Goal: Task Accomplishment & Management: Use online tool/utility

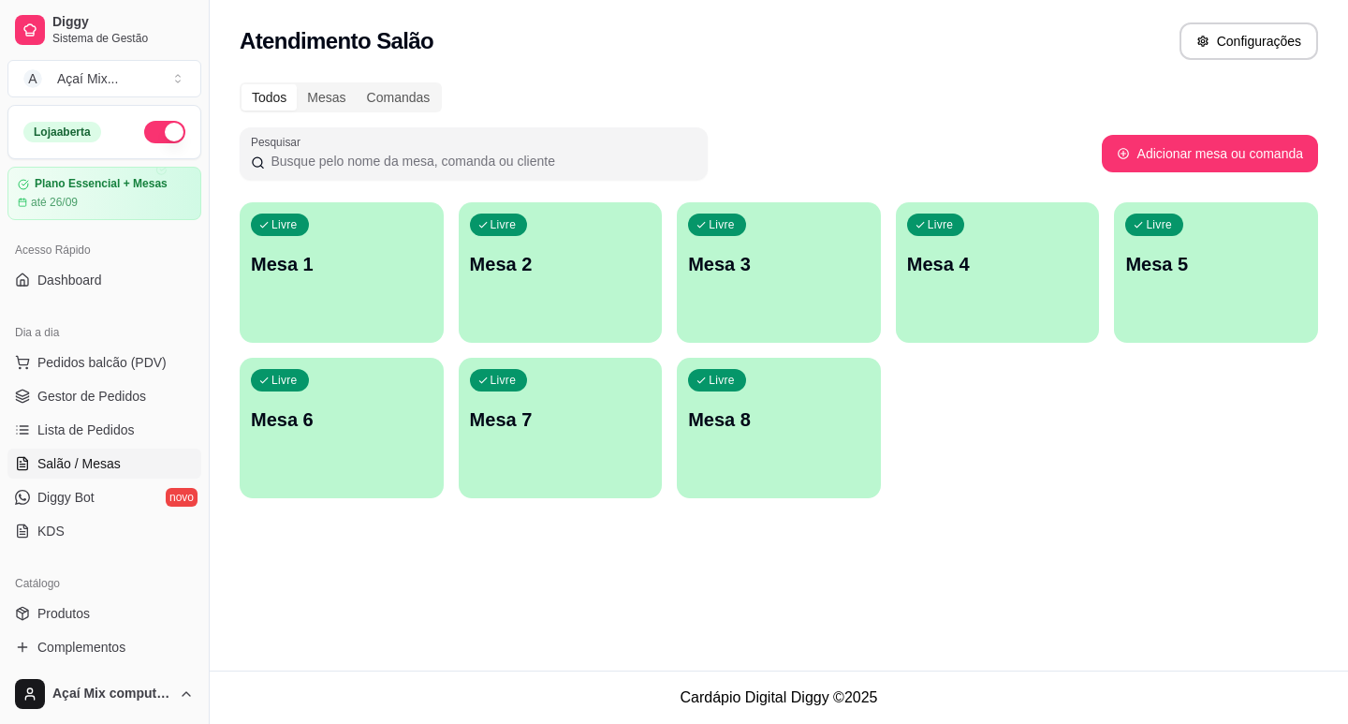
click at [336, 268] on p "Mesa 1" at bounding box center [342, 264] width 182 height 26
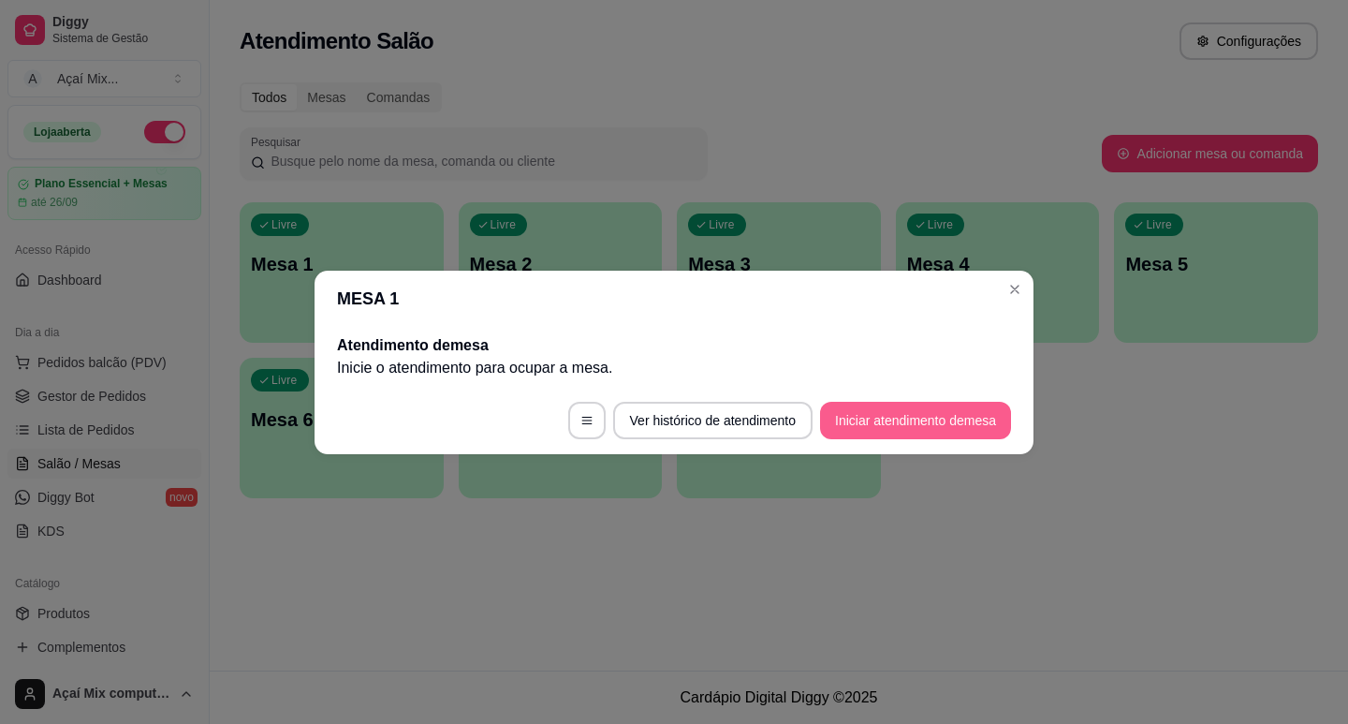
click at [840, 435] on button "Iniciar atendimento de mesa" at bounding box center [915, 420] width 191 height 37
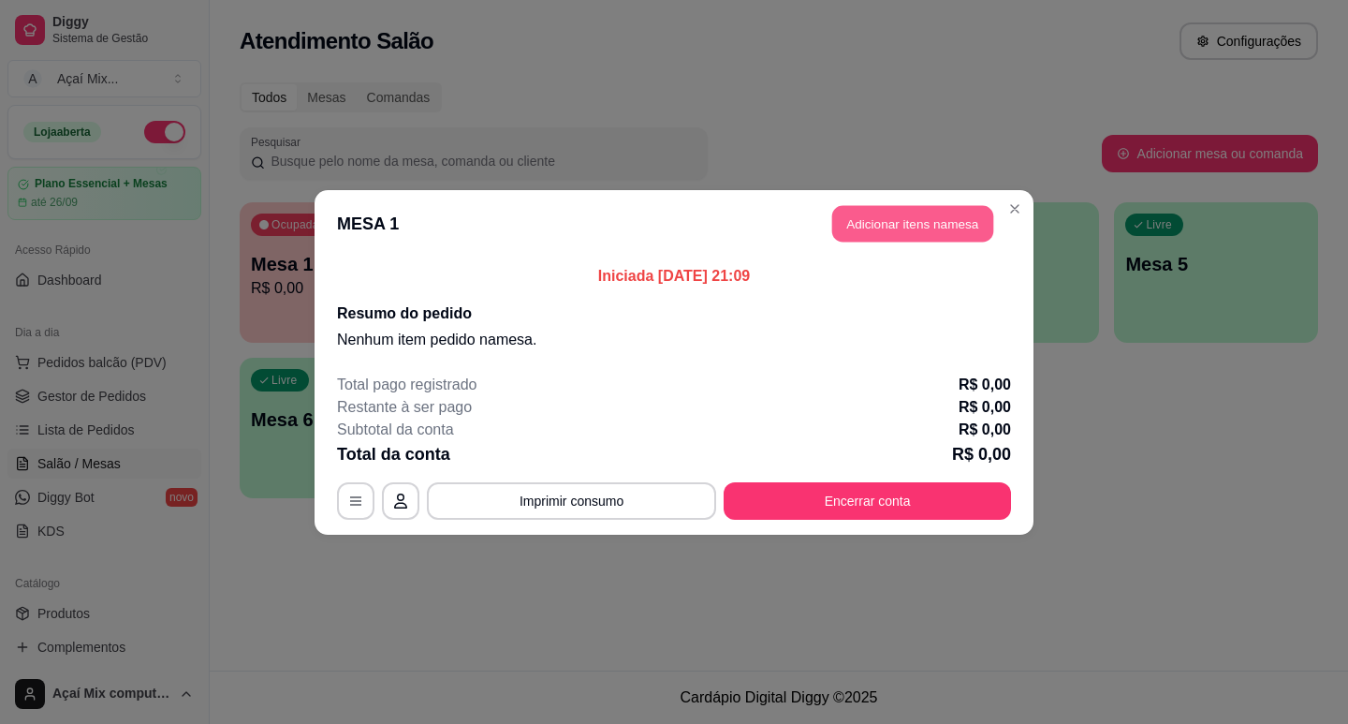
click at [863, 232] on button "Adicionar itens na mesa" at bounding box center [912, 223] width 161 height 37
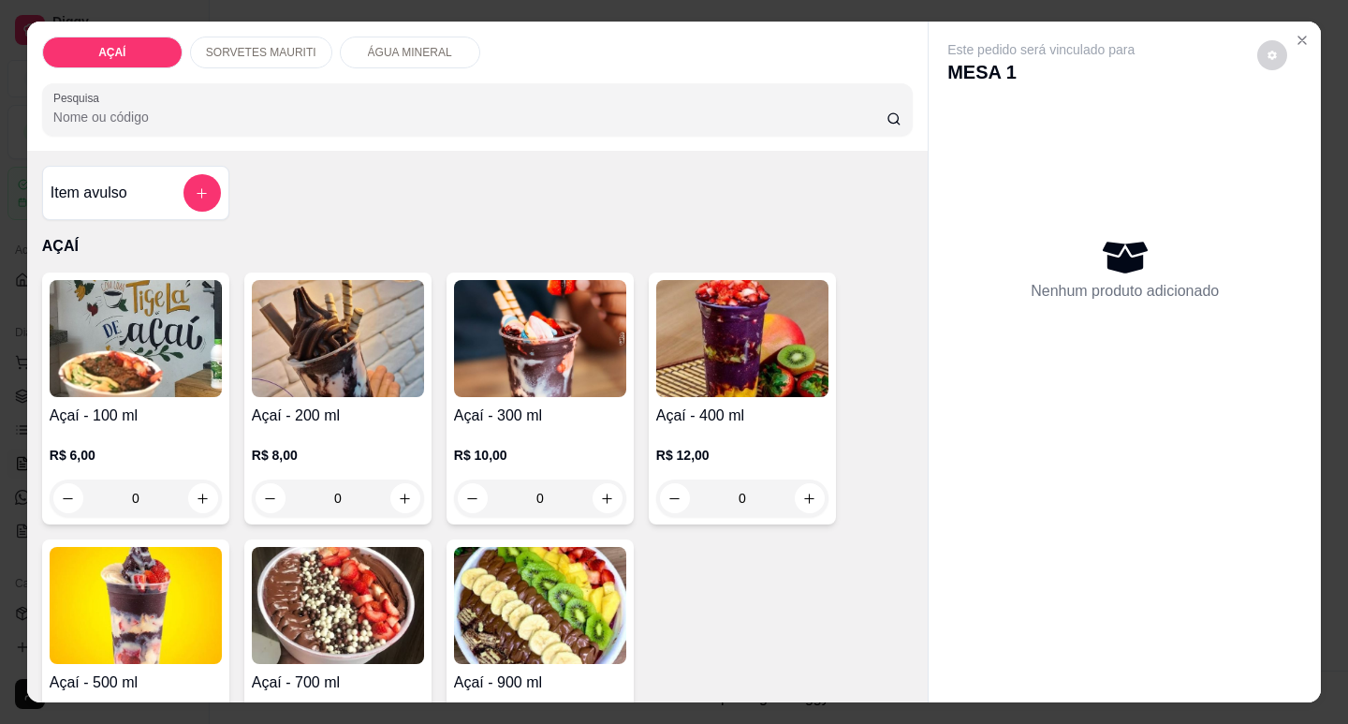
click at [401, 494] on div "0" at bounding box center [338, 497] width 172 height 37
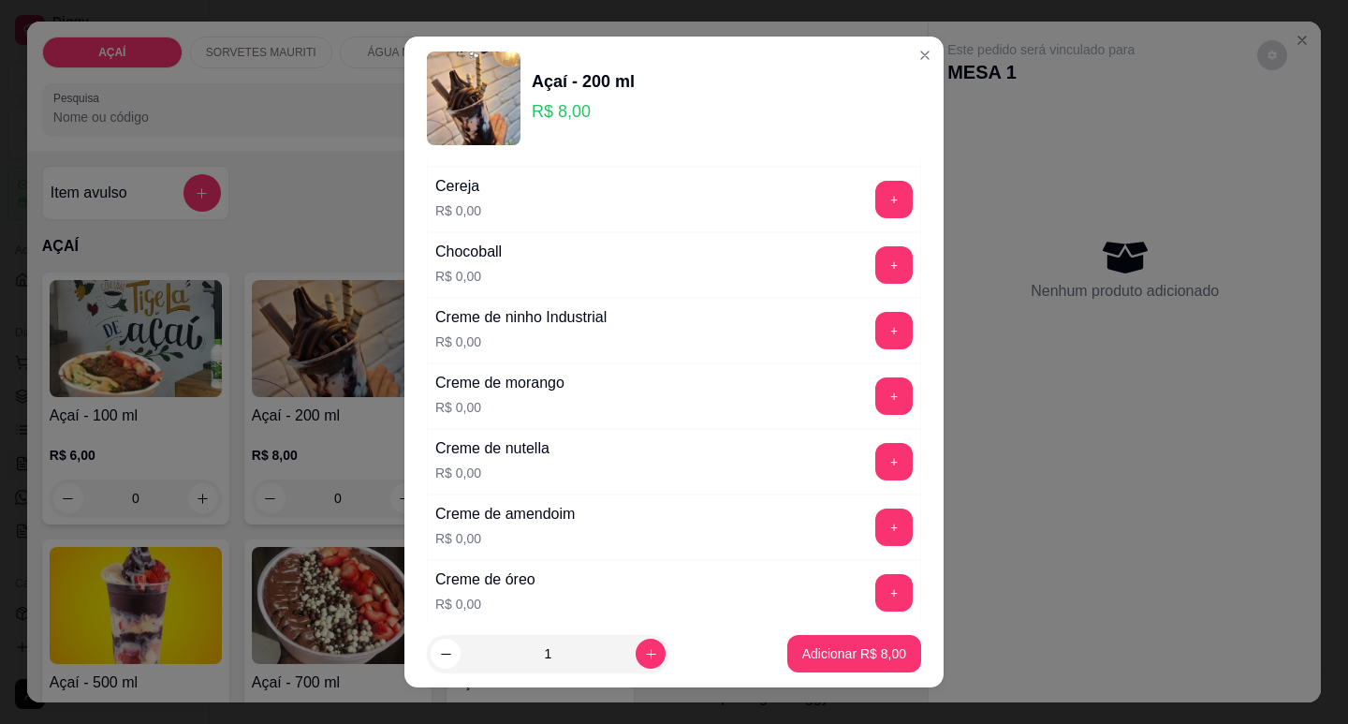
scroll to position [281, 0]
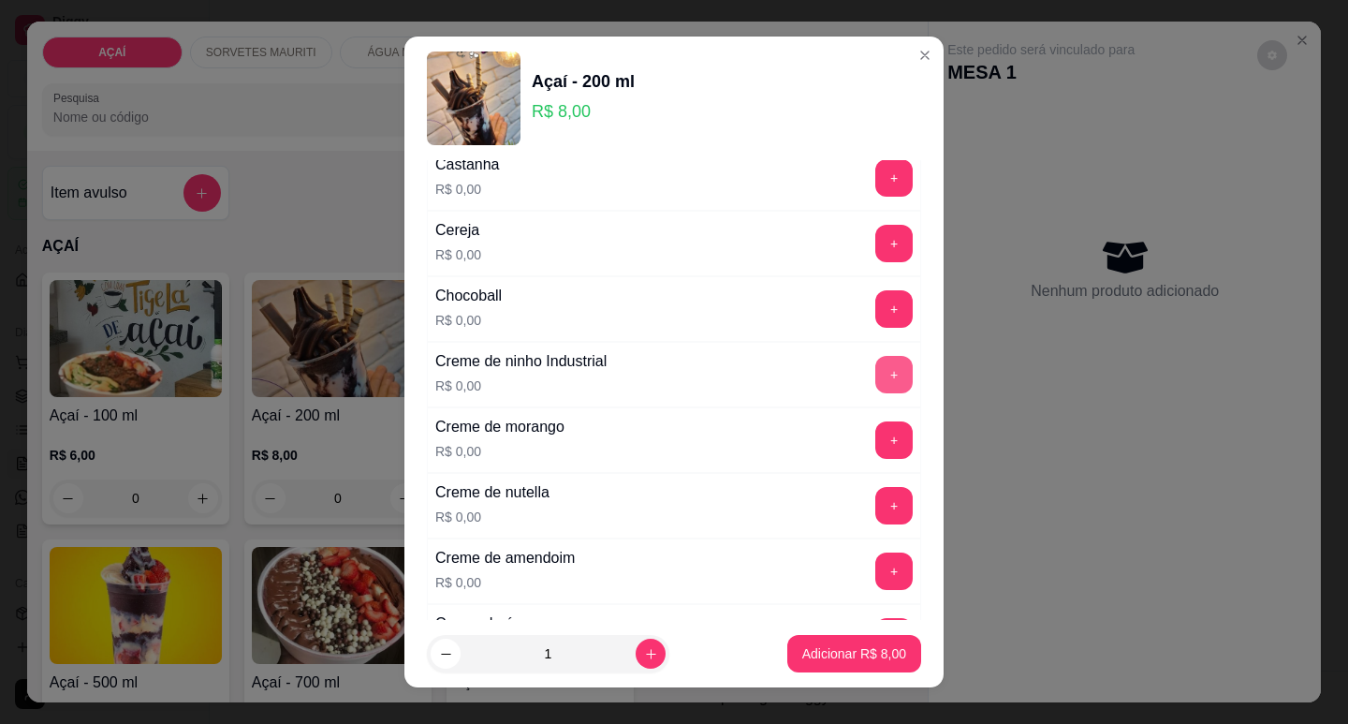
click at [875, 387] on button "+" at bounding box center [893, 374] width 37 height 37
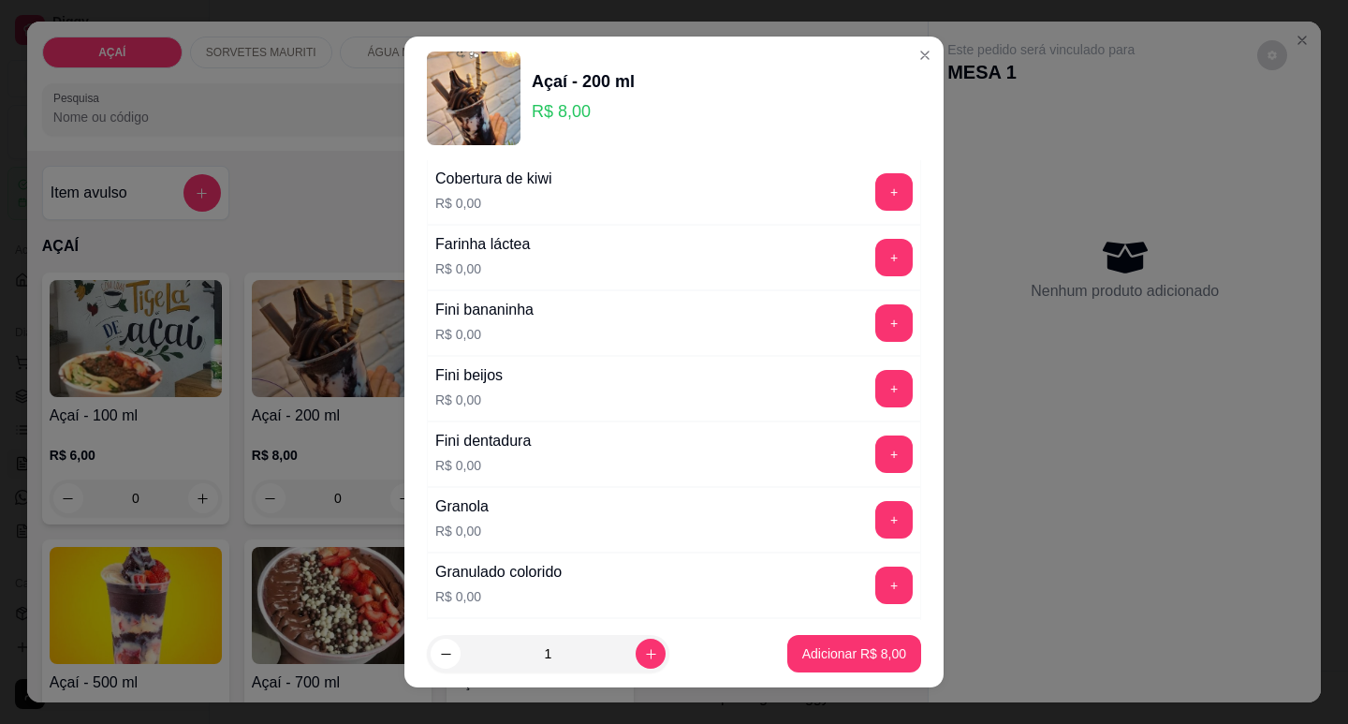
scroll to position [1217, 0]
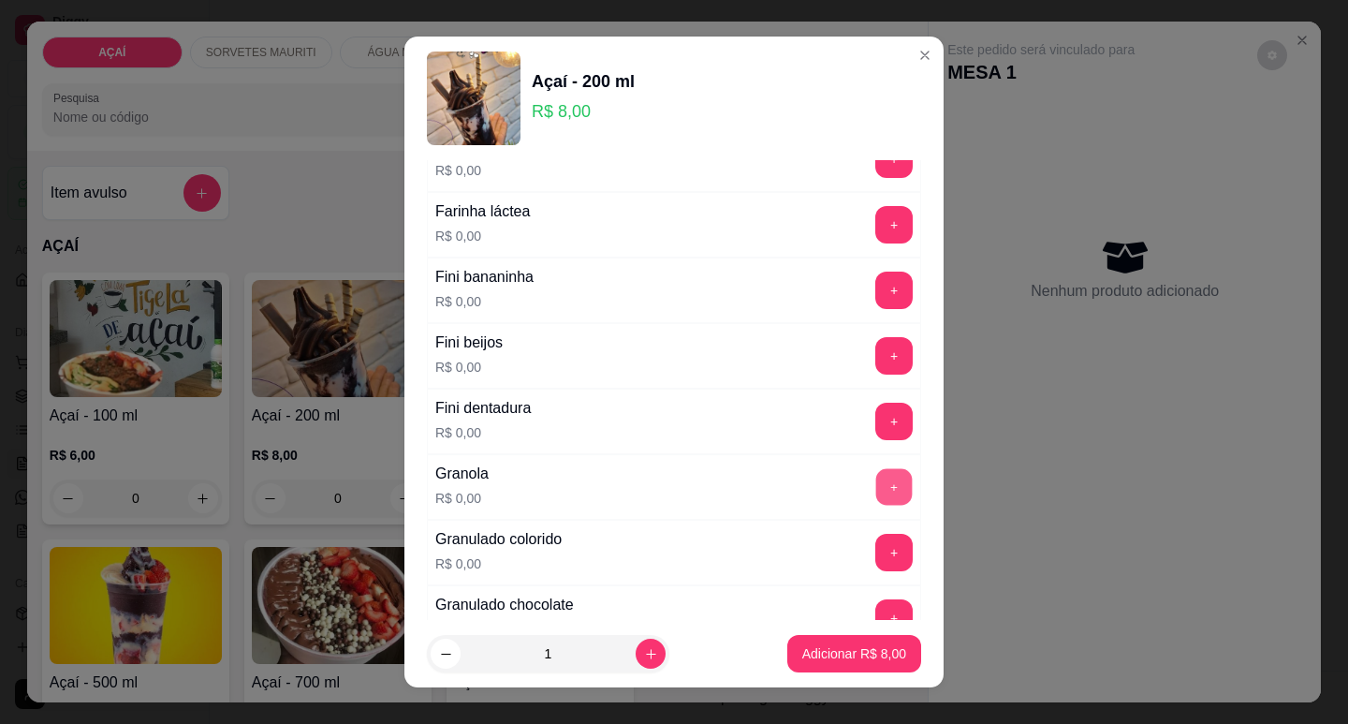
click at [876, 498] on button "+" at bounding box center [894, 486] width 37 height 37
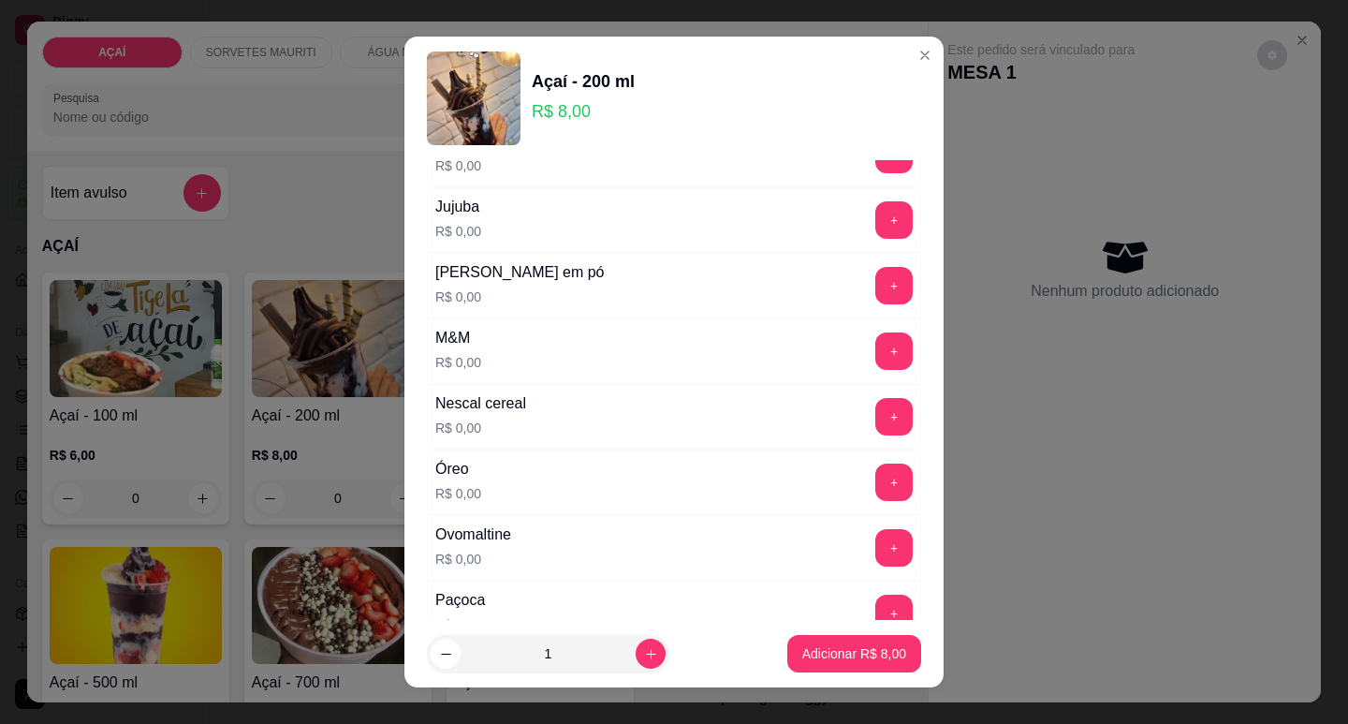
scroll to position [1779, 0]
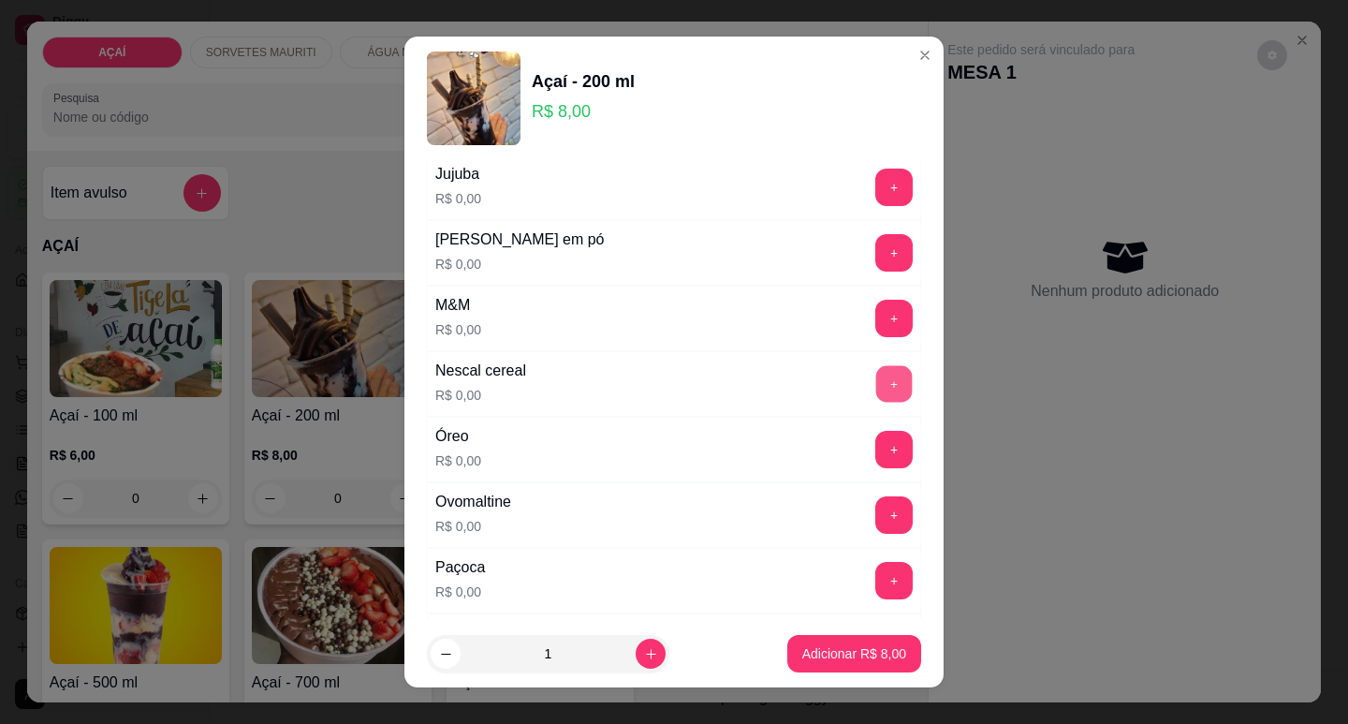
click at [876, 376] on button "+" at bounding box center [894, 383] width 37 height 37
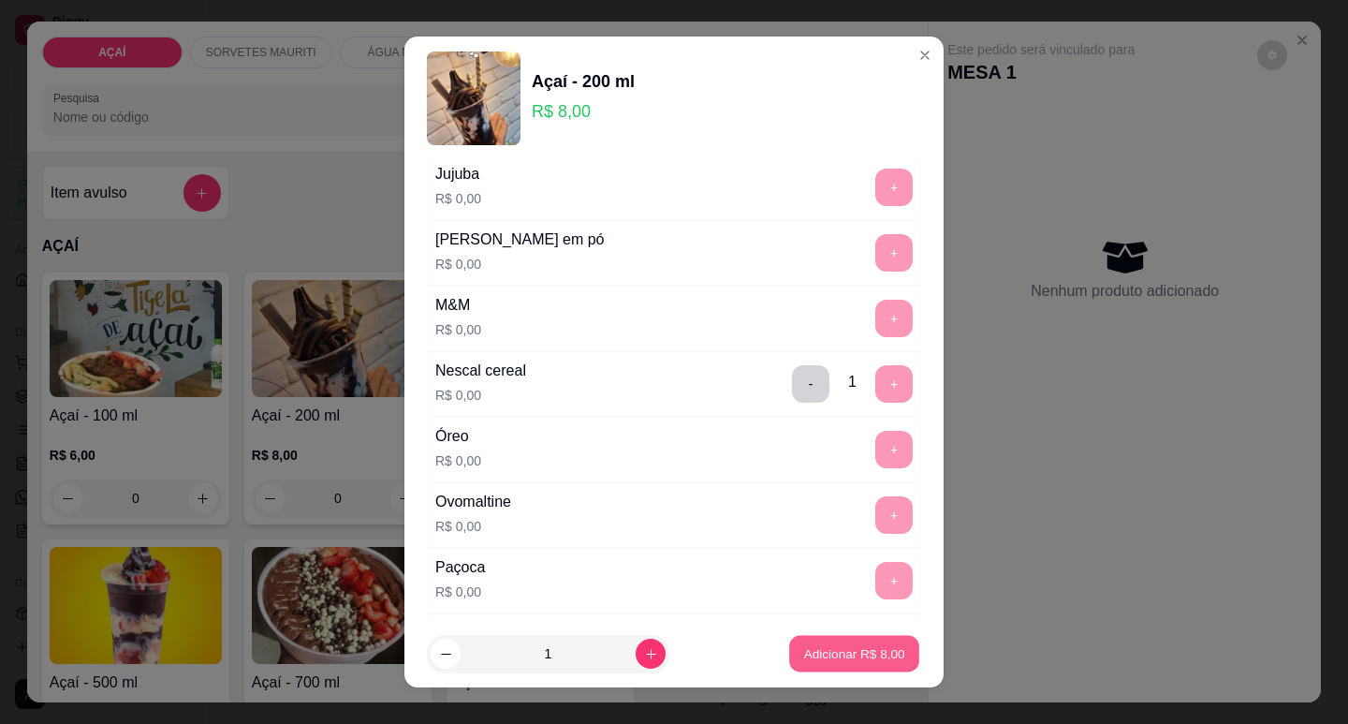
click at [819, 650] on p "Adicionar R$ 8,00" at bounding box center [853, 654] width 101 height 18
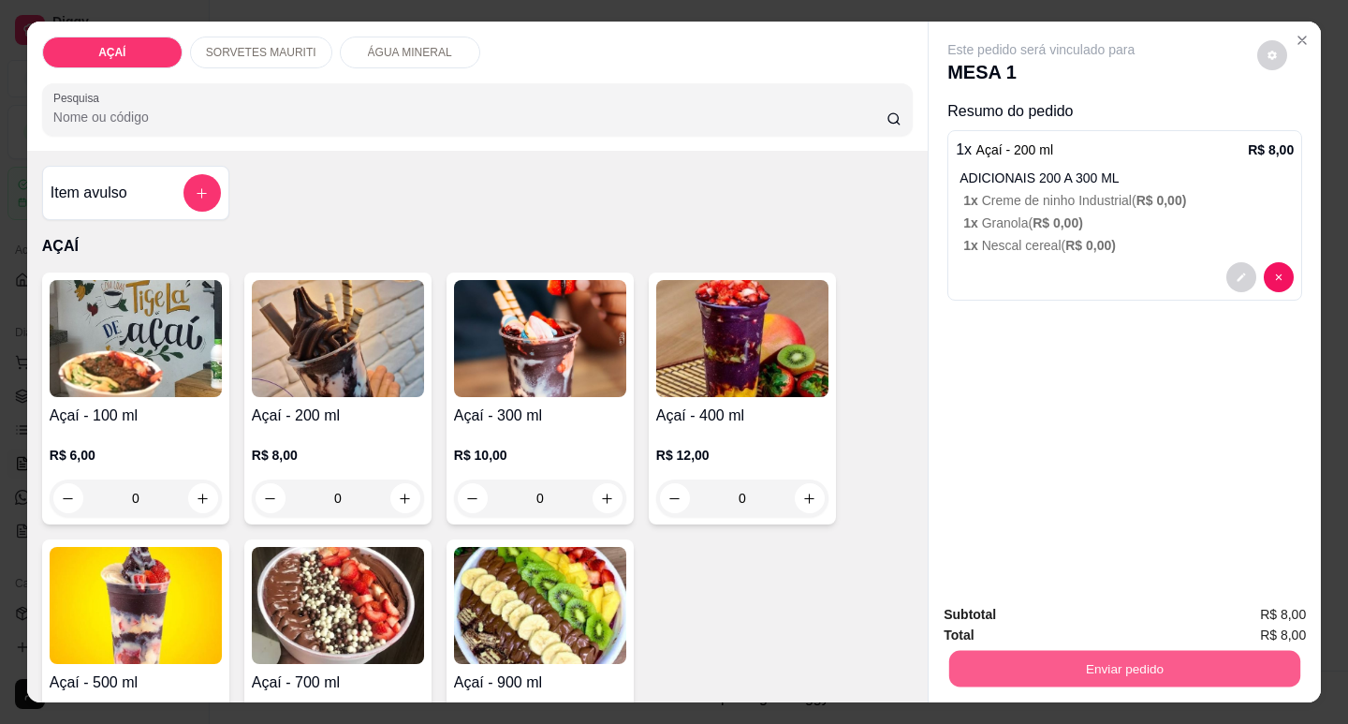
click at [1061, 650] on button "Enviar pedido" at bounding box center [1124, 668] width 351 height 37
click at [1184, 657] on button "Enviar pedido" at bounding box center [1124, 668] width 351 height 37
click at [1092, 597] on button "Não registrar e enviar pedido" at bounding box center [1062, 615] width 195 height 36
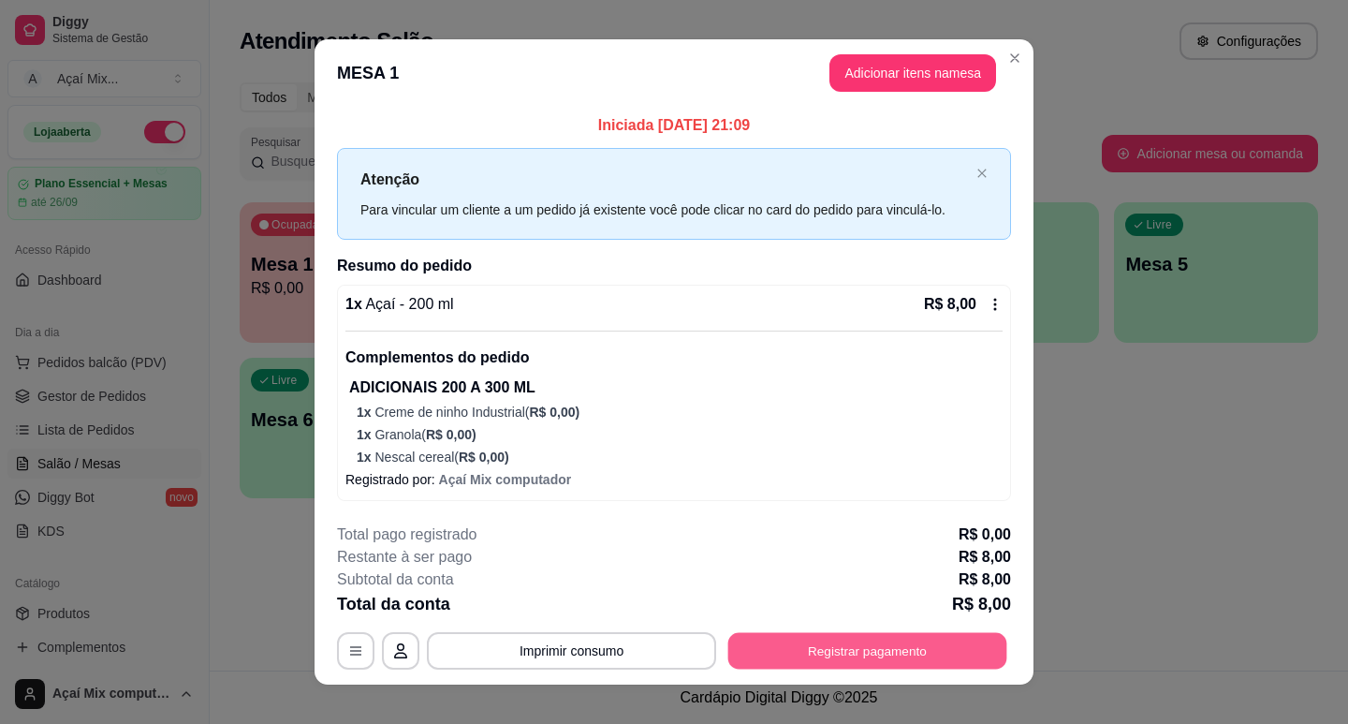
click at [955, 657] on button "Registrar pagamento" at bounding box center [867, 650] width 279 height 37
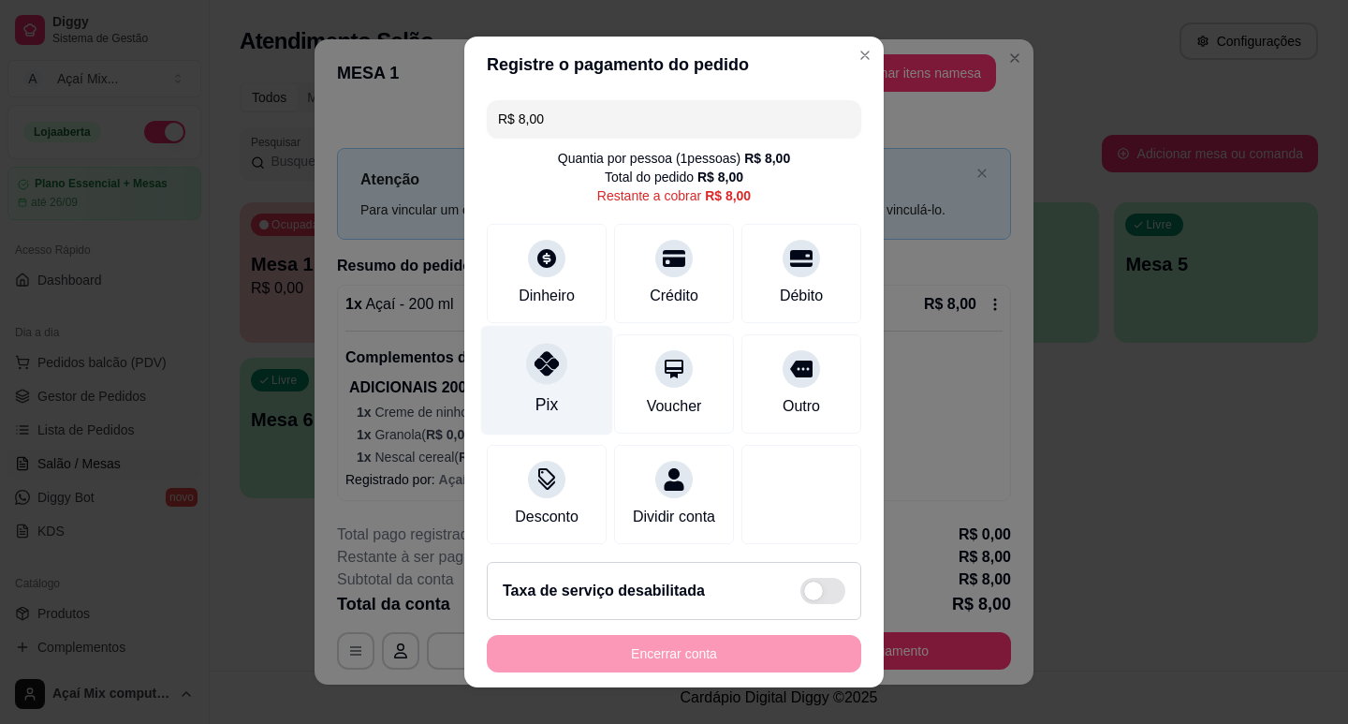
click at [546, 401] on div "Pix" at bounding box center [546, 404] width 22 height 24
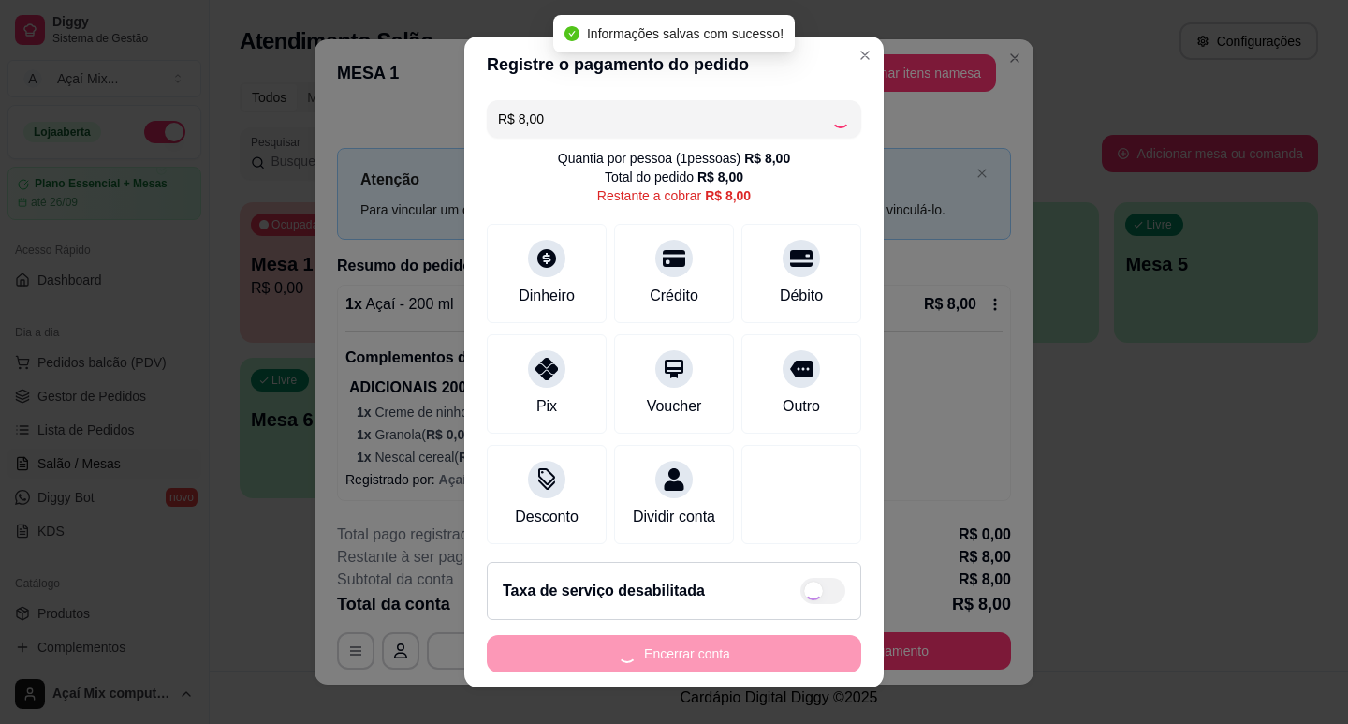
type input "R$ 0,00"
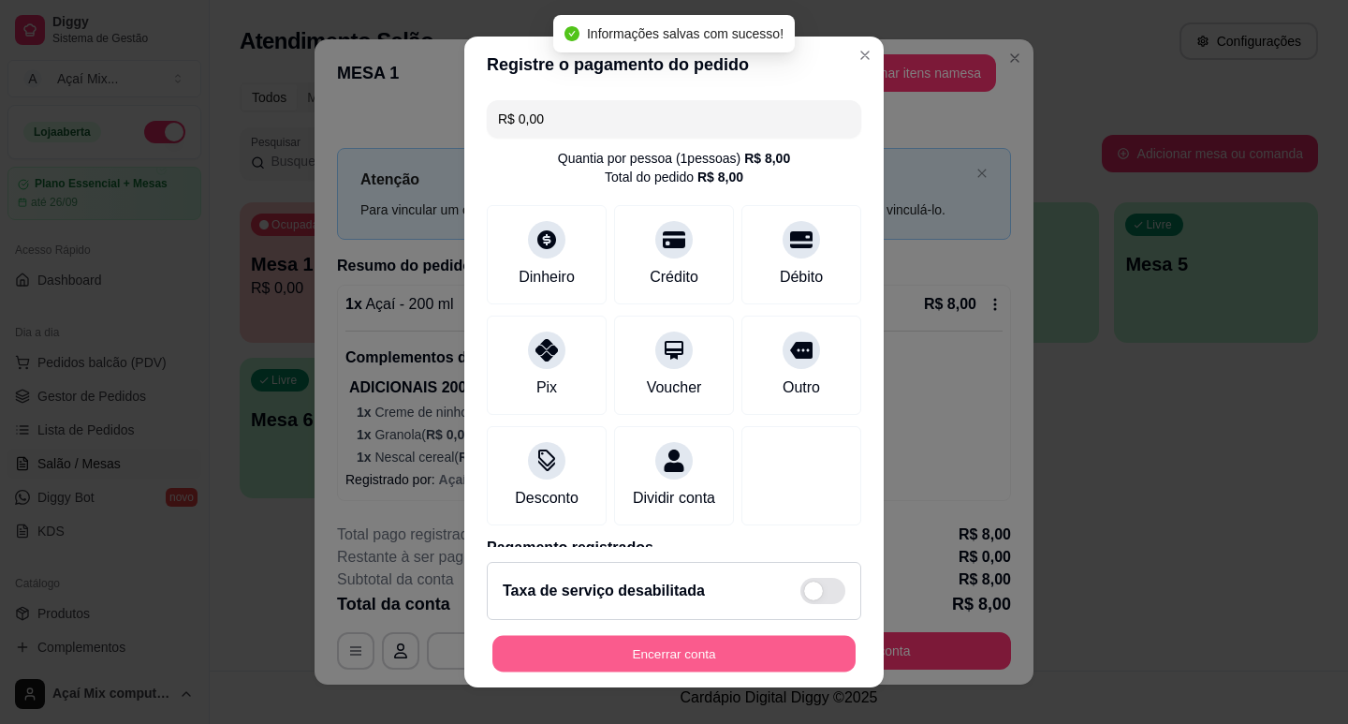
click at [775, 665] on button "Encerrar conta" at bounding box center [673, 654] width 363 height 37
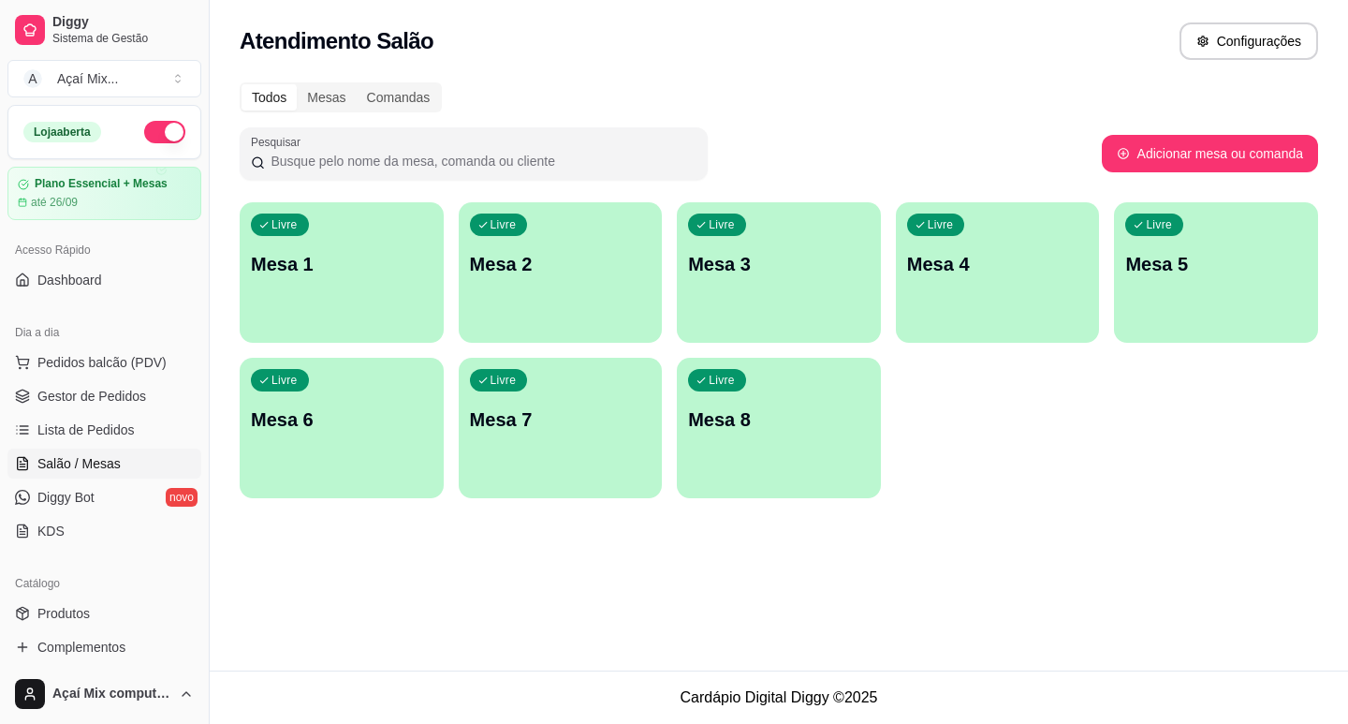
click at [132, 344] on div "Dia a dia" at bounding box center [104, 332] width 194 height 30
click at [136, 355] on span "Pedidos balcão (PDV)" at bounding box center [101, 362] width 129 height 19
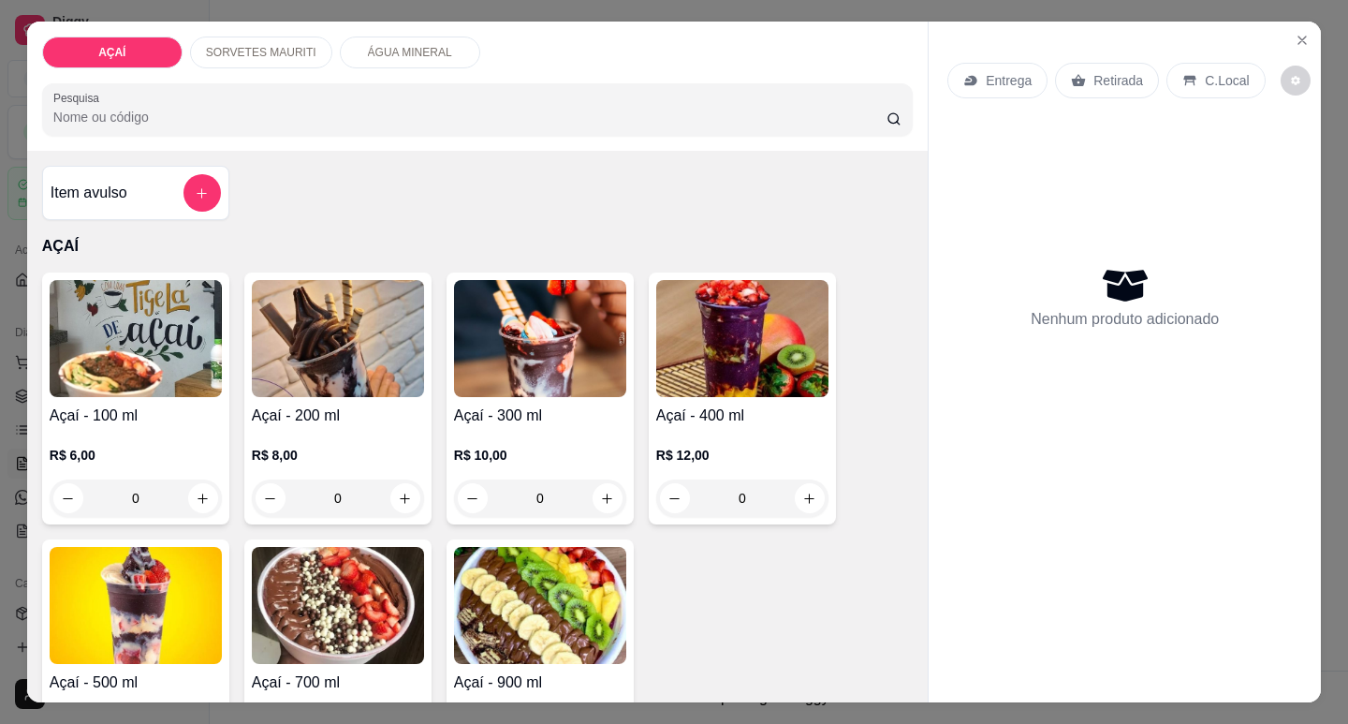
click at [803, 437] on div "R$ 12,00 0" at bounding box center [742, 472] width 172 height 90
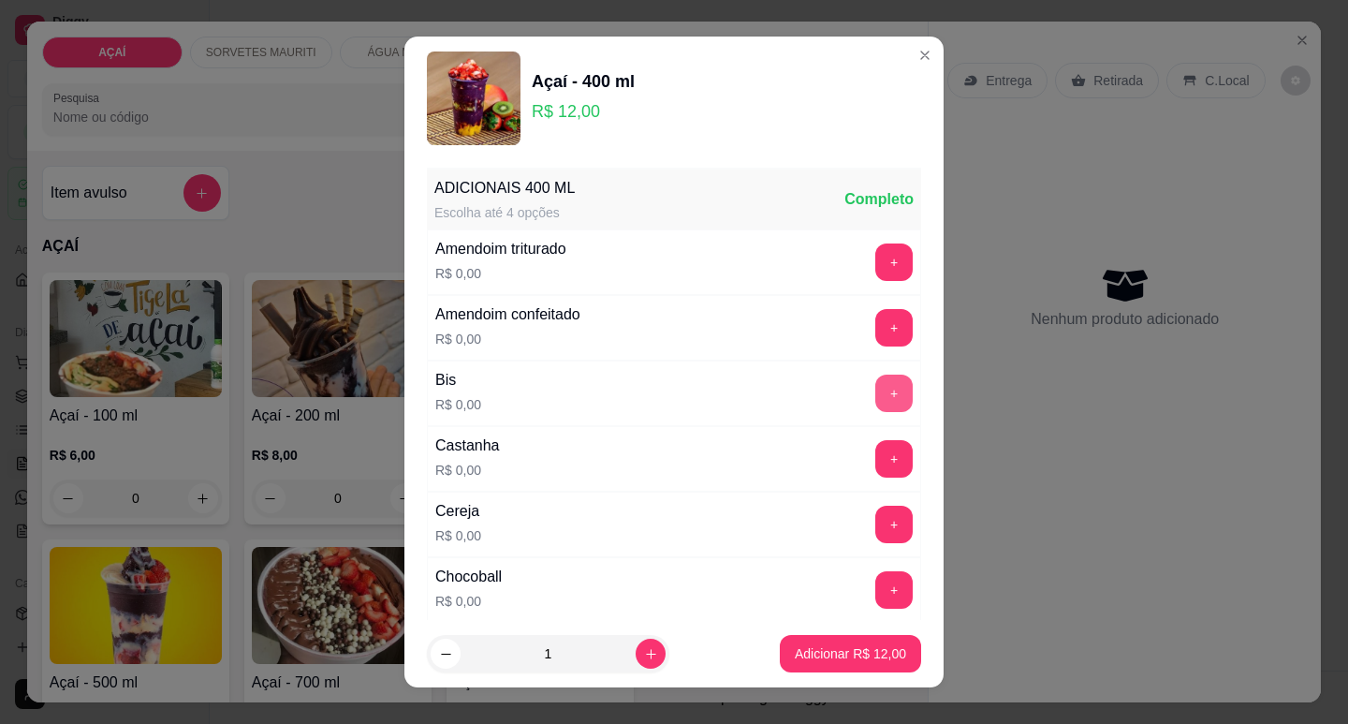
click at [875, 385] on button "+" at bounding box center [893, 392] width 37 height 37
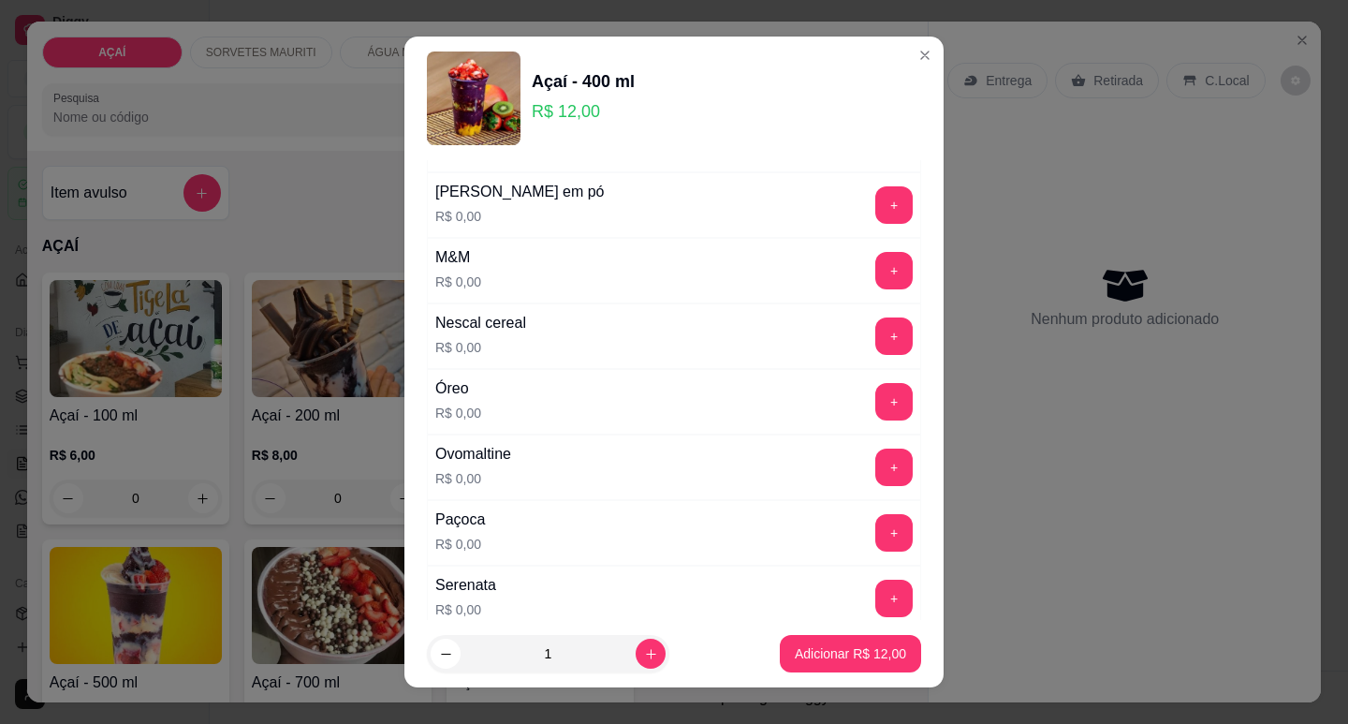
scroll to position [1872, 0]
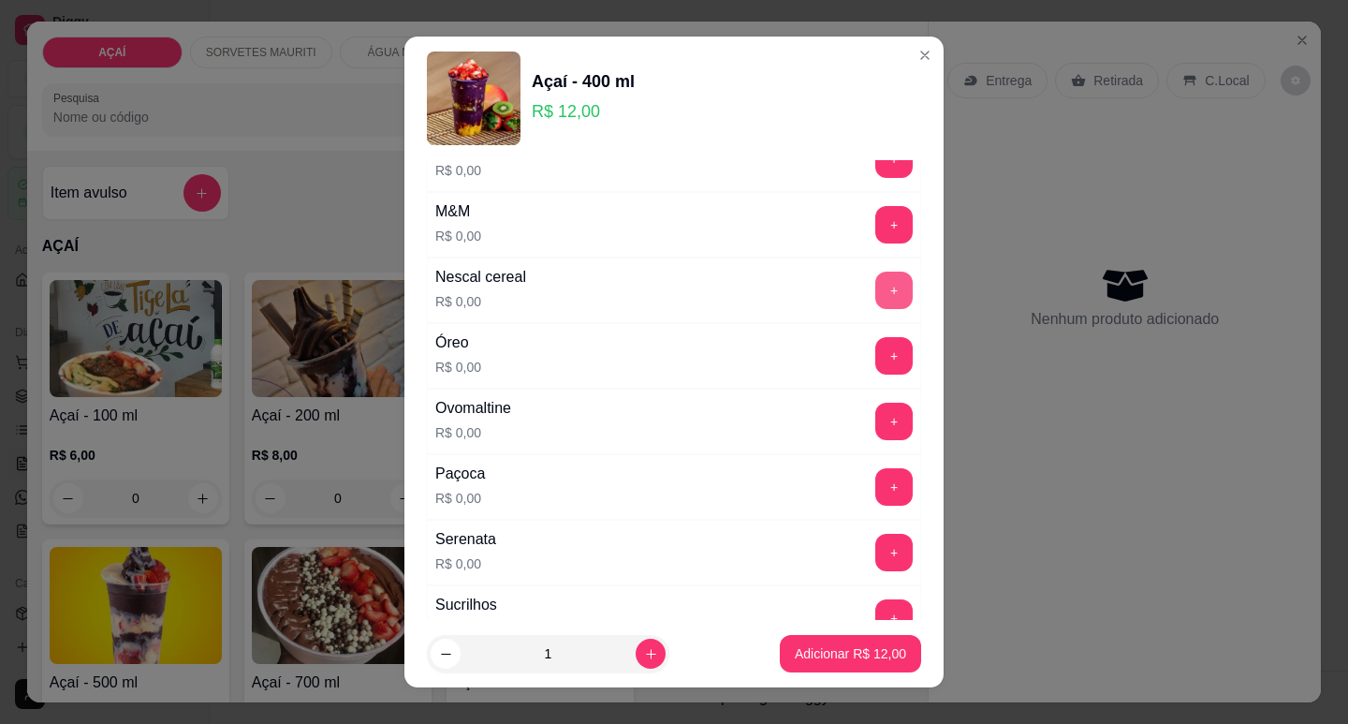
click at [875, 300] on button "+" at bounding box center [893, 289] width 37 height 37
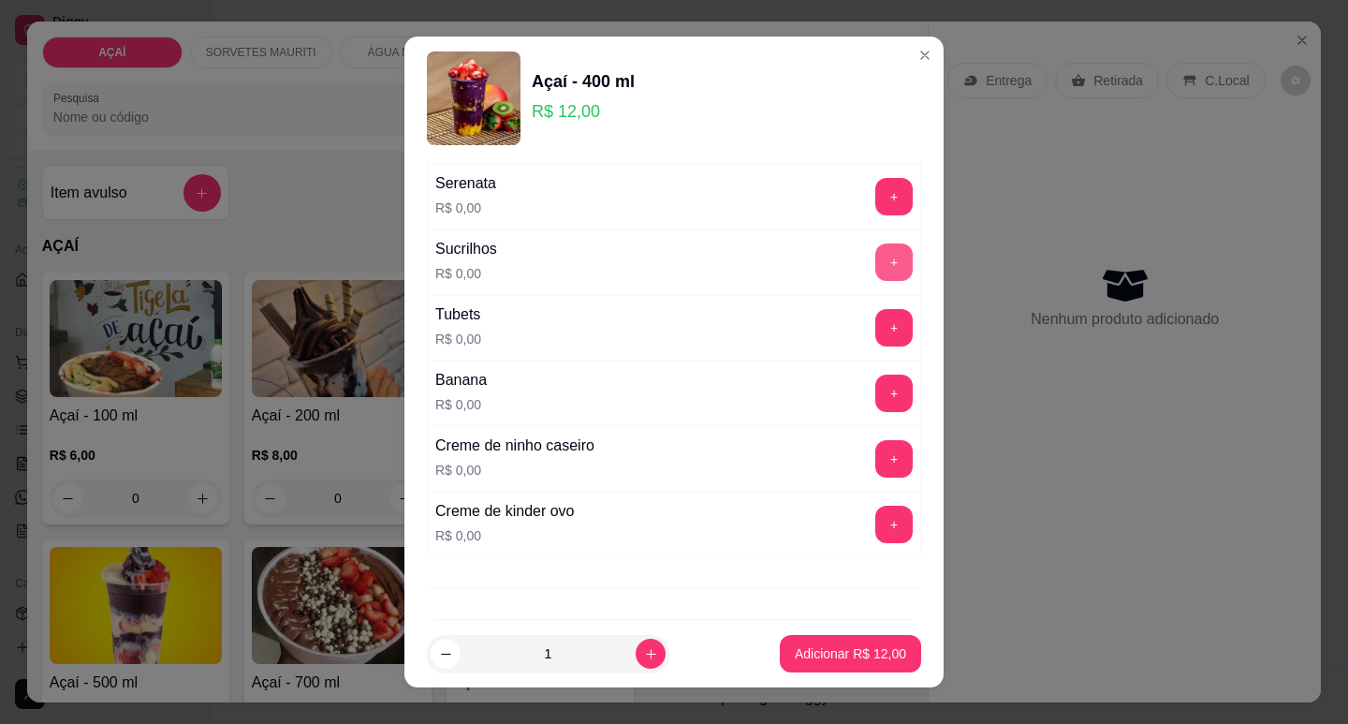
scroll to position [2247, 0]
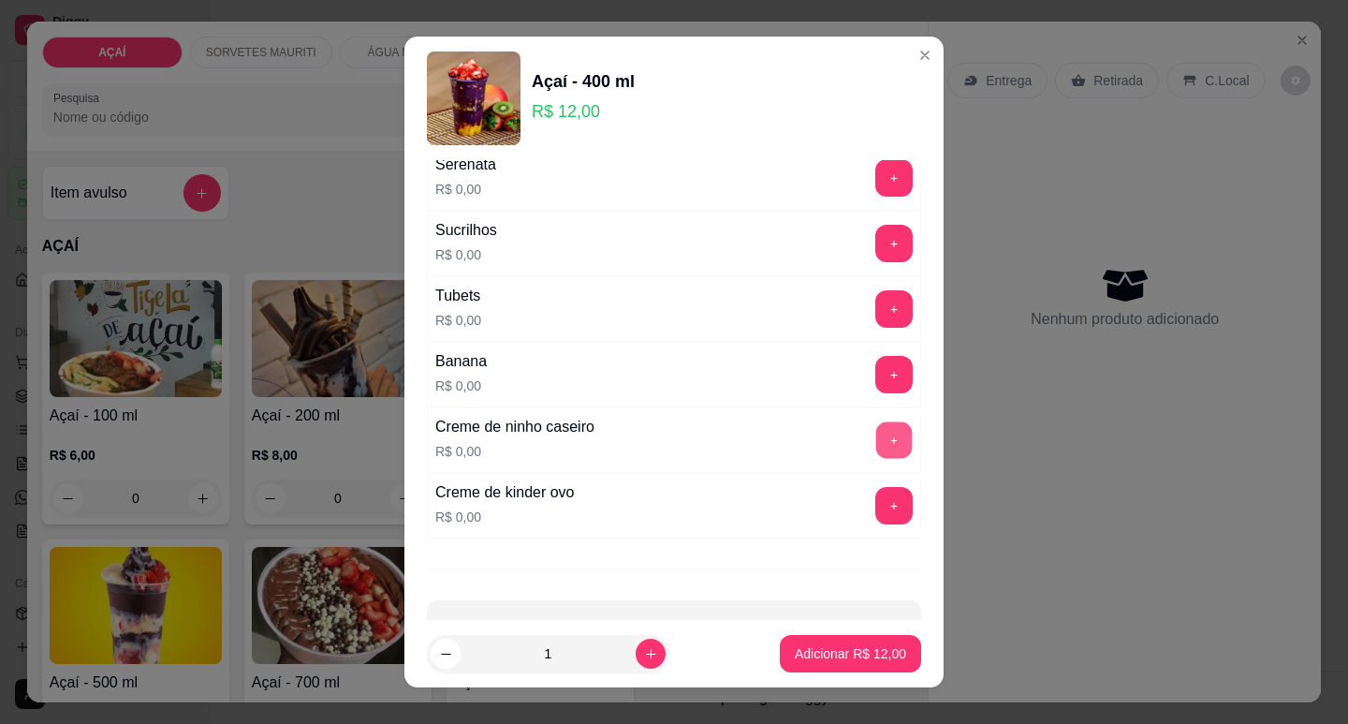
click at [876, 437] on button "+" at bounding box center [894, 439] width 37 height 37
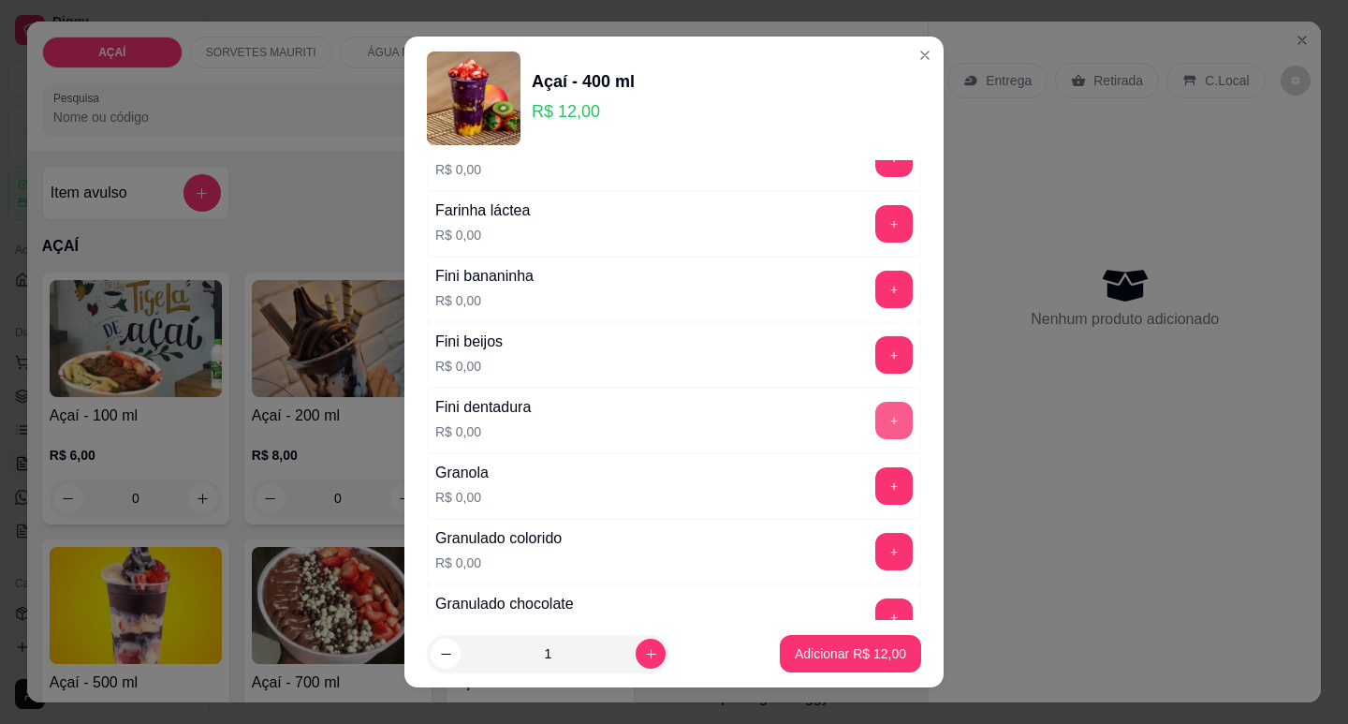
scroll to position [1217, 0]
click at [876, 215] on button "+" at bounding box center [894, 224] width 37 height 37
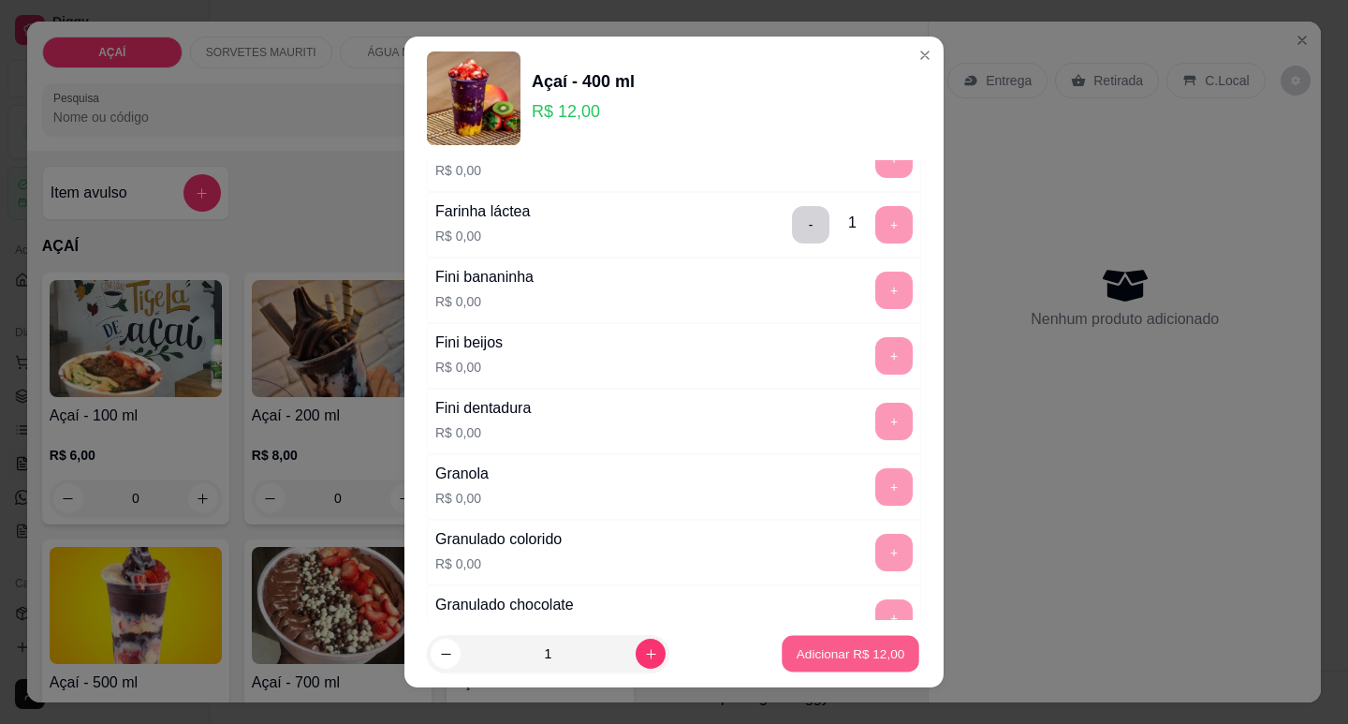
click at [837, 659] on p "Adicionar R$ 12,00" at bounding box center [851, 654] width 109 height 18
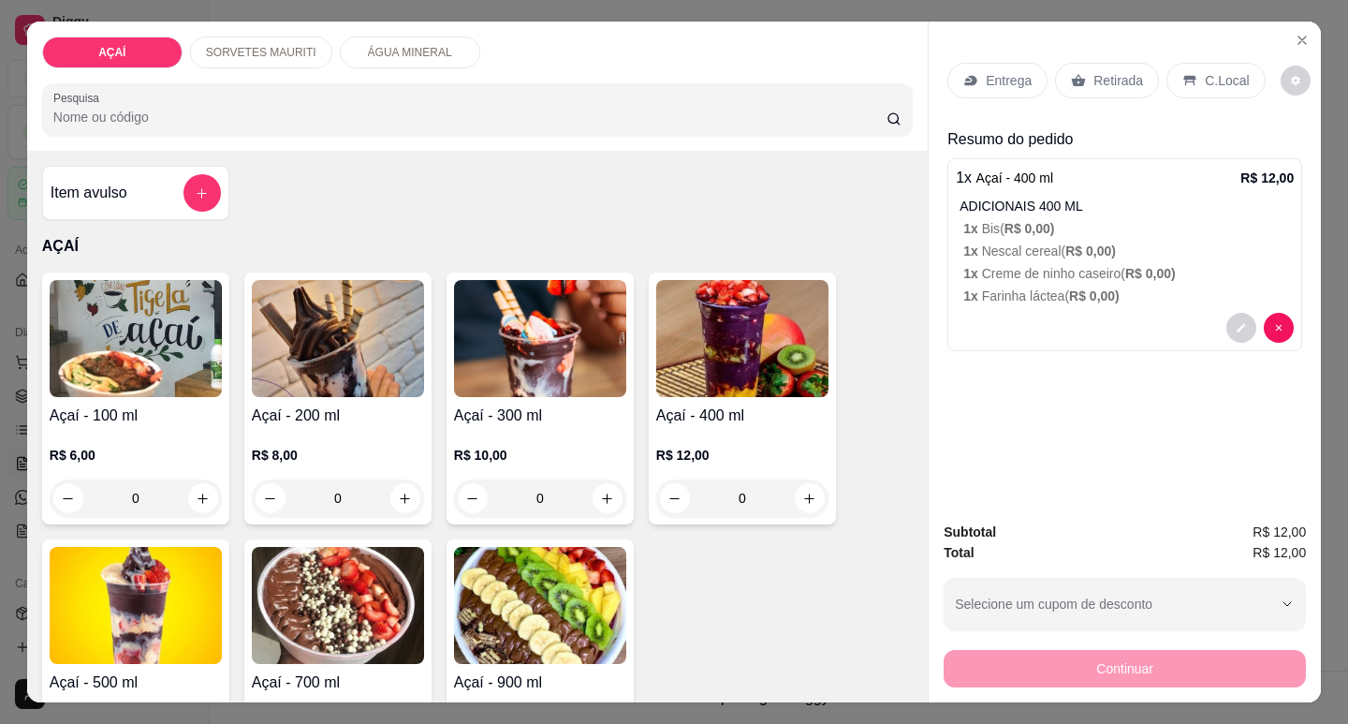
click at [556, 446] on p "R$ 10,00" at bounding box center [540, 455] width 172 height 19
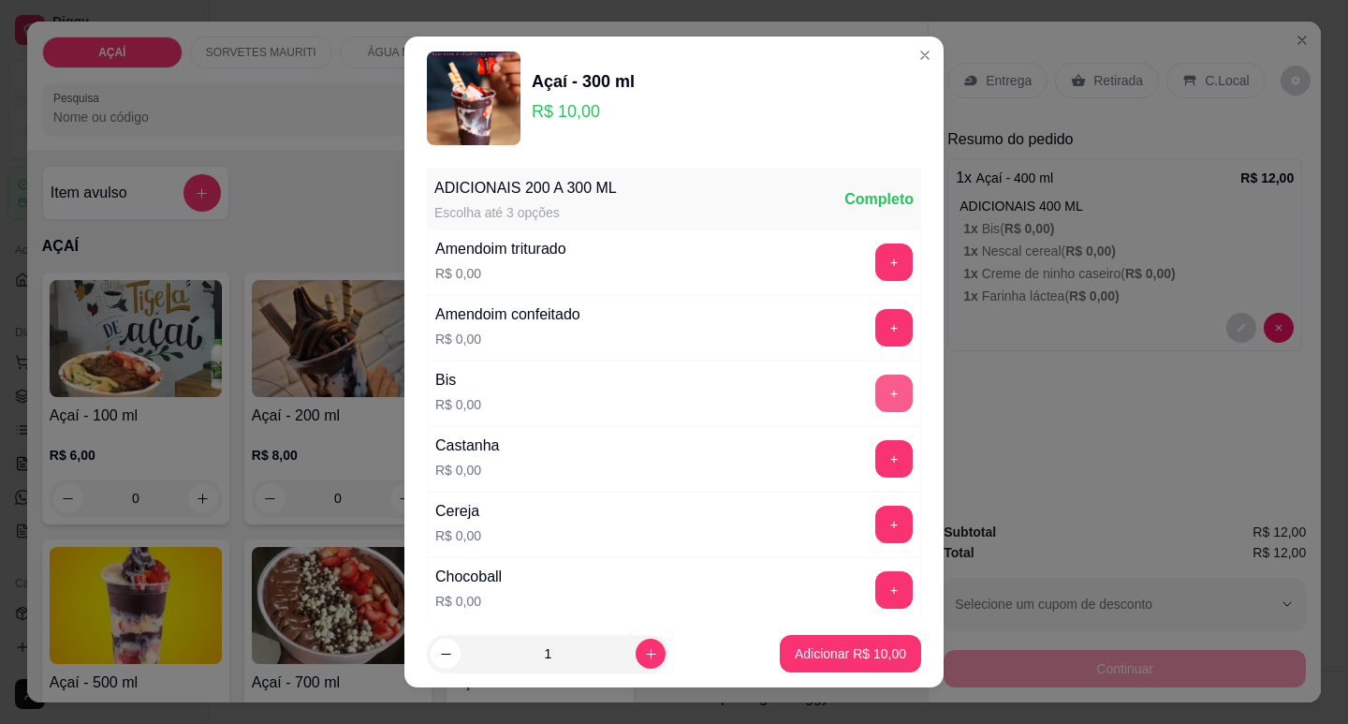
click at [875, 388] on button "+" at bounding box center [893, 392] width 37 height 37
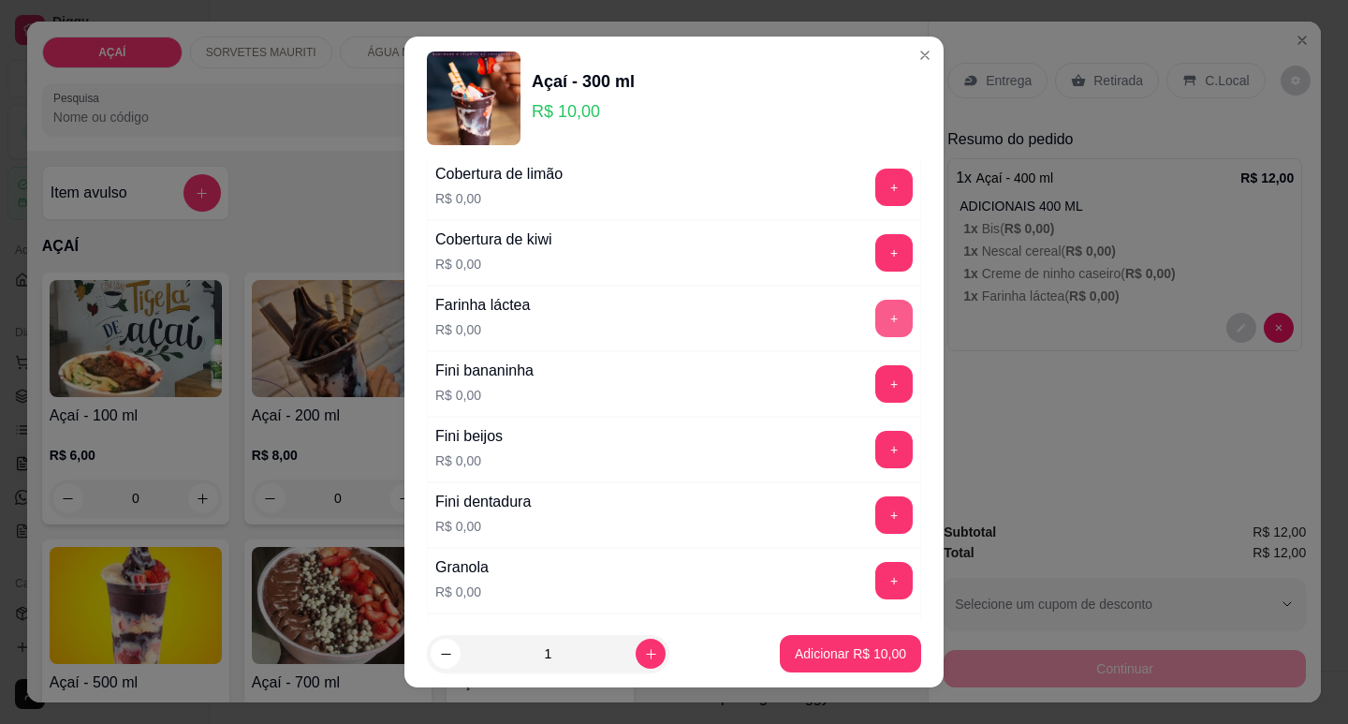
click at [875, 313] on button "+" at bounding box center [893, 318] width 37 height 37
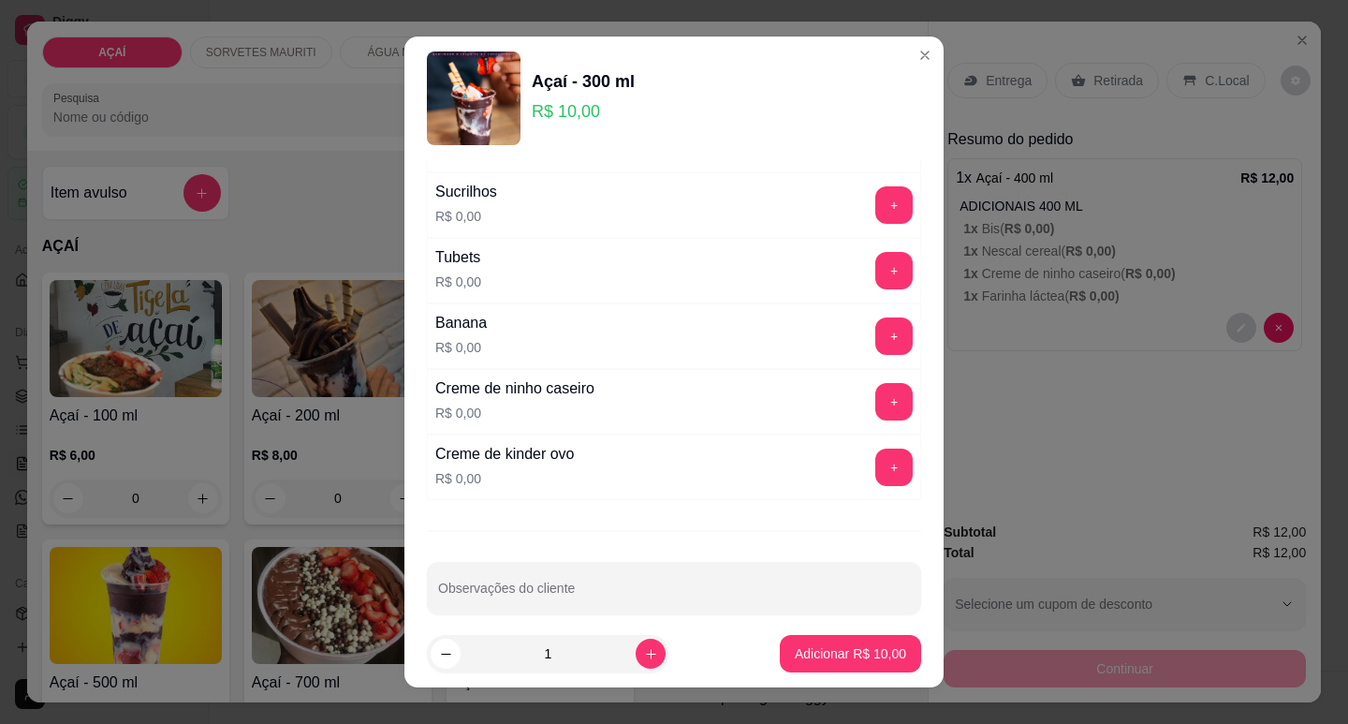
scroll to position [2305, 0]
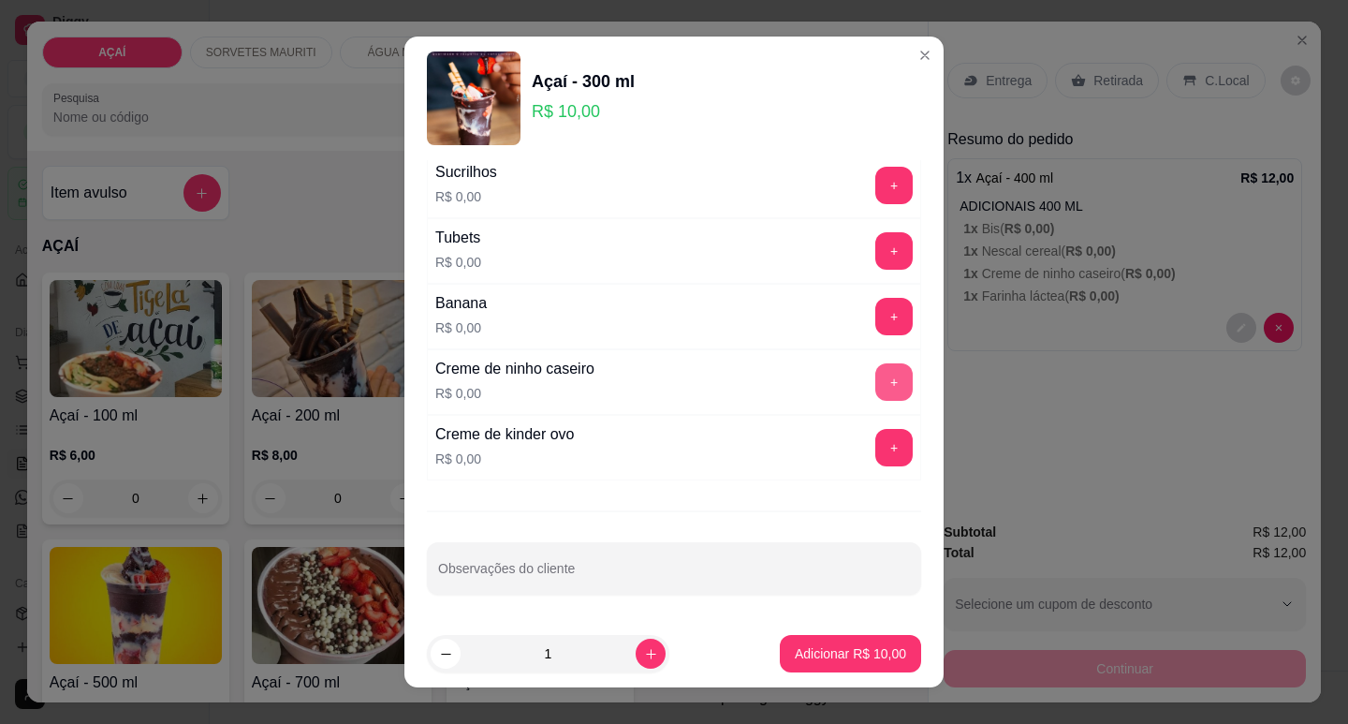
click at [875, 368] on button "+" at bounding box center [893, 381] width 37 height 37
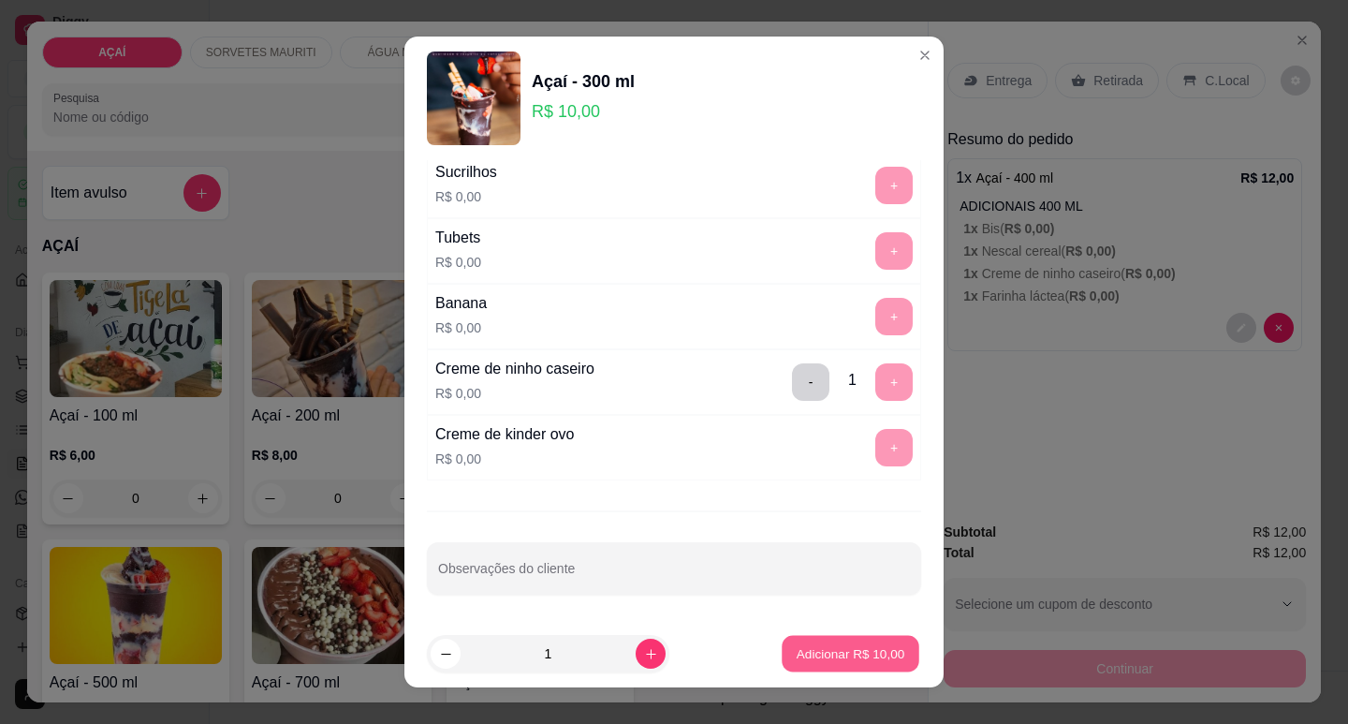
click at [845, 645] on p "Adicionar R$ 10,00" at bounding box center [851, 654] width 109 height 18
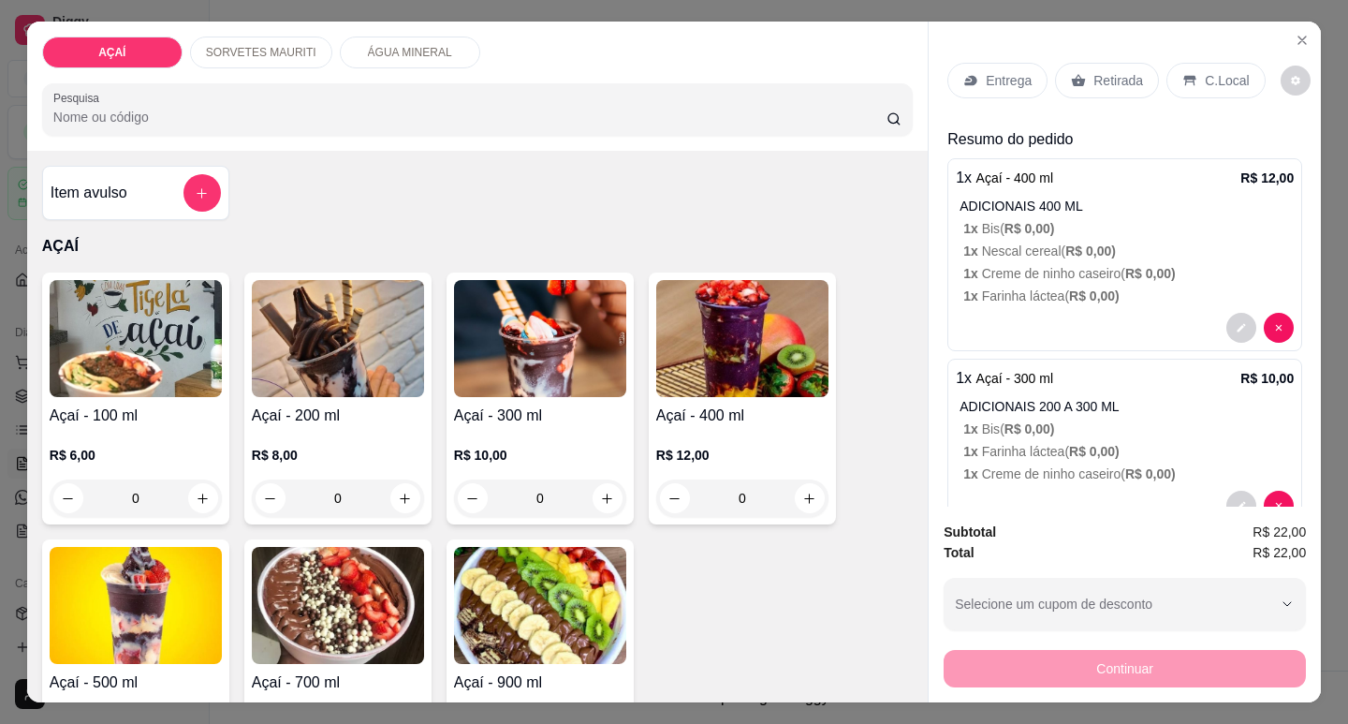
click at [975, 86] on div "Entrega" at bounding box center [997, 81] width 100 height 36
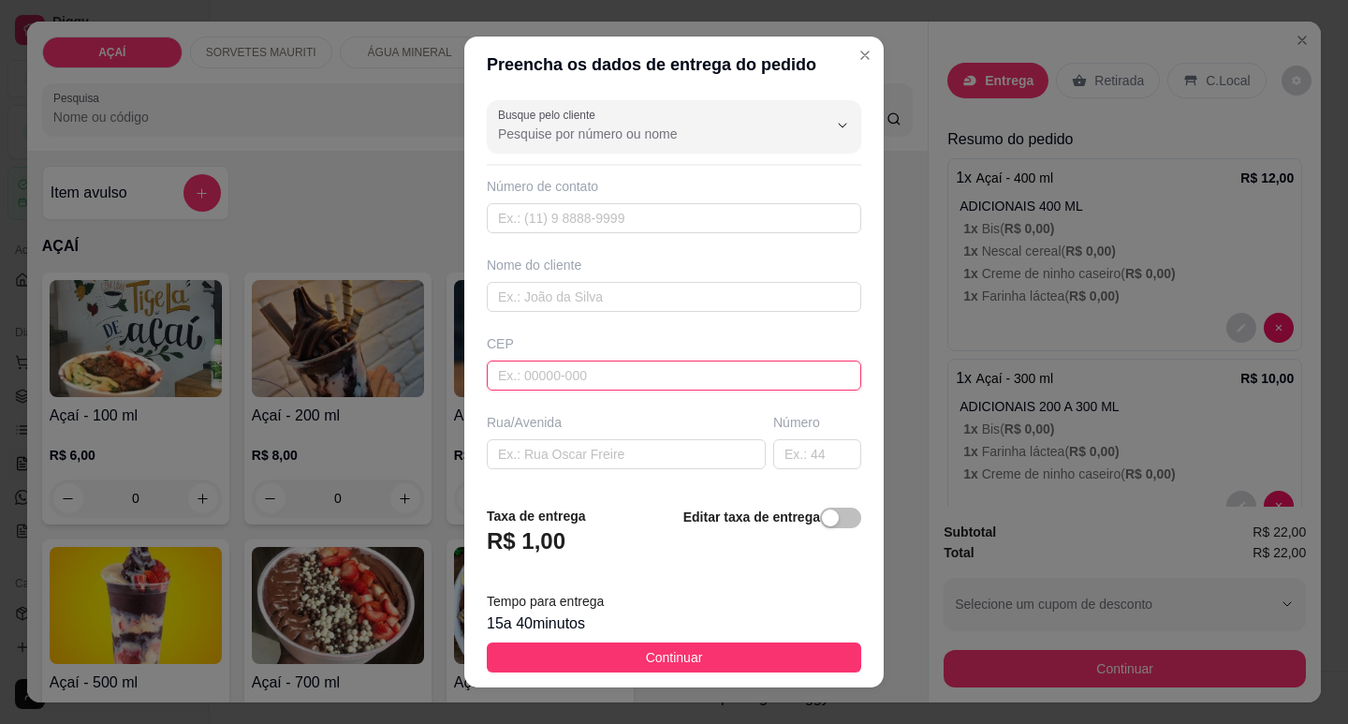
click at [738, 382] on input "text" at bounding box center [674, 375] width 374 height 30
type input "57520000"
type input "Maravilha"
type input "575200000"
click at [687, 296] on input "text" at bounding box center [674, 297] width 374 height 30
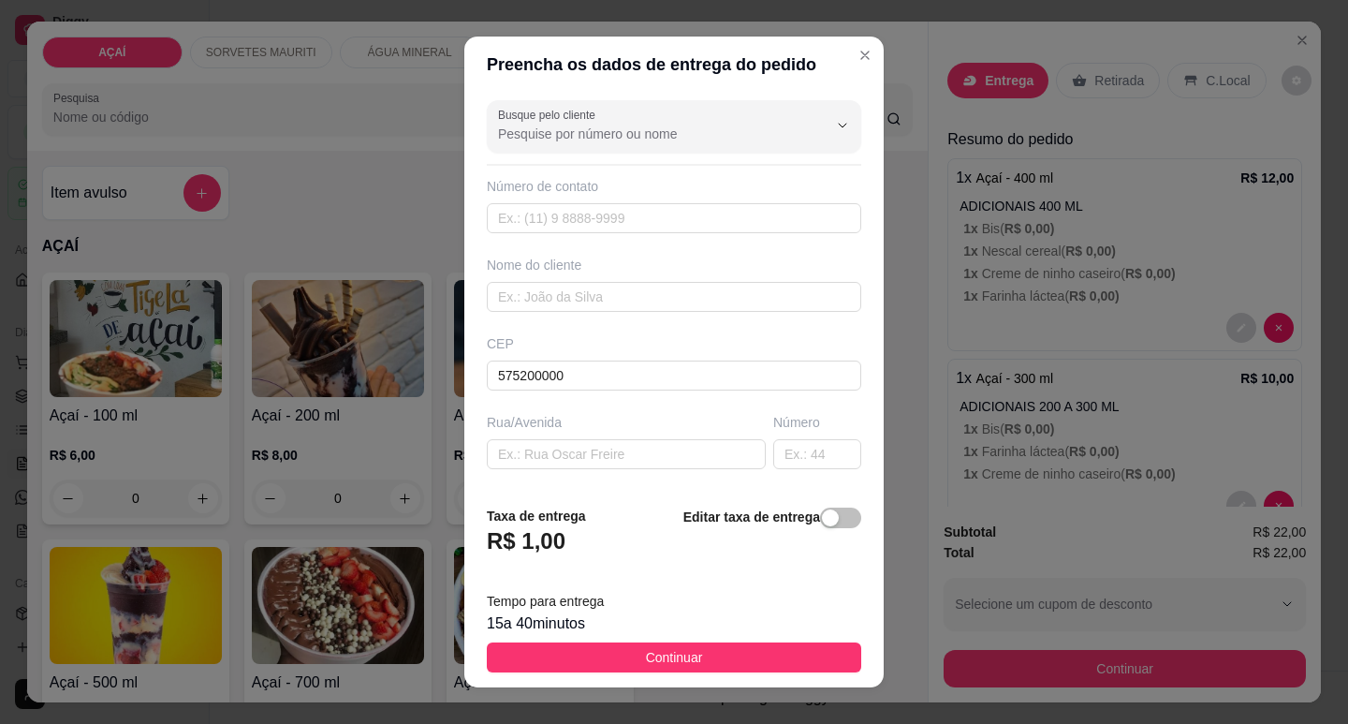
click at [662, 198] on div "Número de contato" at bounding box center [674, 205] width 374 height 56
click at [769, 231] on input "text" at bounding box center [674, 218] width 374 height 30
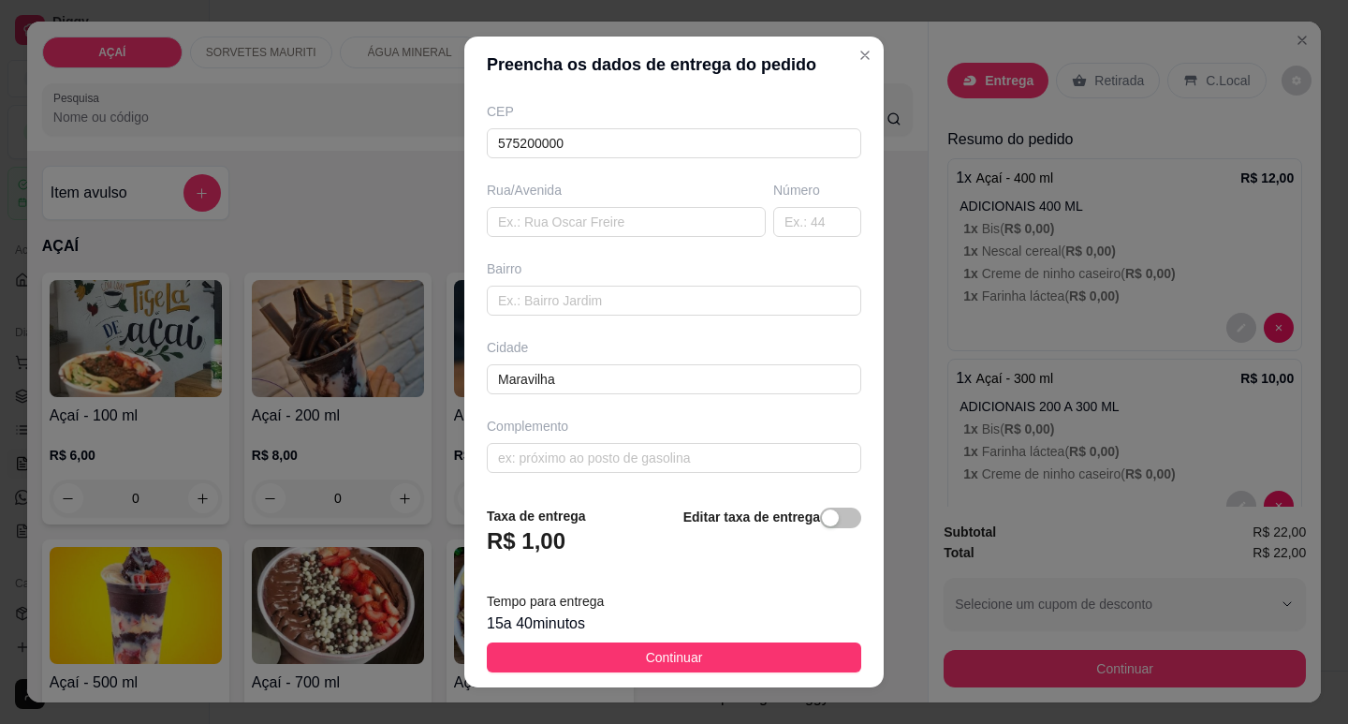
type input "8169-1268"
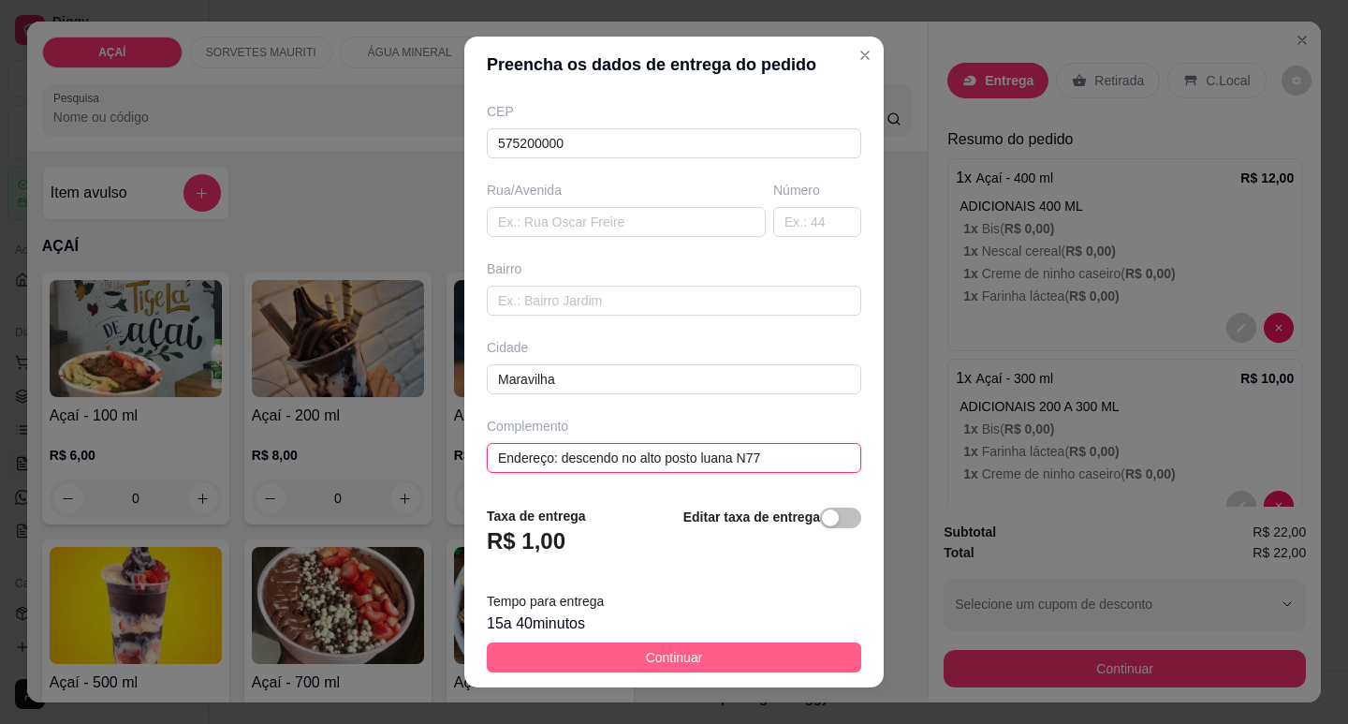
type input "Endereço: descendo no alto posto luana N77"
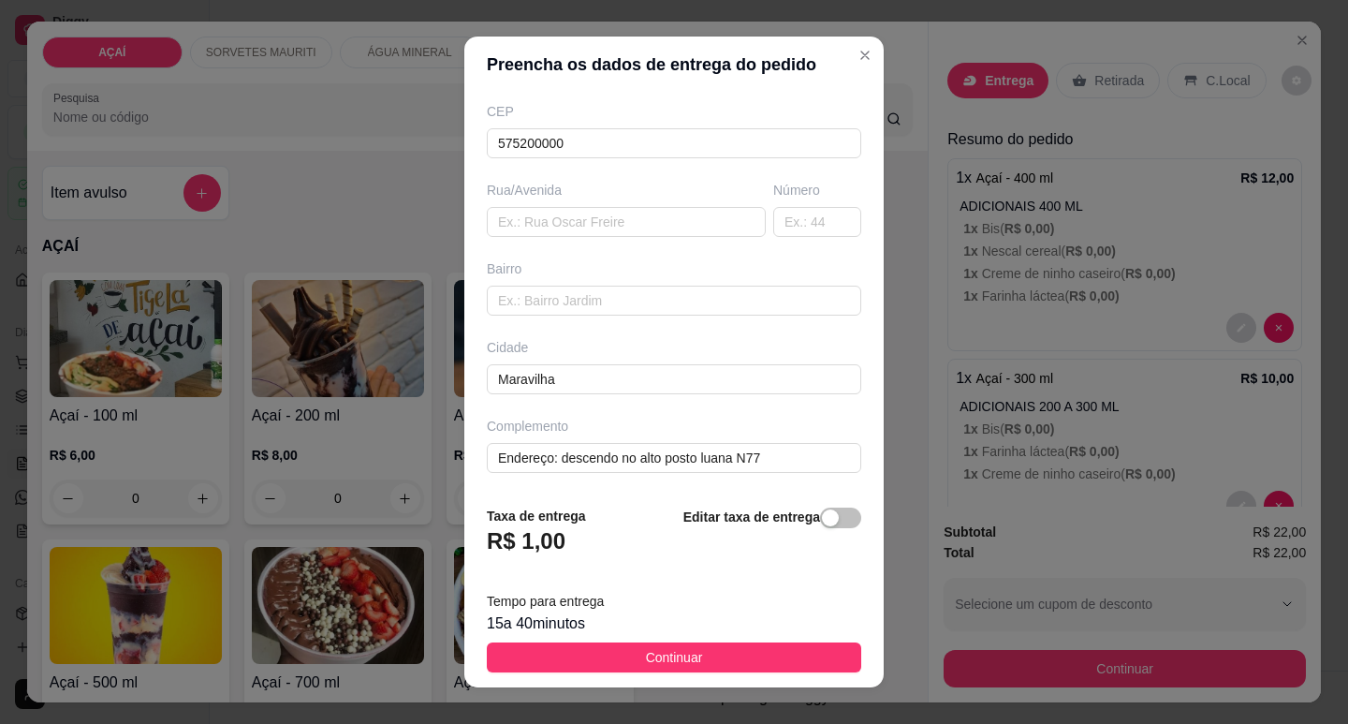
click at [732, 653] on button "Continuar" at bounding box center [674, 657] width 374 height 30
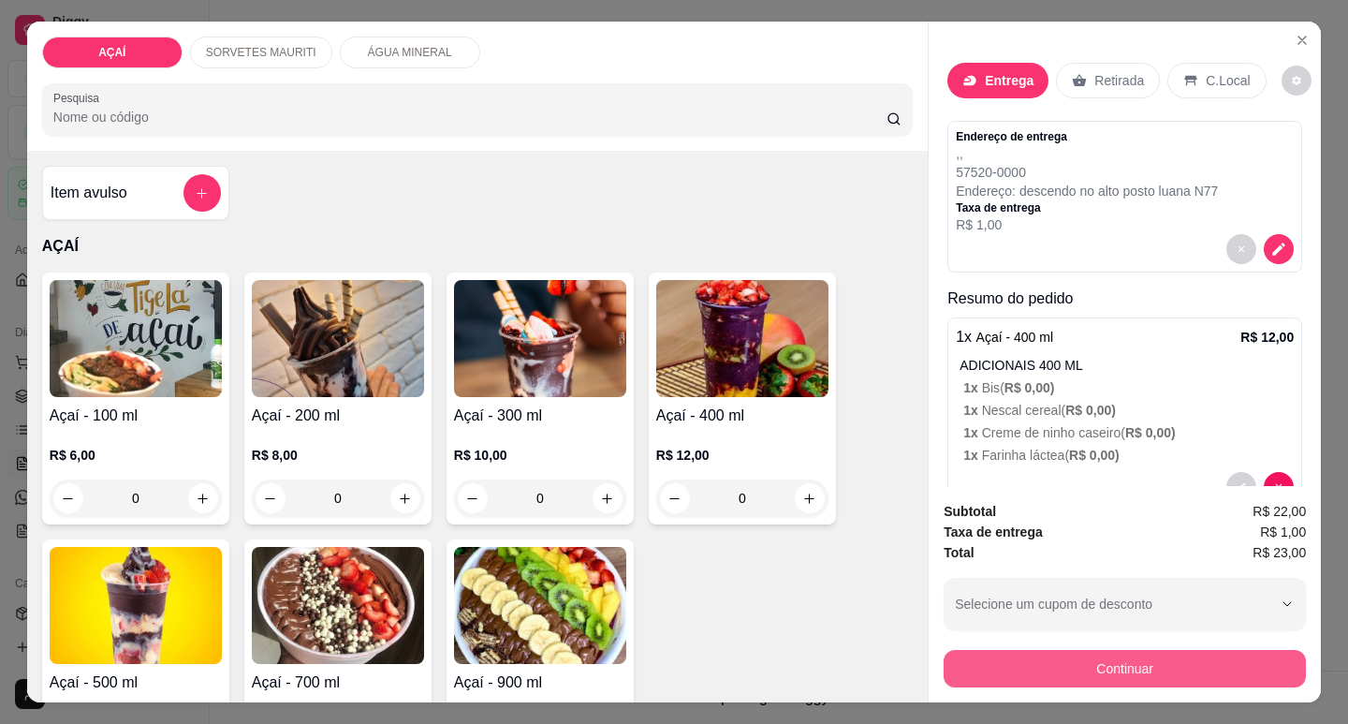
click at [987, 666] on button "Continuar" at bounding box center [1125, 668] width 362 height 37
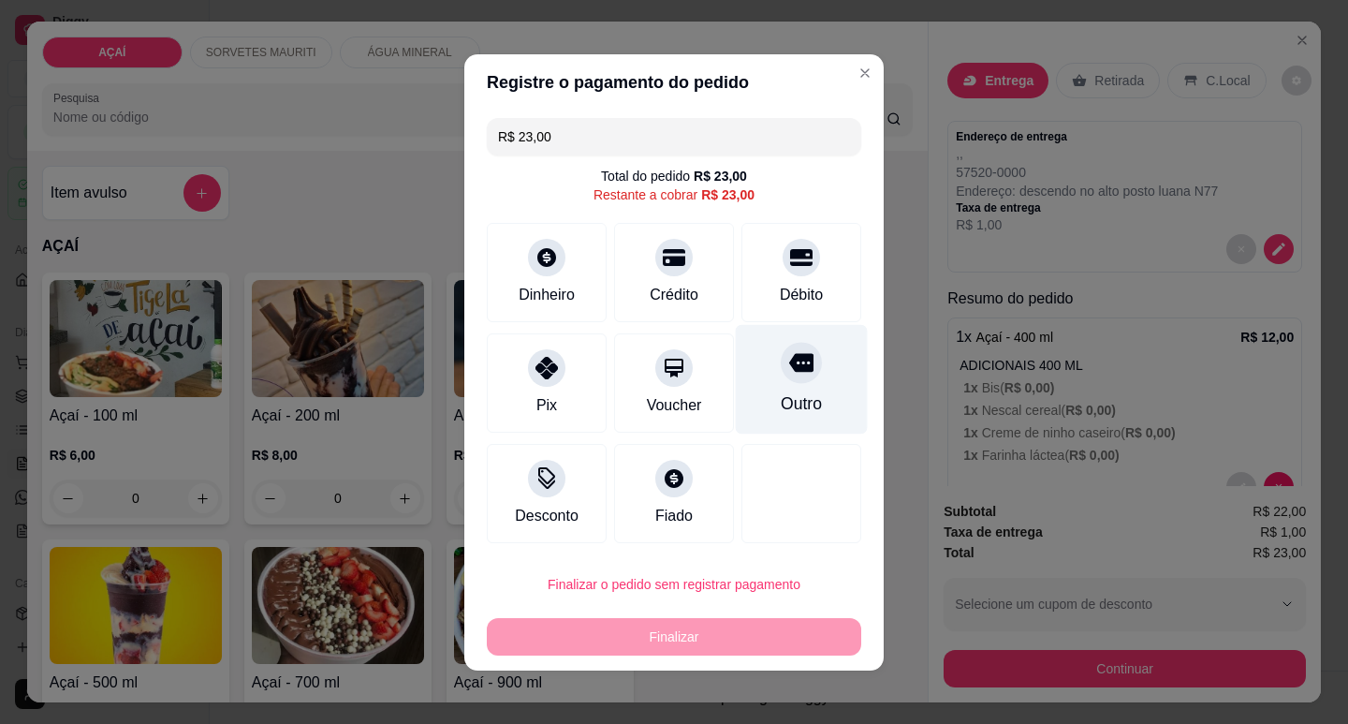
drag, startPoint x: 742, startPoint y: 386, endPoint x: 744, endPoint y: 396, distance: 10.5
click at [747, 392] on div "Outro" at bounding box center [802, 379] width 132 height 110
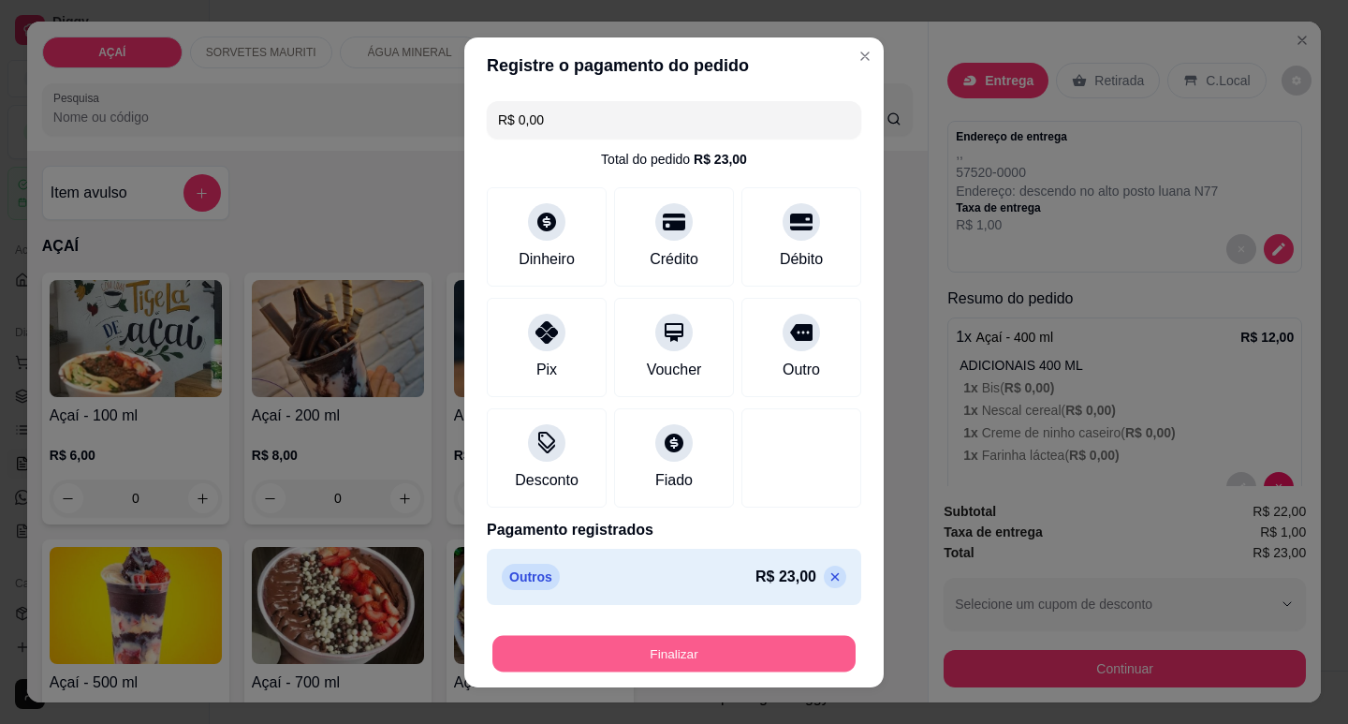
click at [691, 644] on button "Finalizar" at bounding box center [673, 653] width 363 height 37
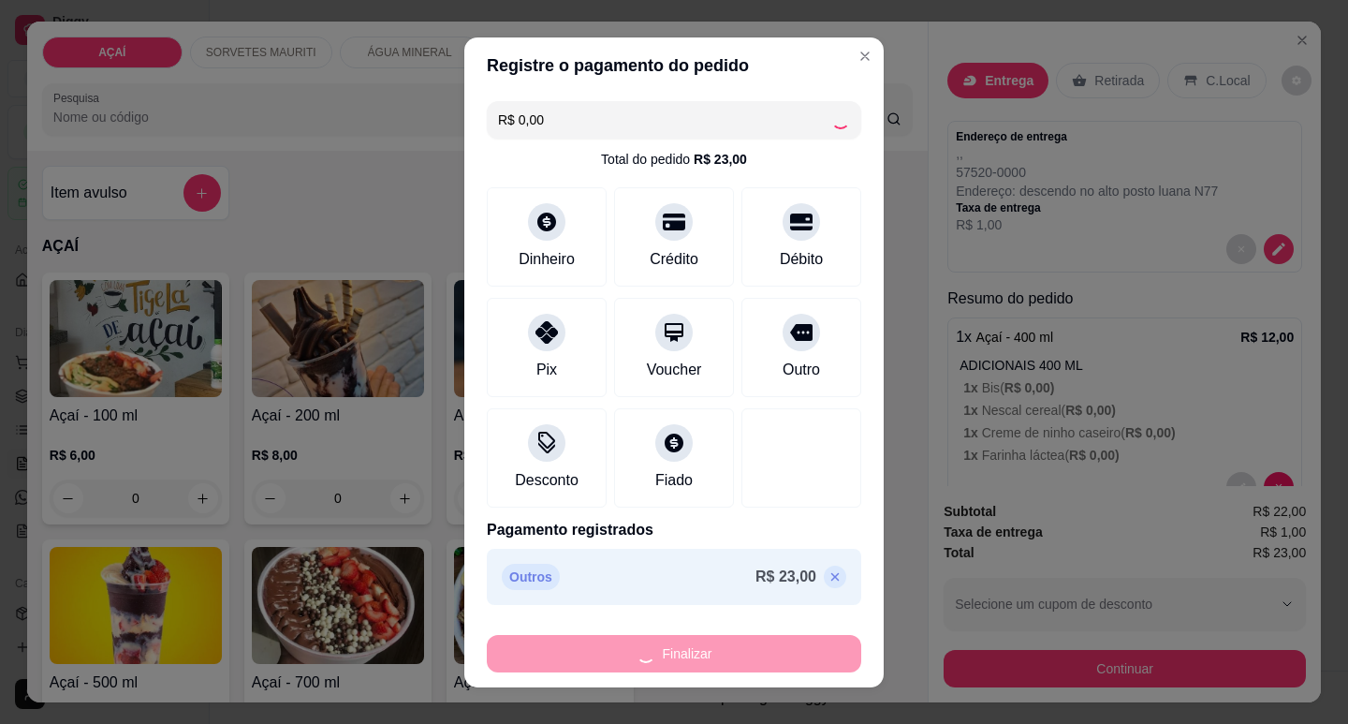
type input "-R$ 23,00"
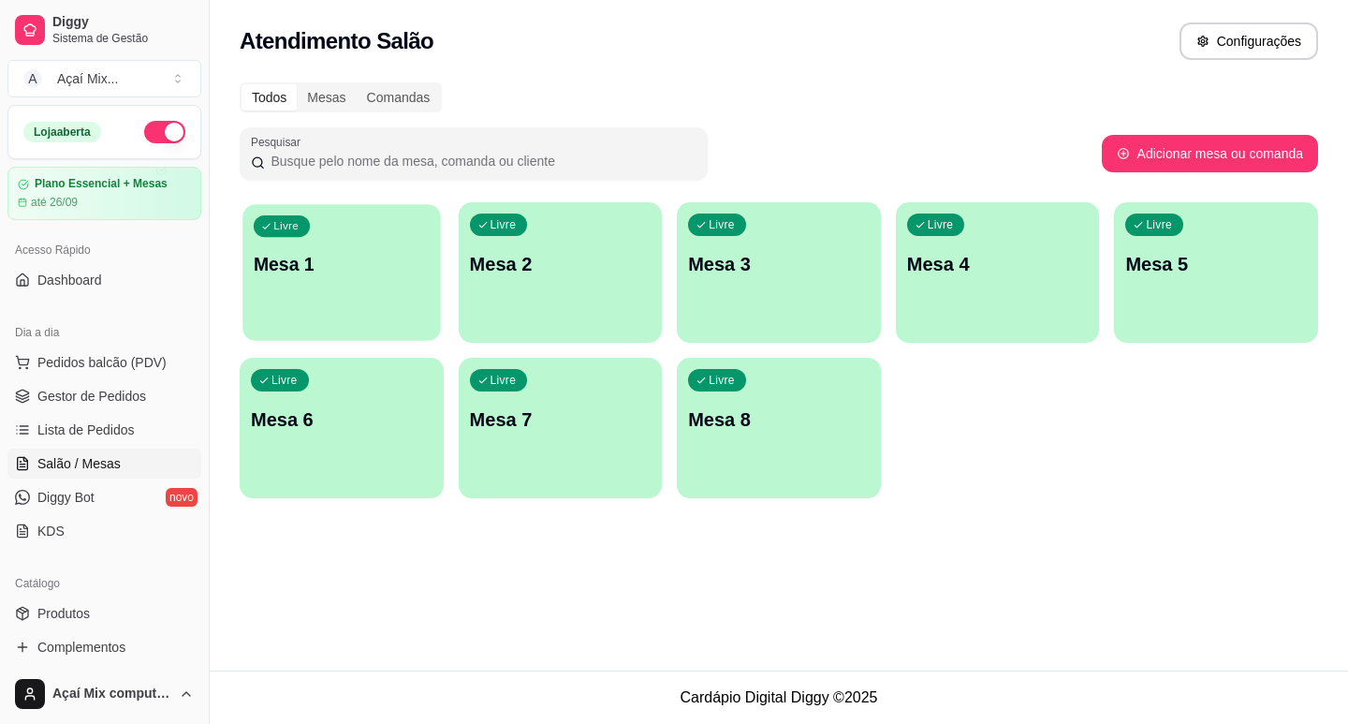
click at [314, 317] on div "Livre Mesa 1" at bounding box center [341, 261] width 198 height 114
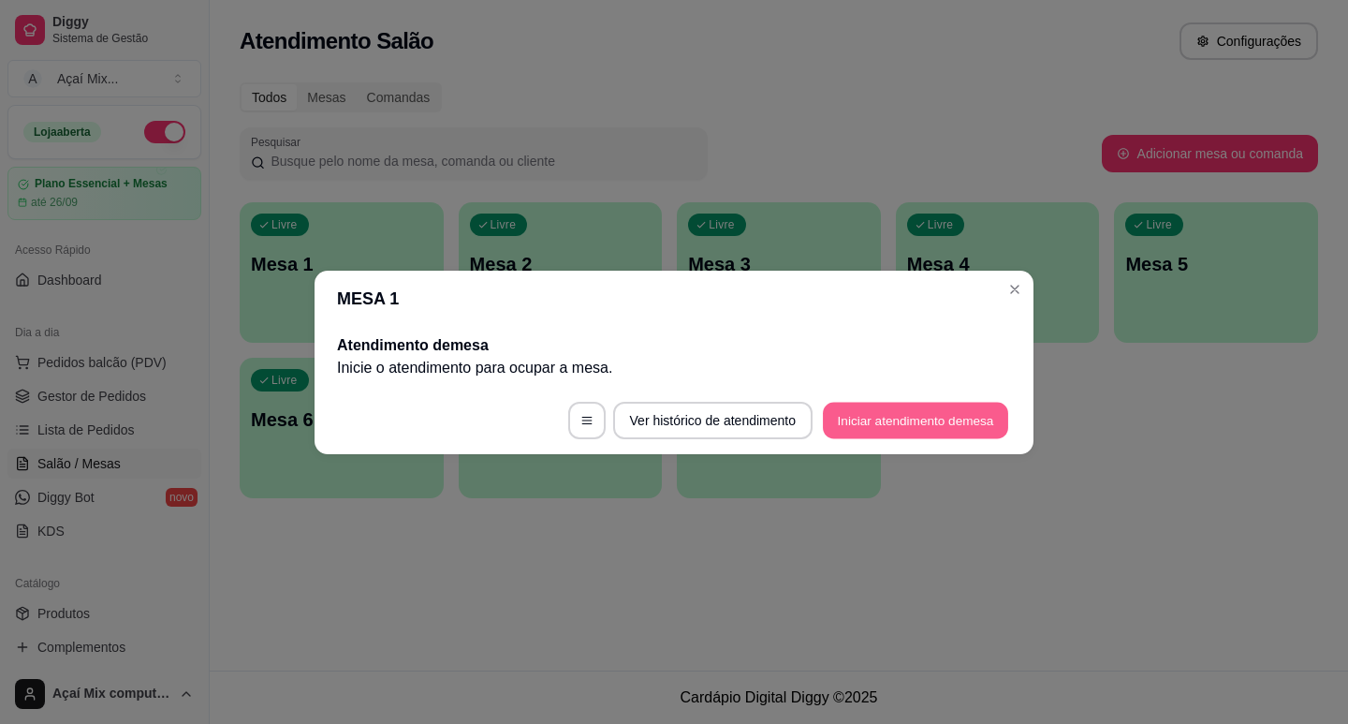
click at [933, 416] on button "Iniciar atendimento de mesa" at bounding box center [915, 420] width 185 height 37
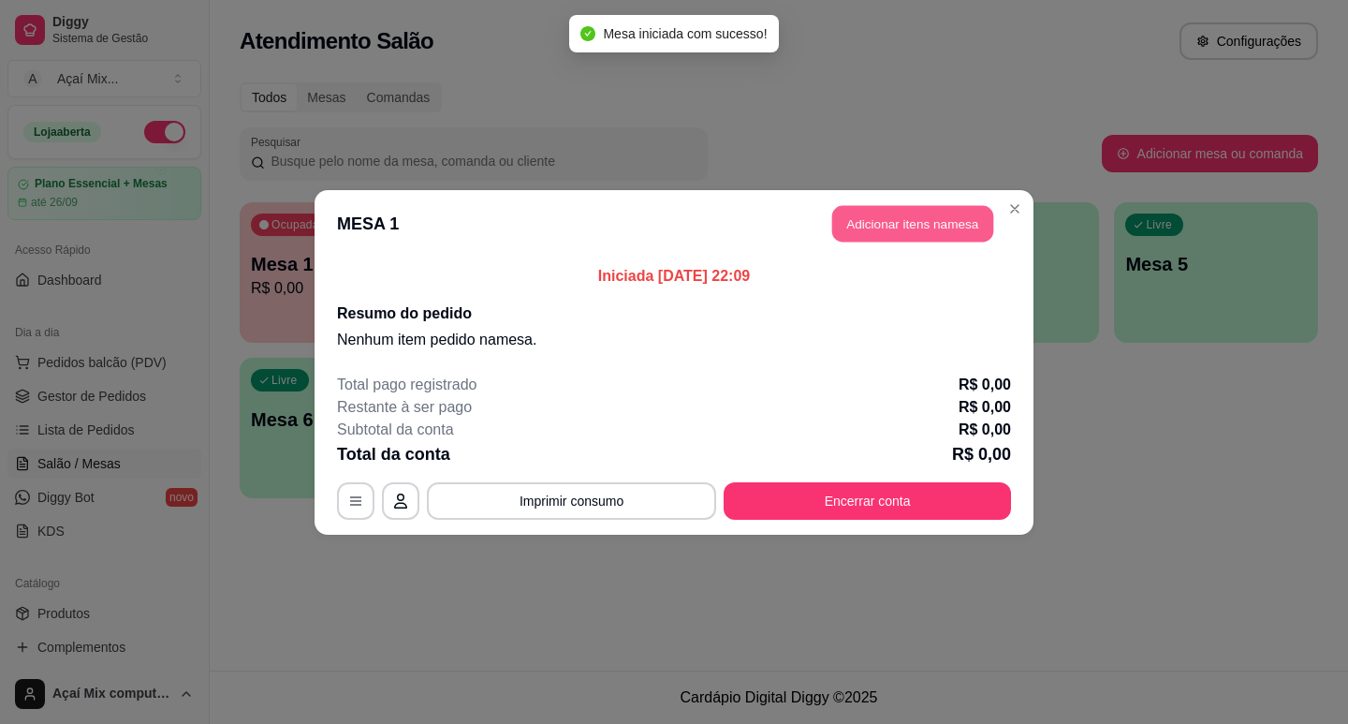
click at [916, 231] on button "Adicionar itens na mesa" at bounding box center [912, 223] width 161 height 37
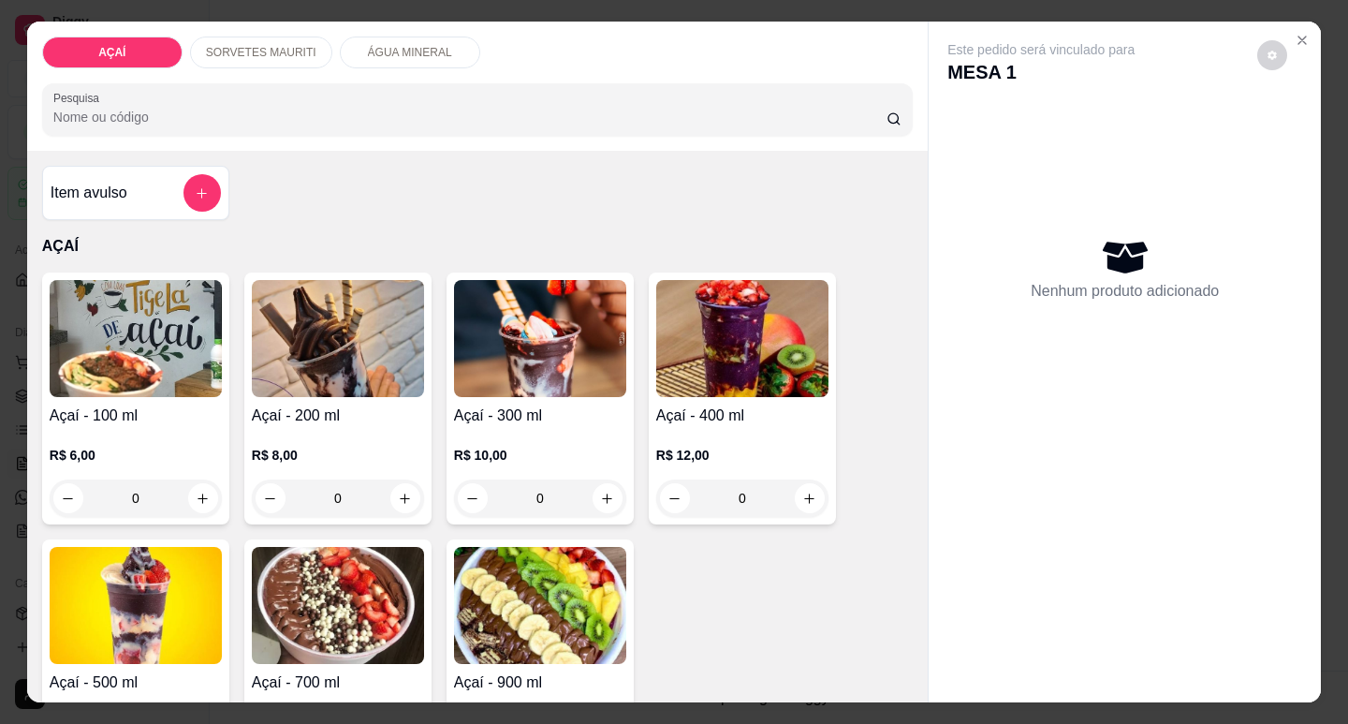
click at [681, 364] on img at bounding box center [742, 338] width 172 height 117
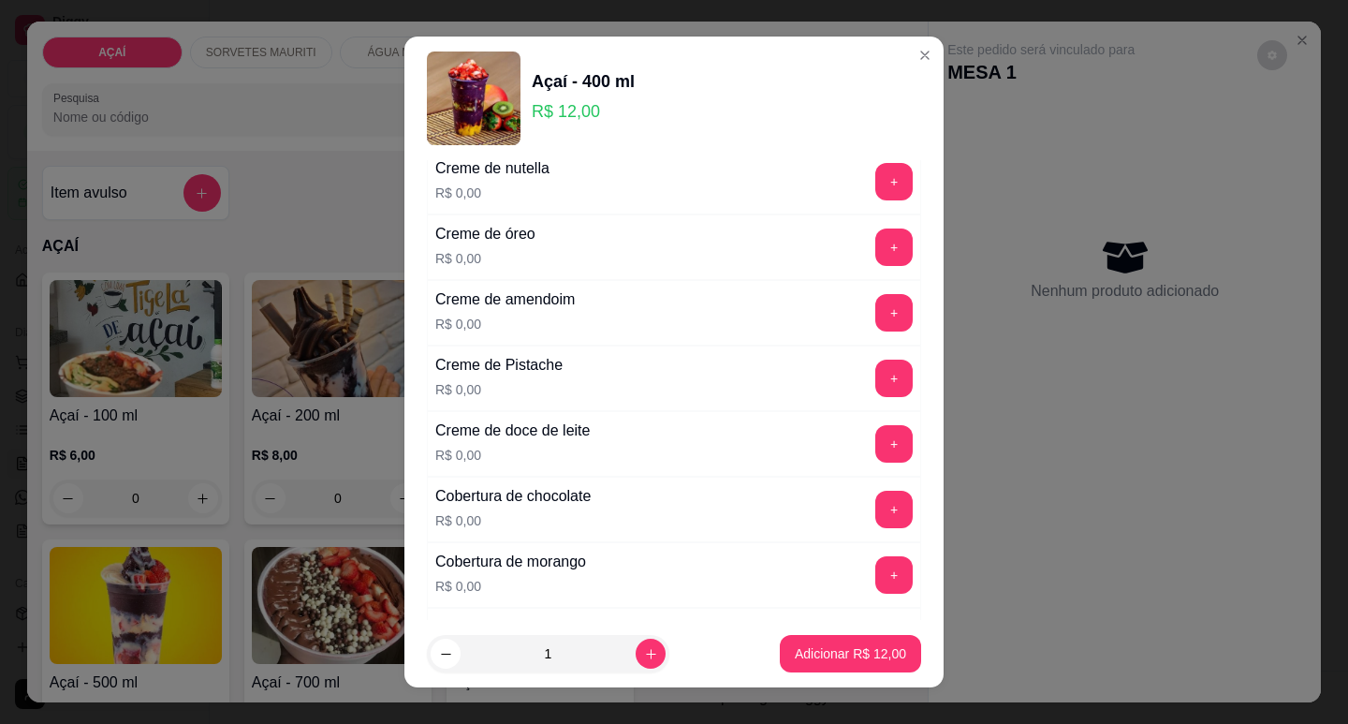
scroll to position [562, 0]
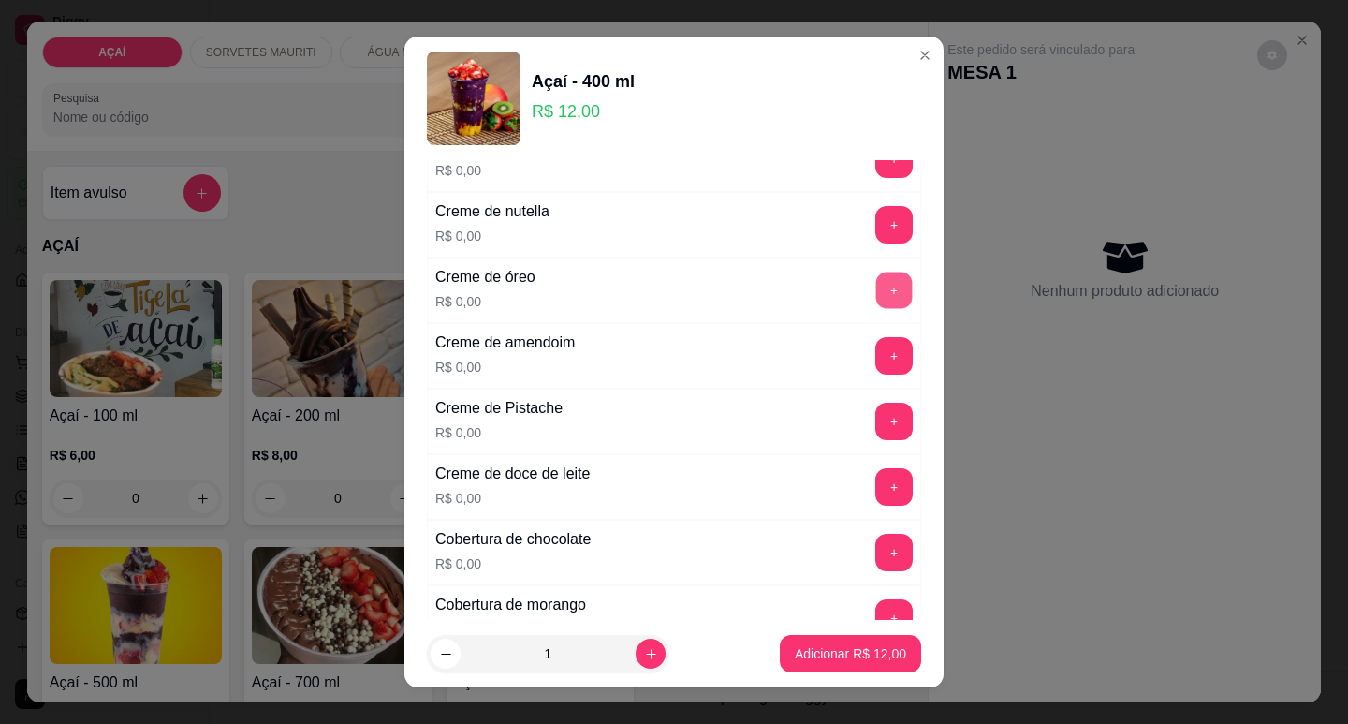
click at [876, 286] on button "+" at bounding box center [894, 289] width 37 height 37
click at [875, 492] on button "+" at bounding box center [893, 486] width 37 height 37
click at [876, 290] on button "+" at bounding box center [894, 289] width 37 height 37
click at [876, 477] on button "+" at bounding box center [894, 486] width 37 height 37
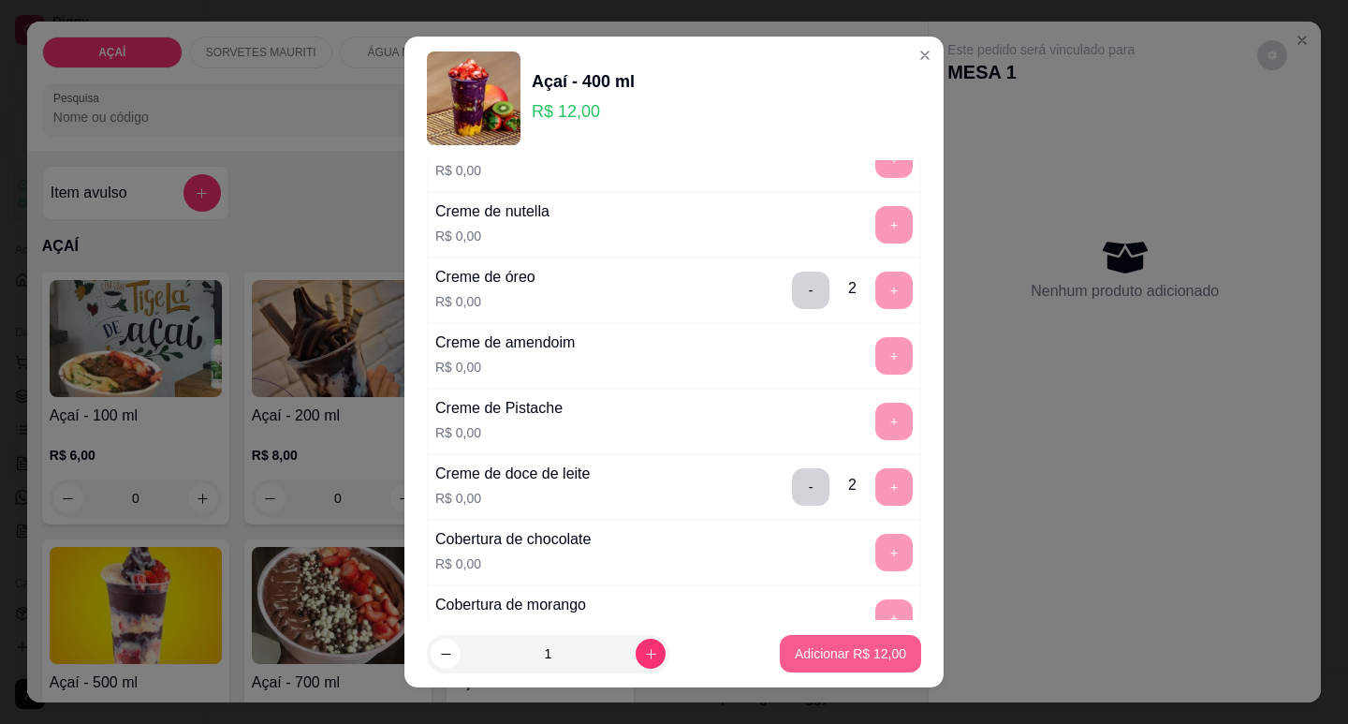
click at [812, 655] on p "Adicionar R$ 12,00" at bounding box center [850, 653] width 111 height 19
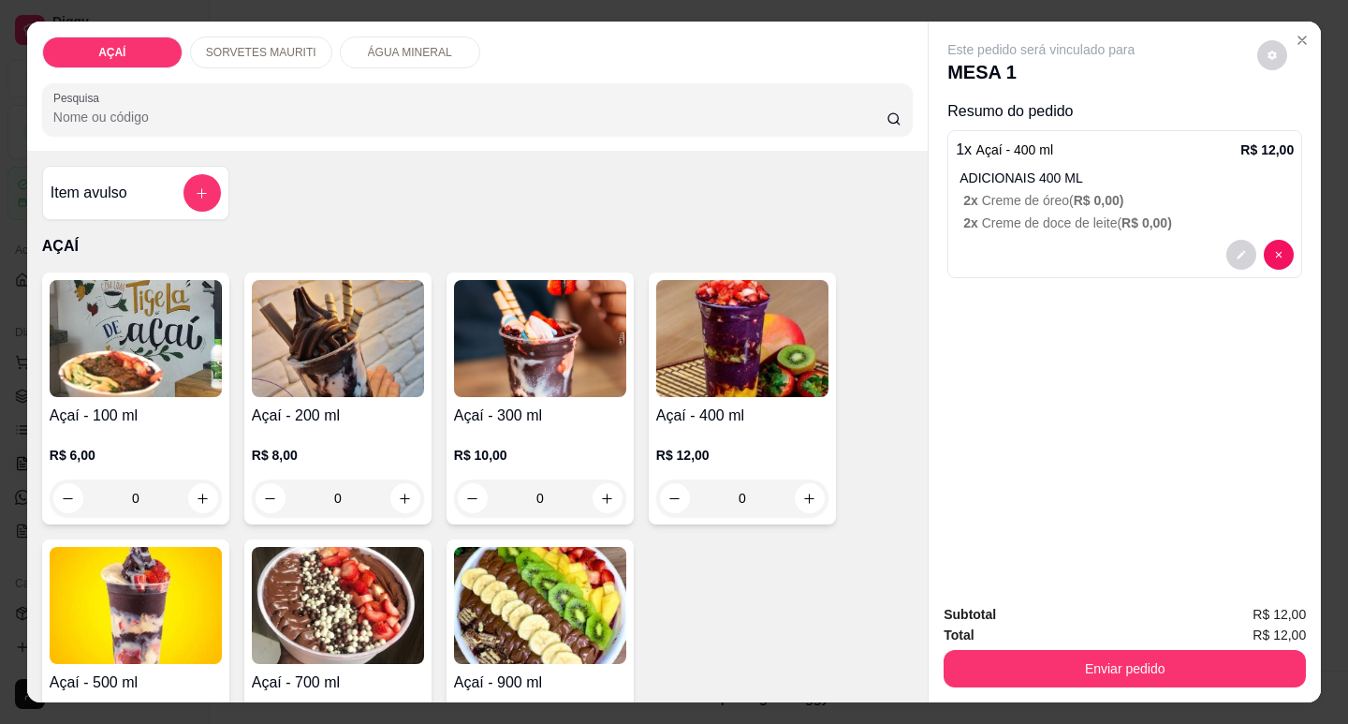
click at [1140, 215] on span "R$ 0,00 )" at bounding box center [1146, 222] width 51 height 15
click at [694, 418] on h4 "Açaí - 400 ml" at bounding box center [742, 415] width 172 height 22
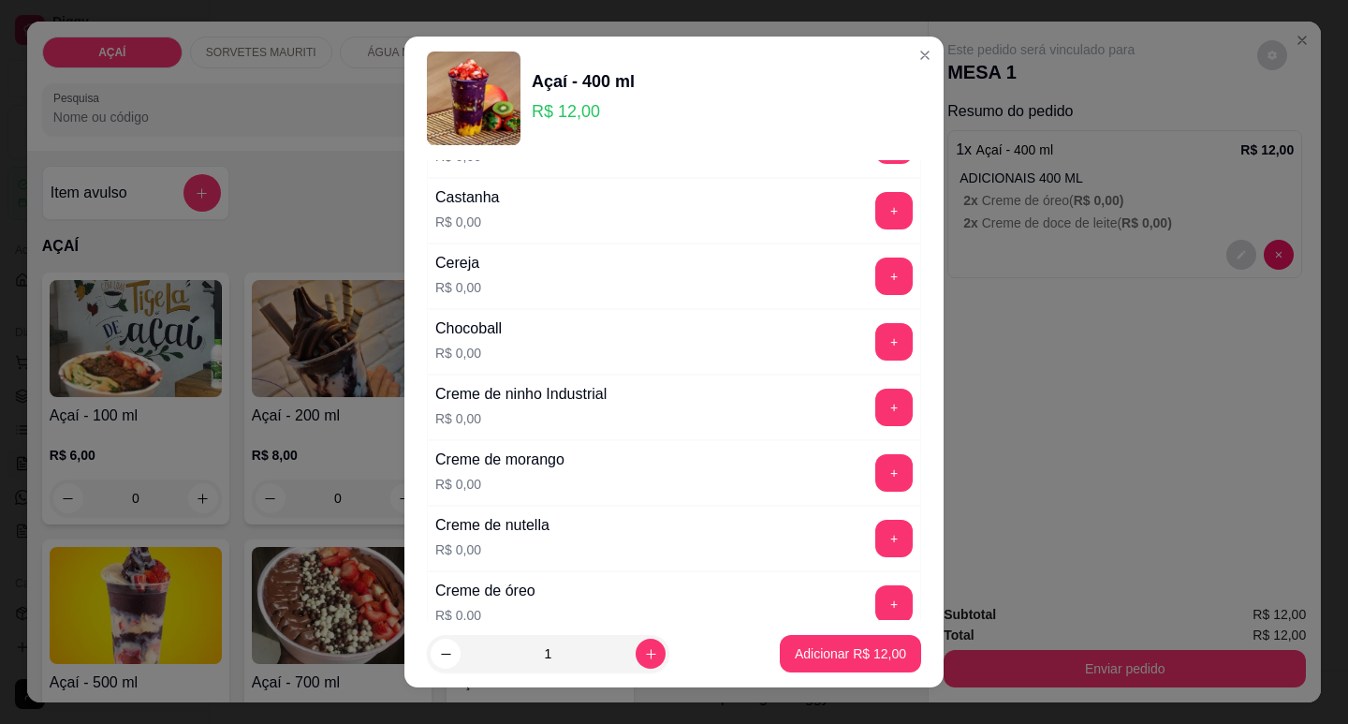
scroll to position [281, 0]
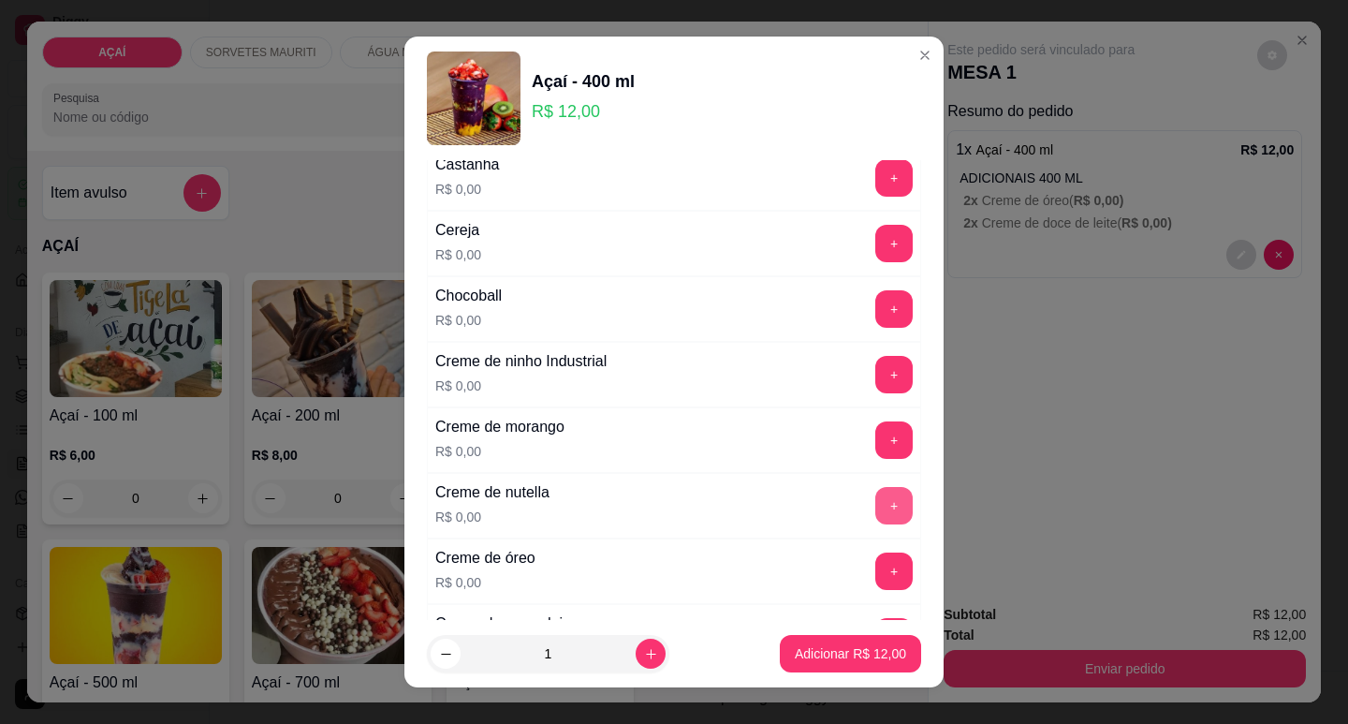
click at [875, 496] on button "+" at bounding box center [893, 505] width 37 height 37
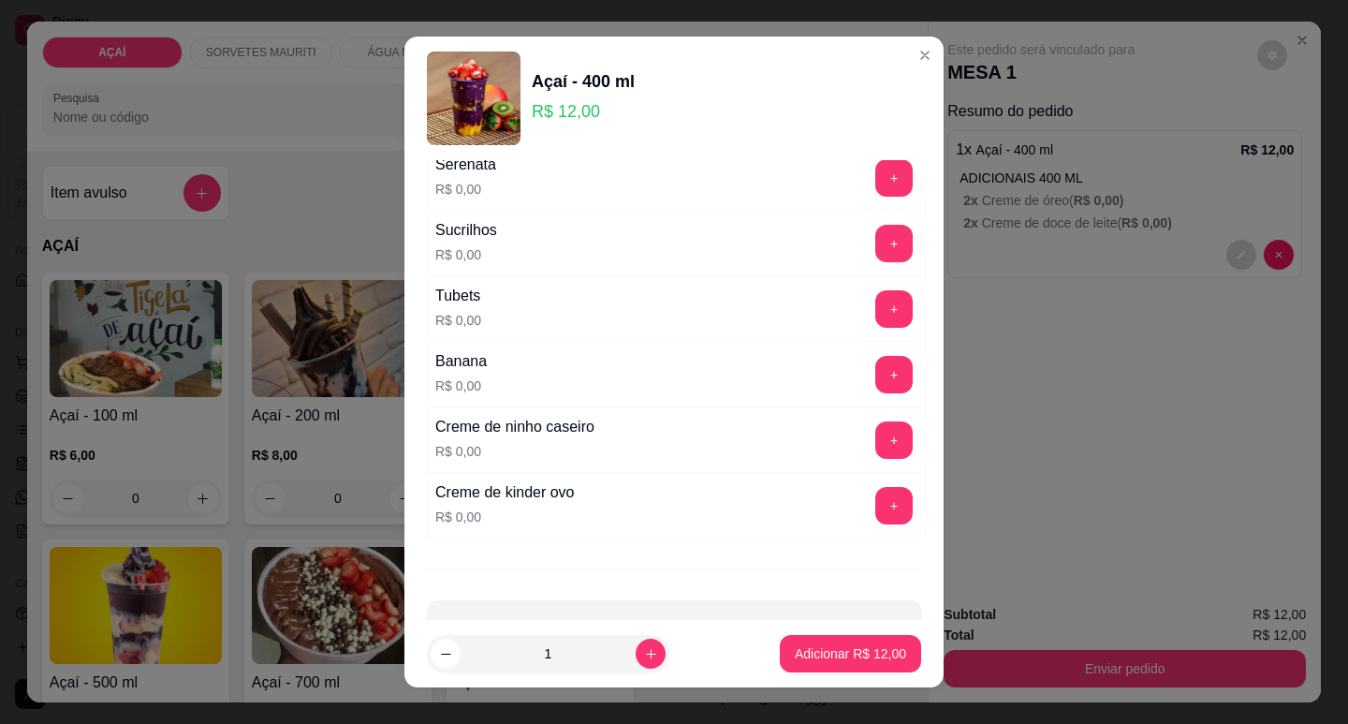
scroll to position [2305, 0]
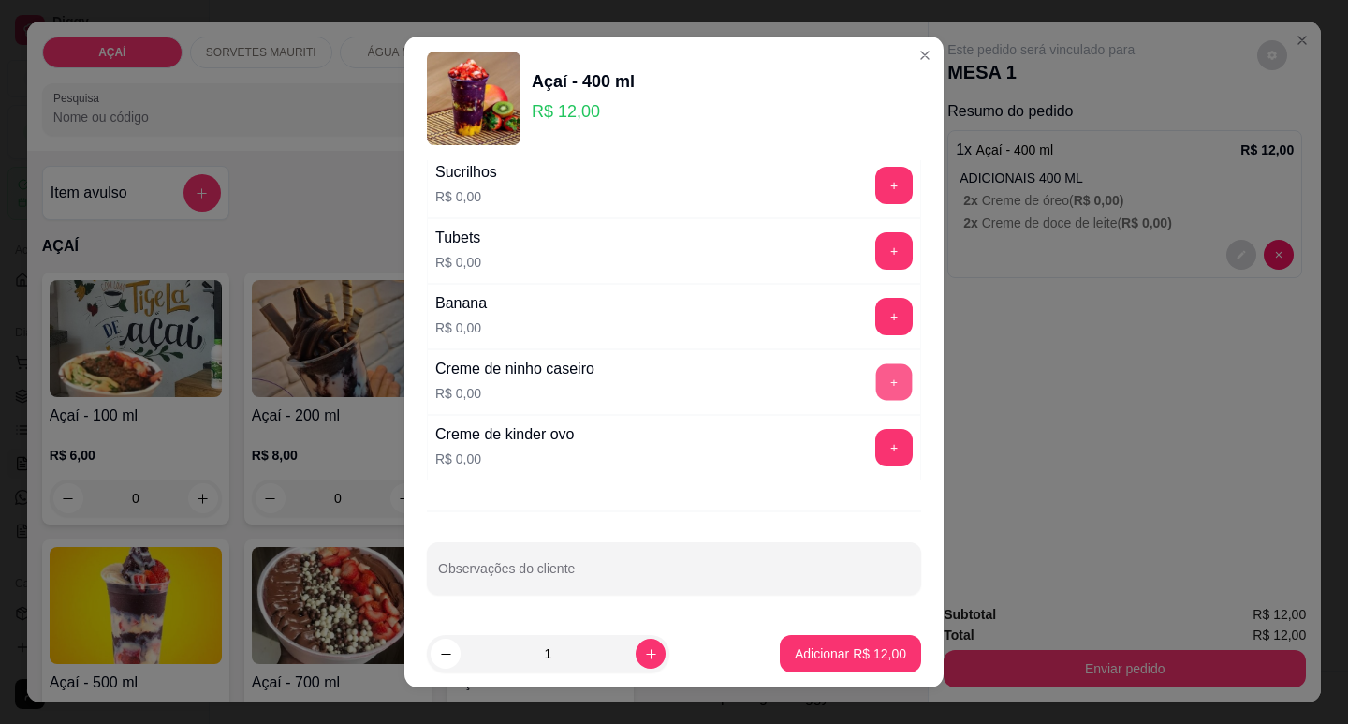
click at [876, 373] on button "+" at bounding box center [894, 381] width 37 height 37
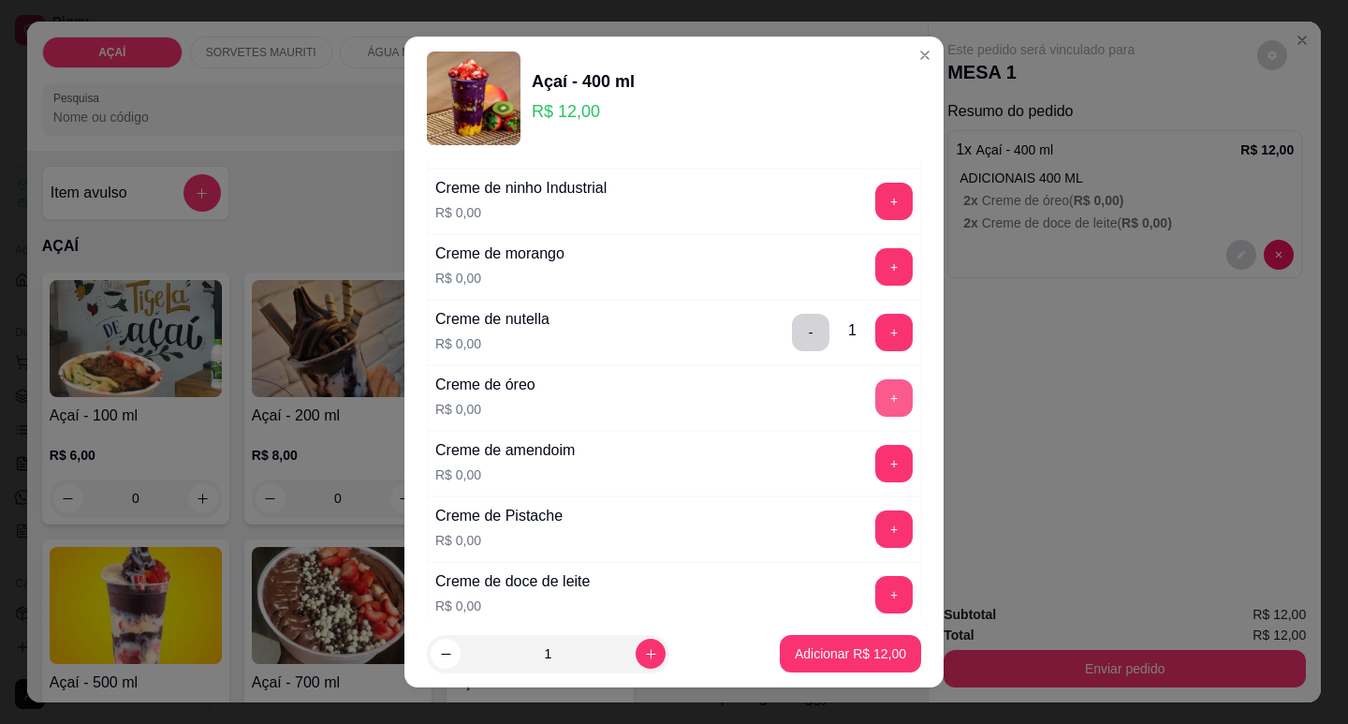
scroll to position [432, 0]
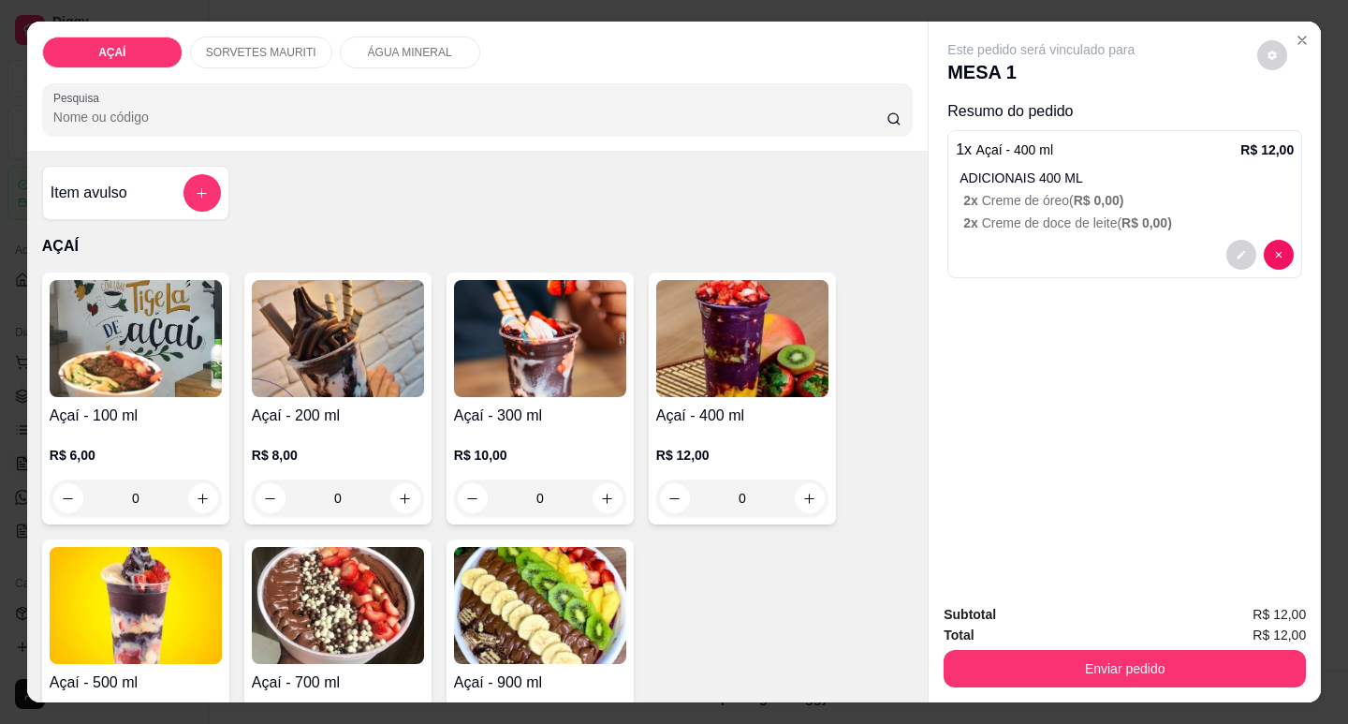
click at [1033, 213] on p "2 x Creme de doce de leite ( R$ 0,00 )" at bounding box center [1128, 222] width 330 height 19
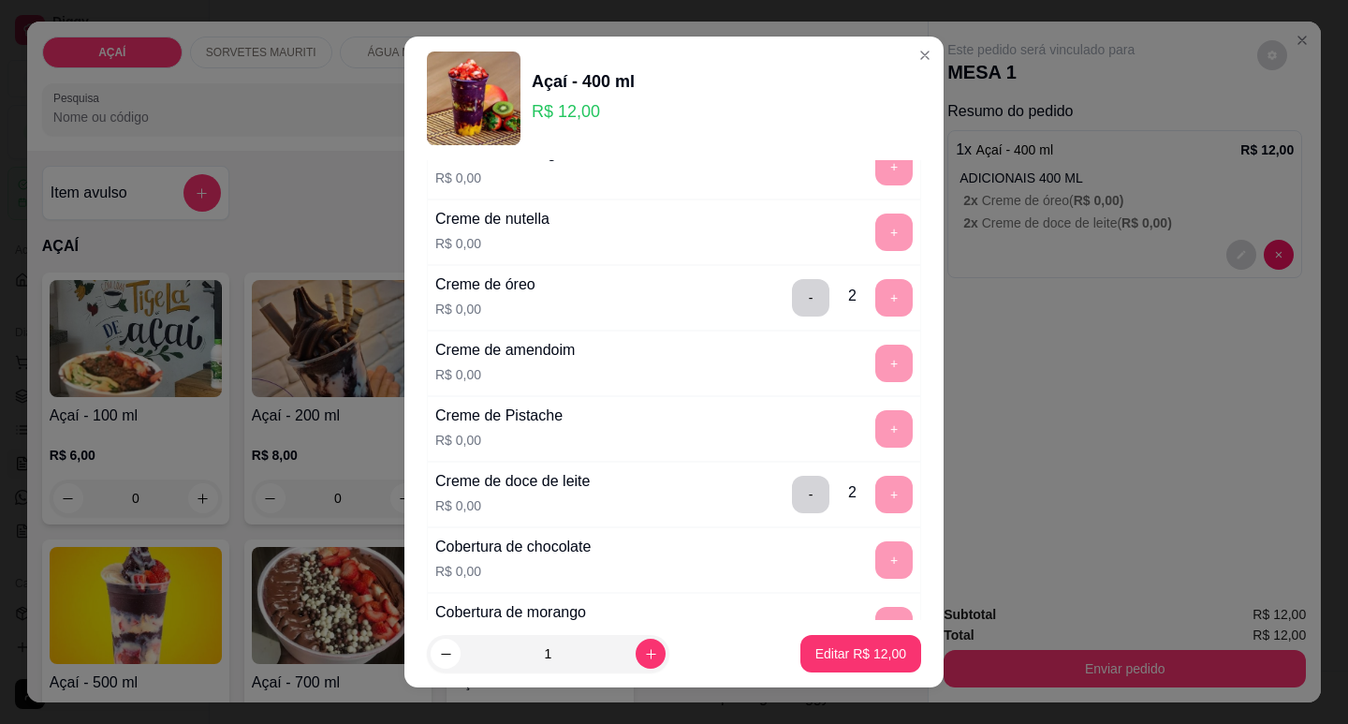
scroll to position [562, 0]
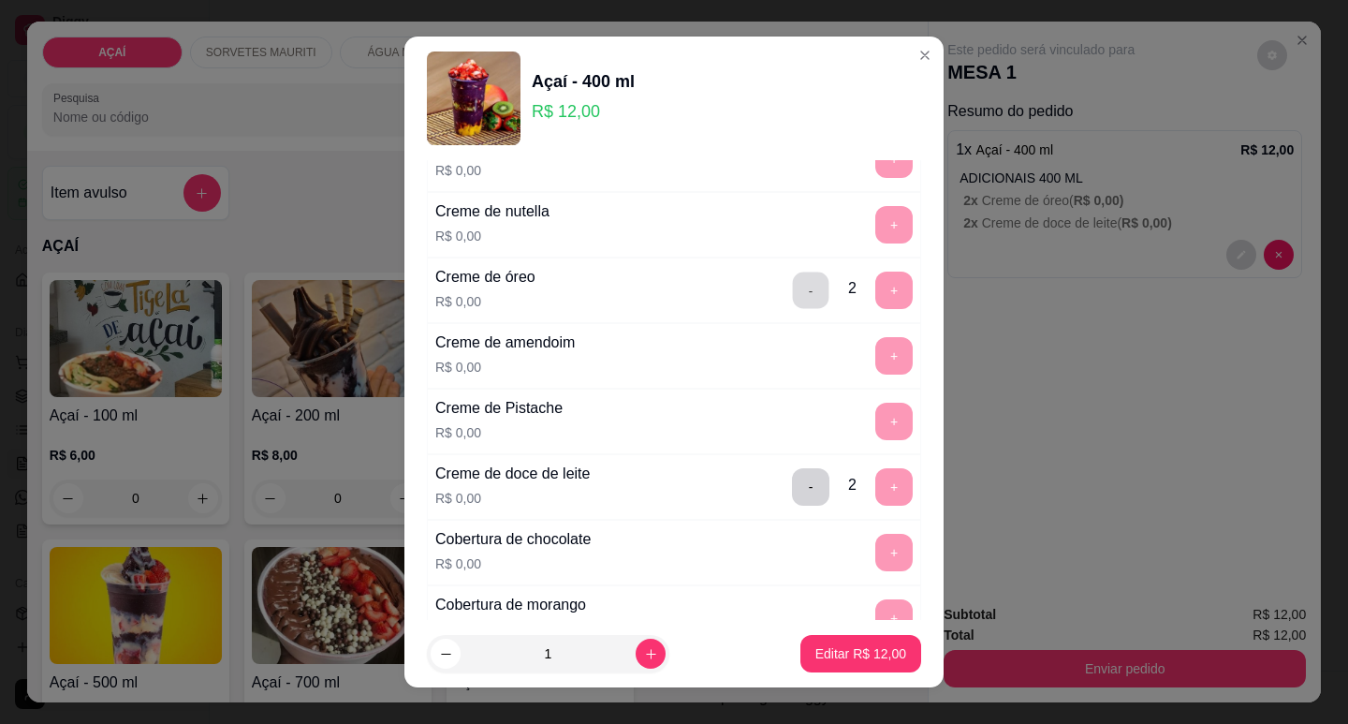
click at [793, 293] on button "-" at bounding box center [811, 289] width 37 height 37
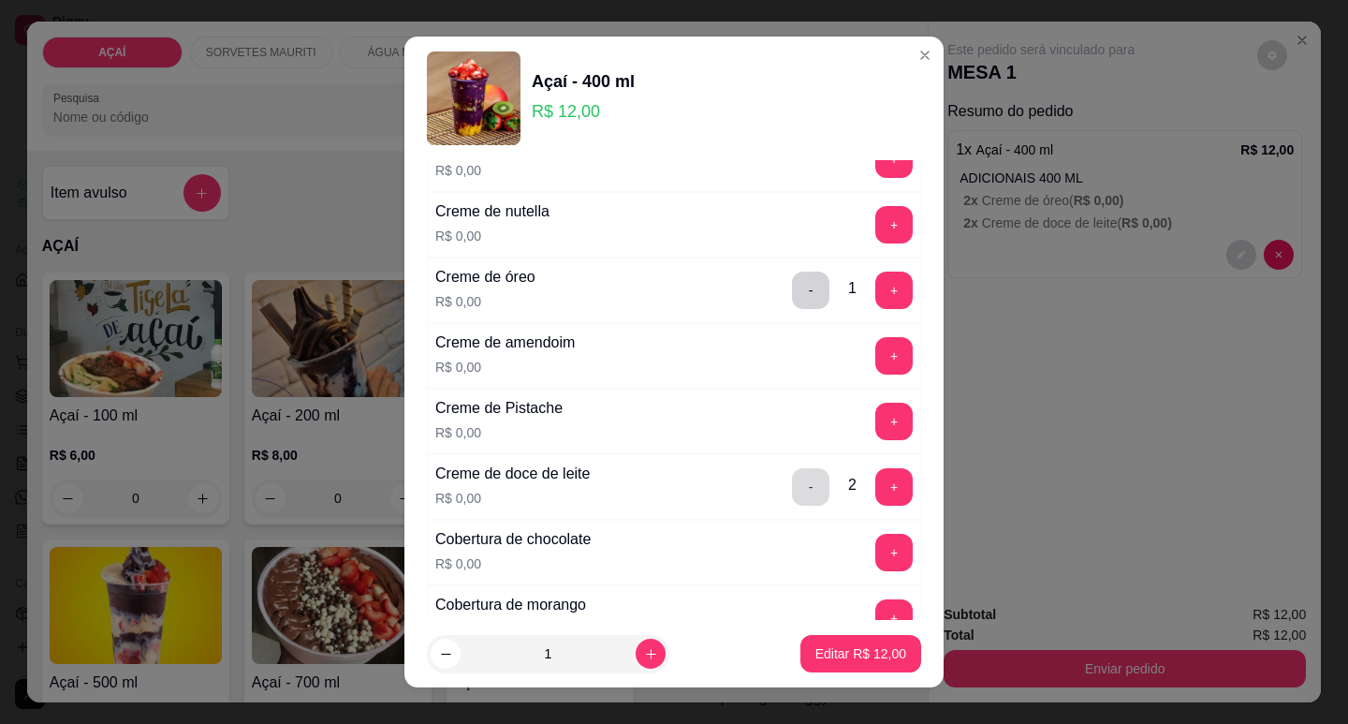
click at [792, 487] on button "-" at bounding box center [810, 486] width 37 height 37
click at [876, 223] on button "+" at bounding box center [894, 224] width 37 height 37
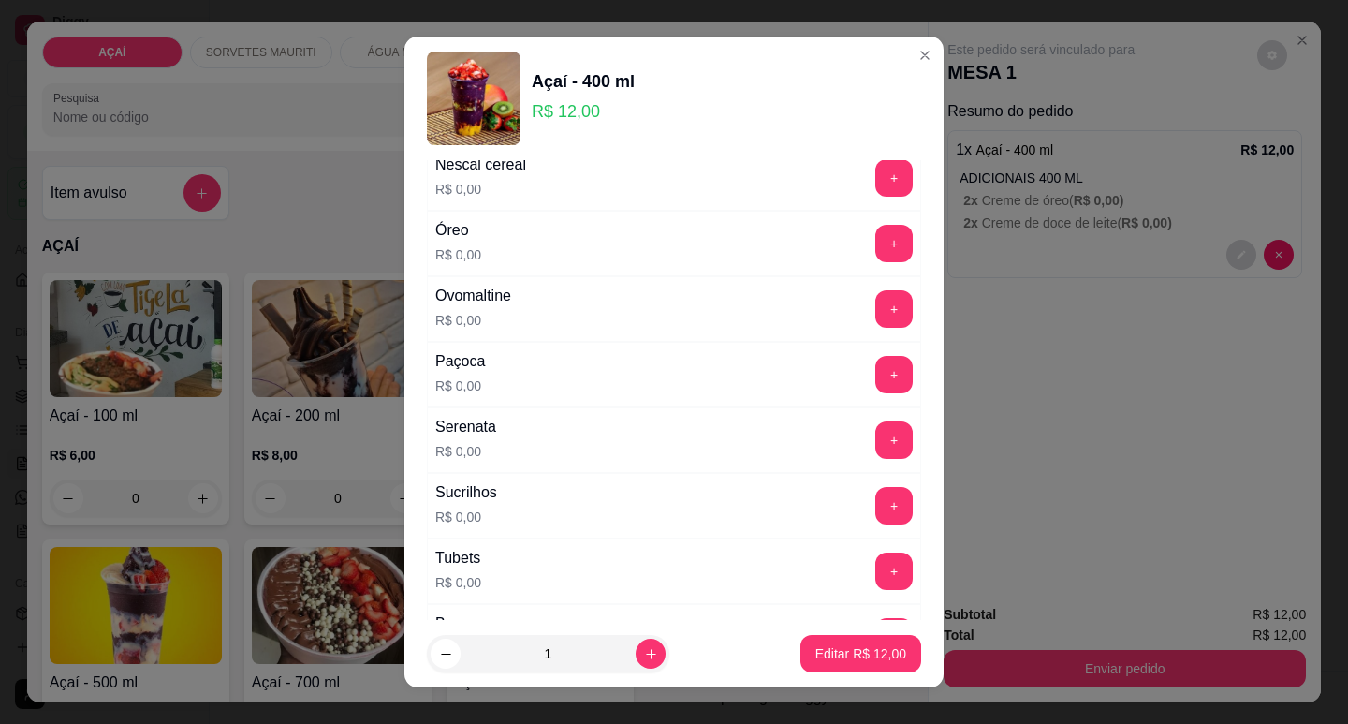
scroll to position [2305, 0]
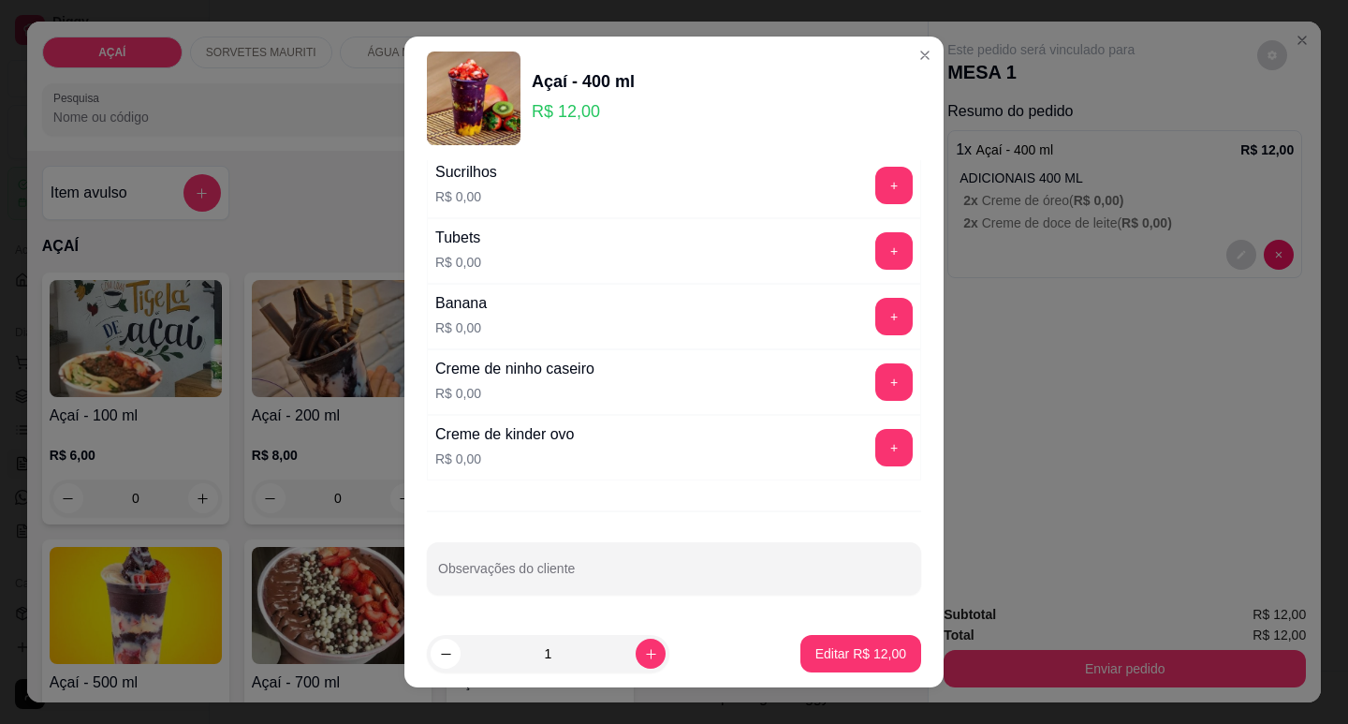
click at [855, 352] on div "Creme de ninho caseiro R$ 0,00 +" at bounding box center [674, 382] width 494 height 66
click at [875, 374] on button "+" at bounding box center [893, 381] width 37 height 37
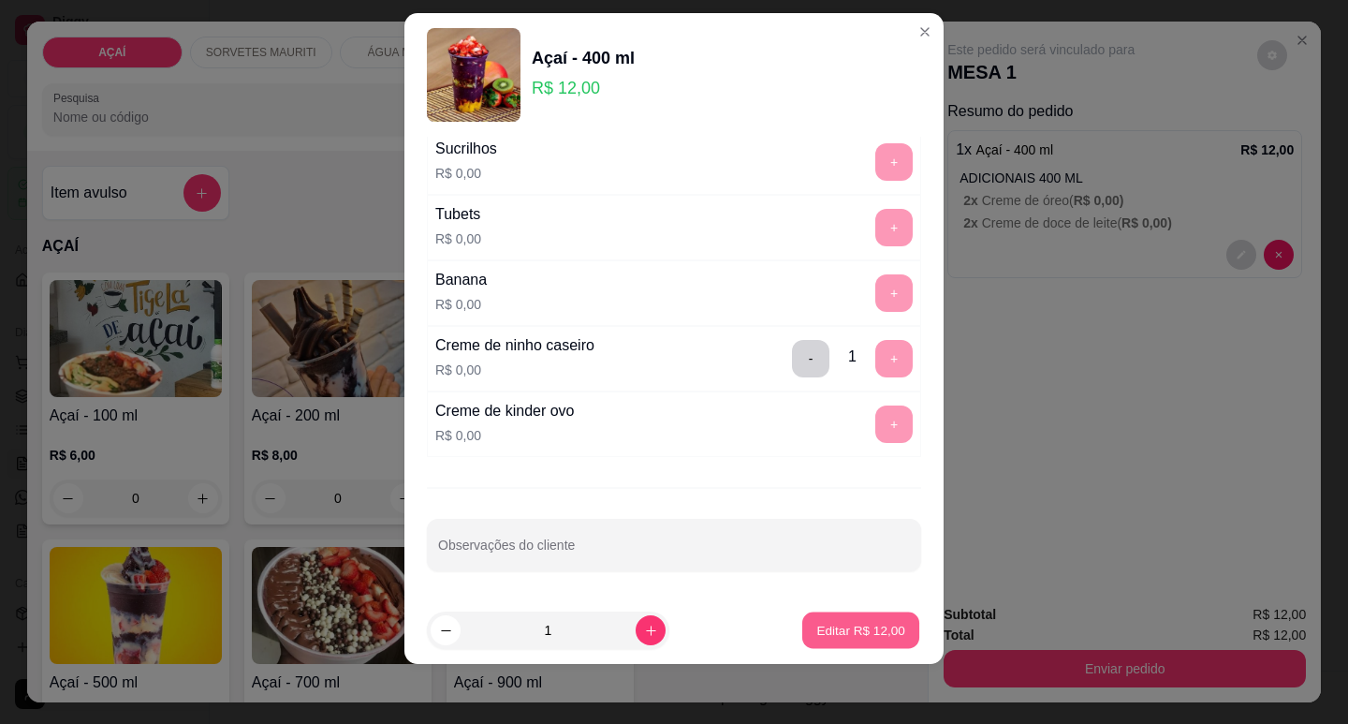
click at [839, 634] on p "Editar R$ 12,00" at bounding box center [860, 631] width 88 height 18
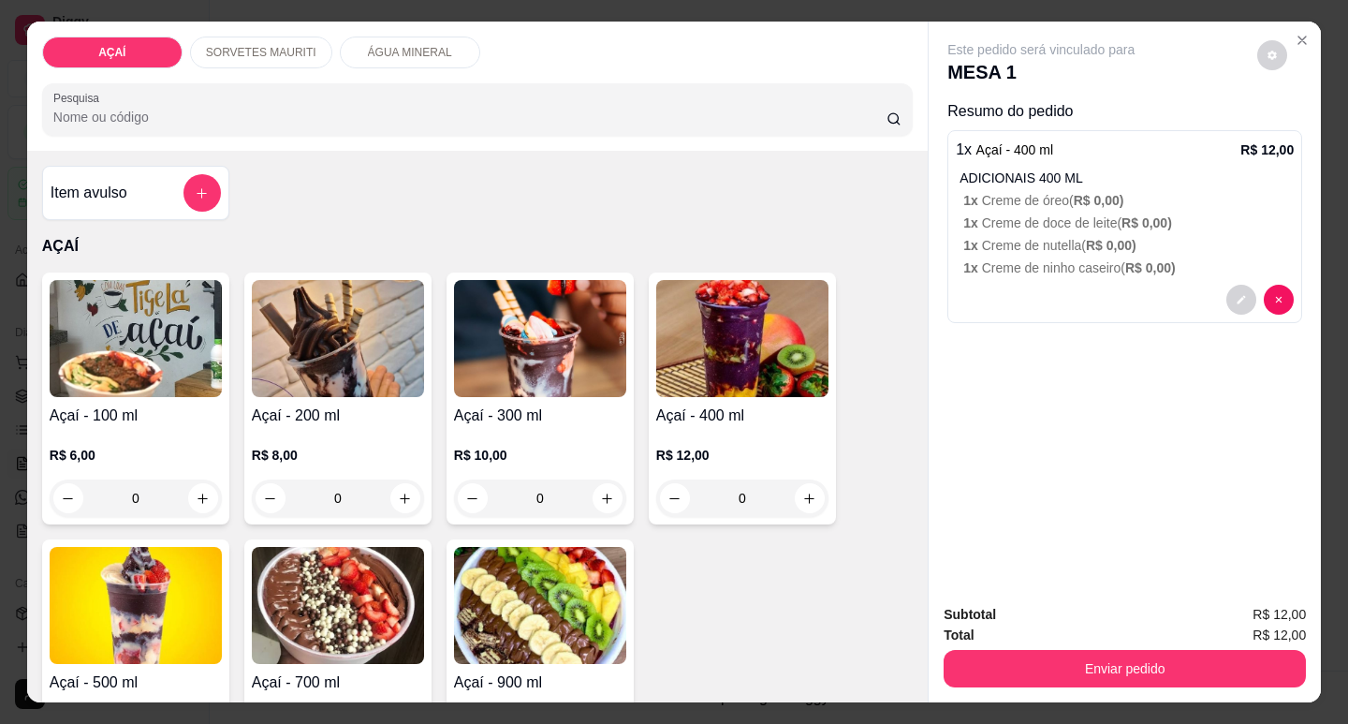
click at [723, 436] on div "R$ 12,00 0" at bounding box center [742, 472] width 172 height 90
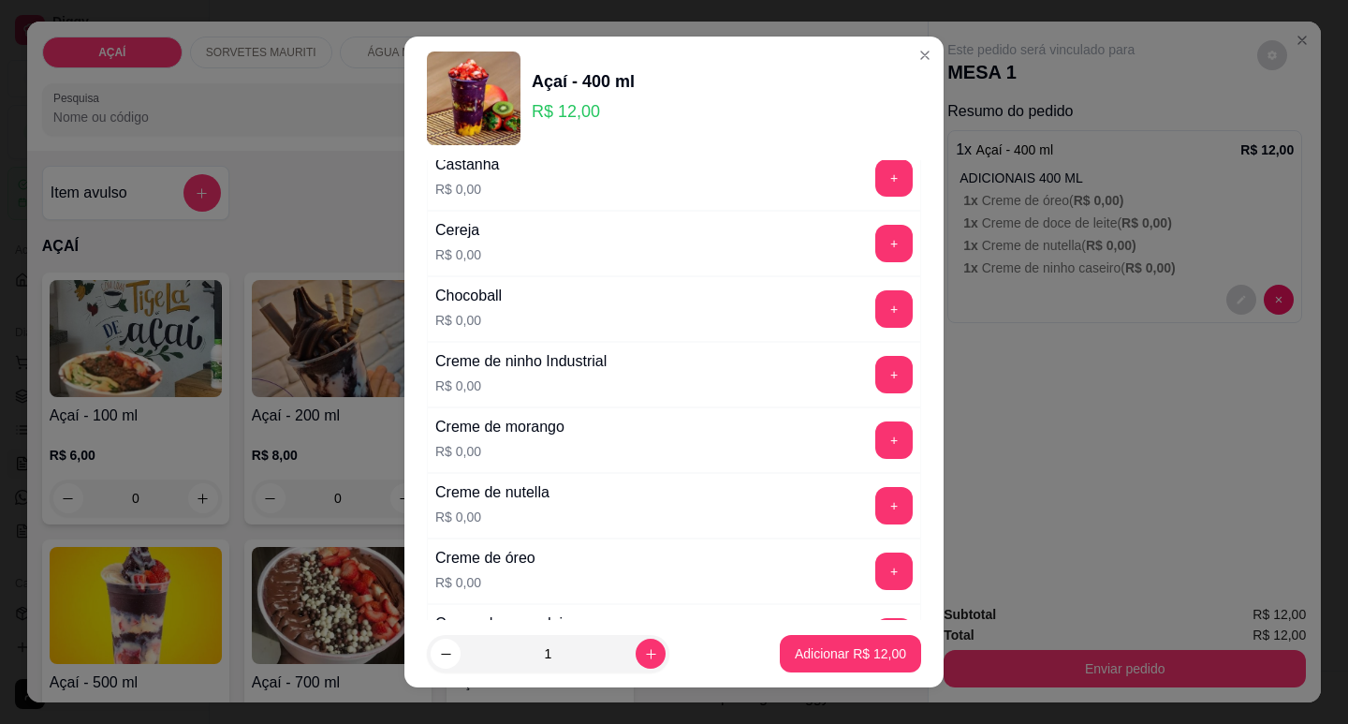
scroll to position [468, 0]
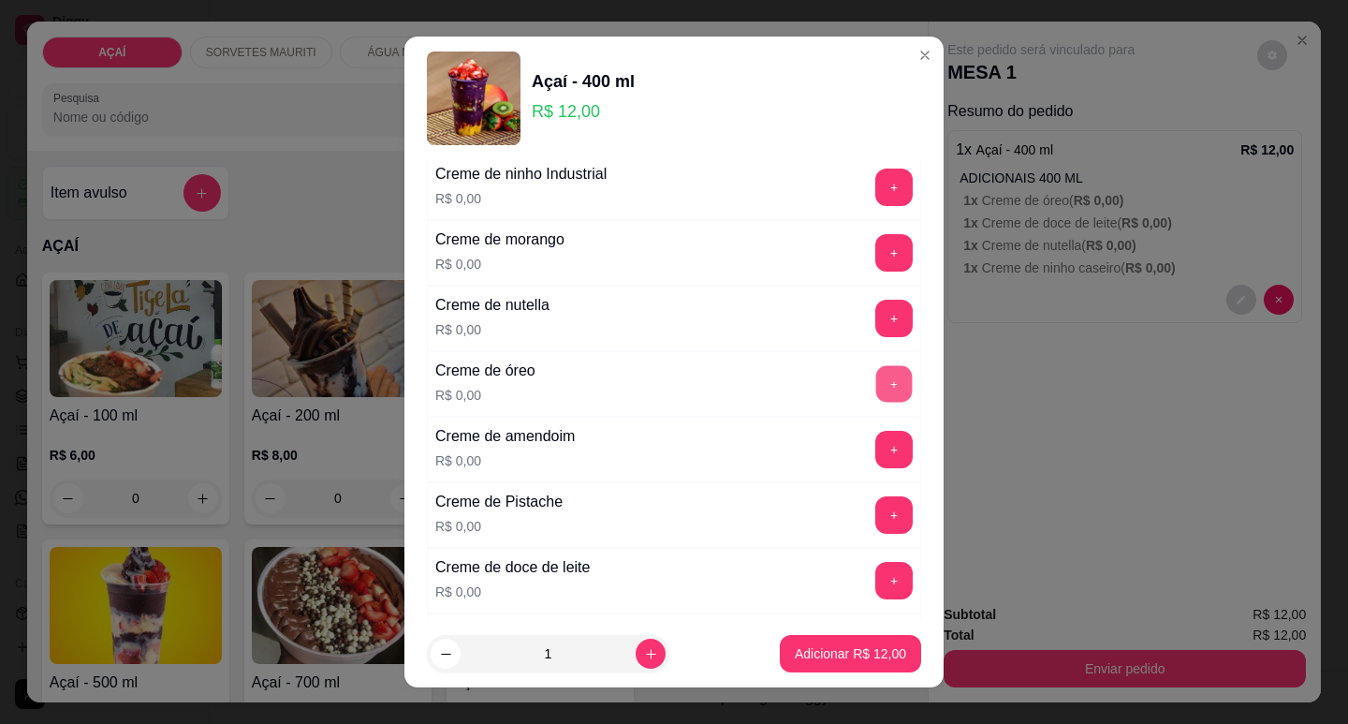
click at [876, 371] on button "+" at bounding box center [894, 383] width 37 height 37
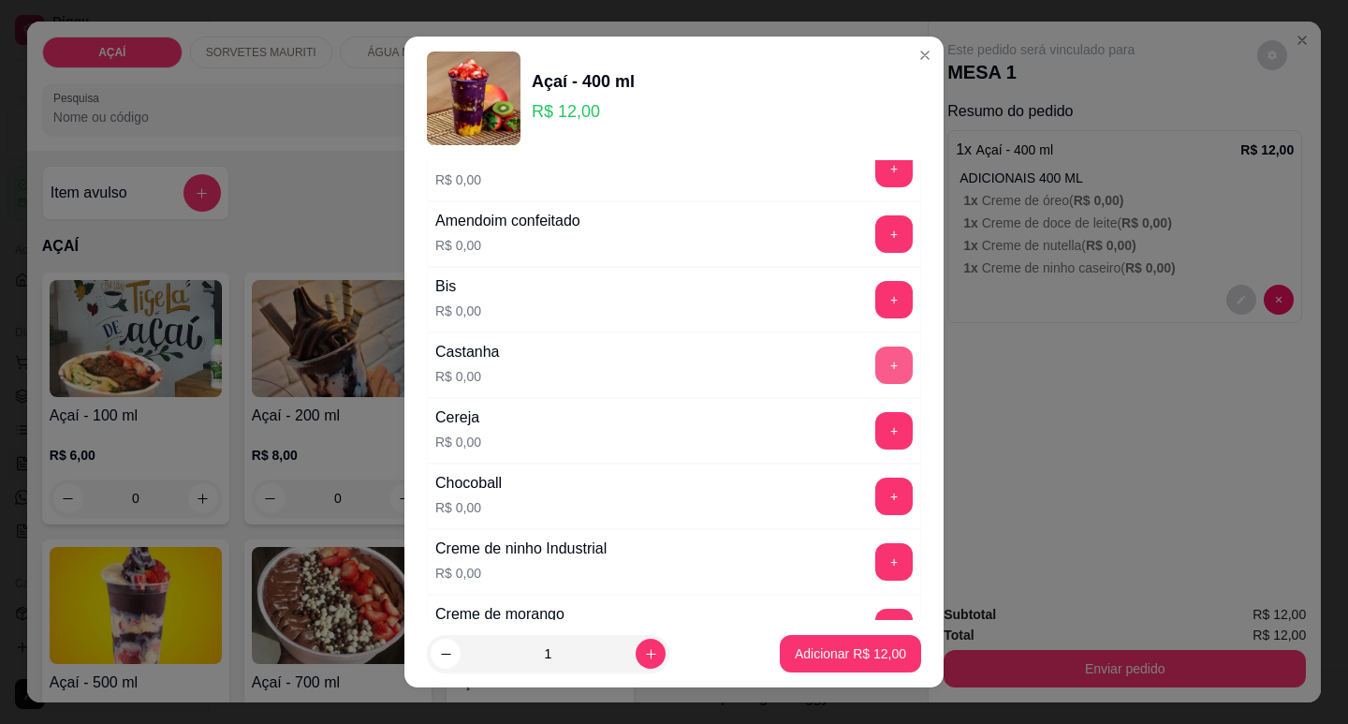
scroll to position [0, 0]
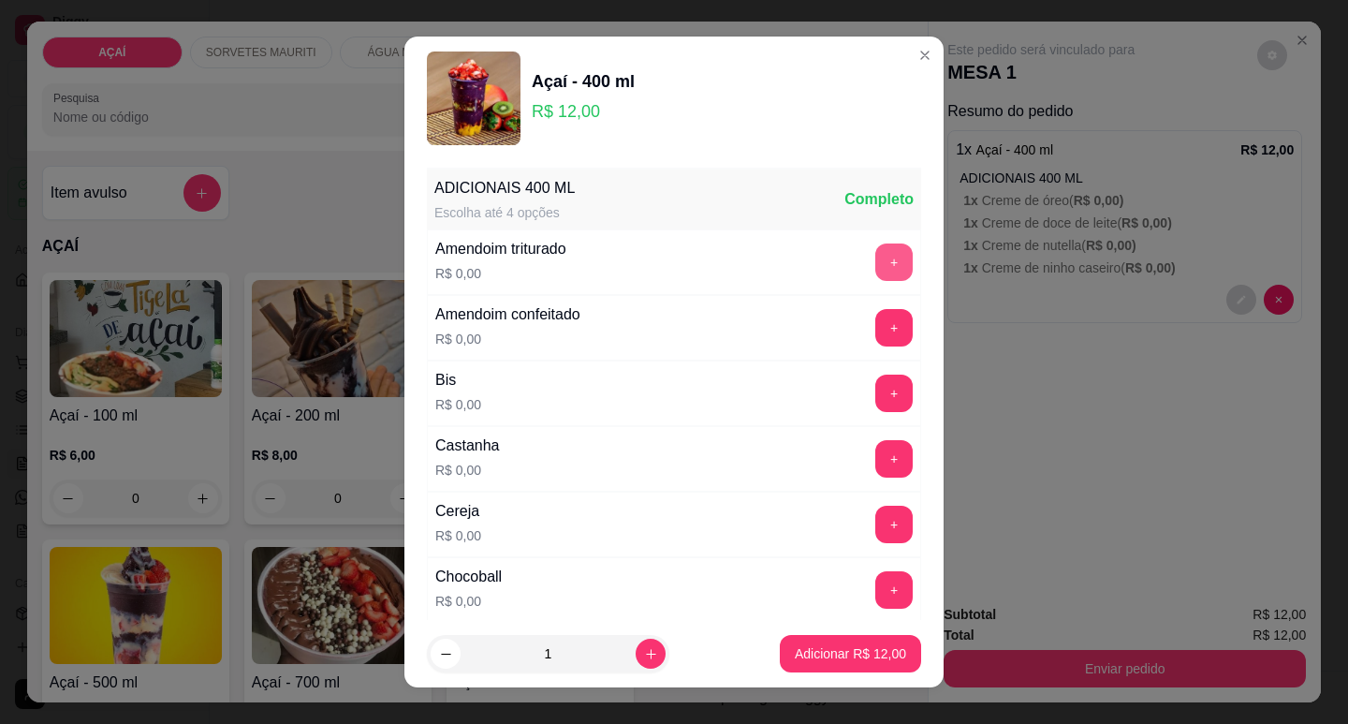
click at [875, 256] on button "+" at bounding box center [893, 261] width 37 height 37
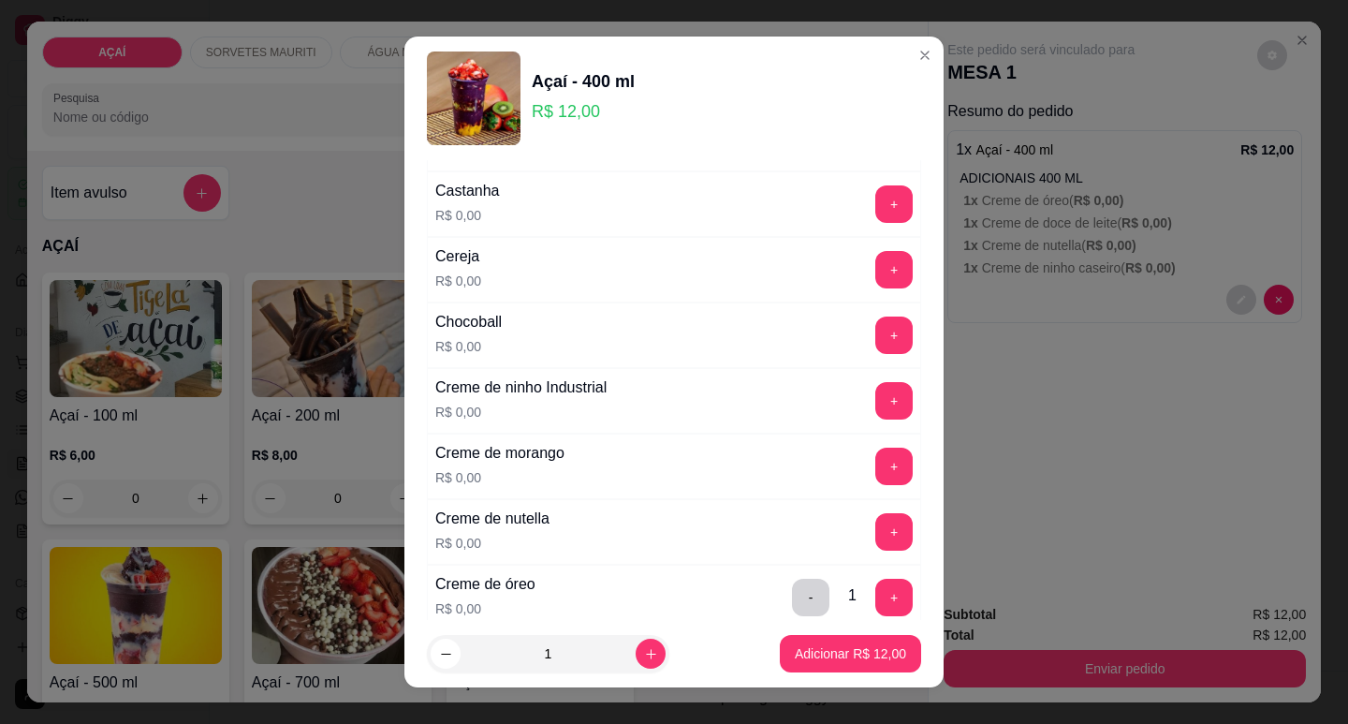
scroll to position [281, 0]
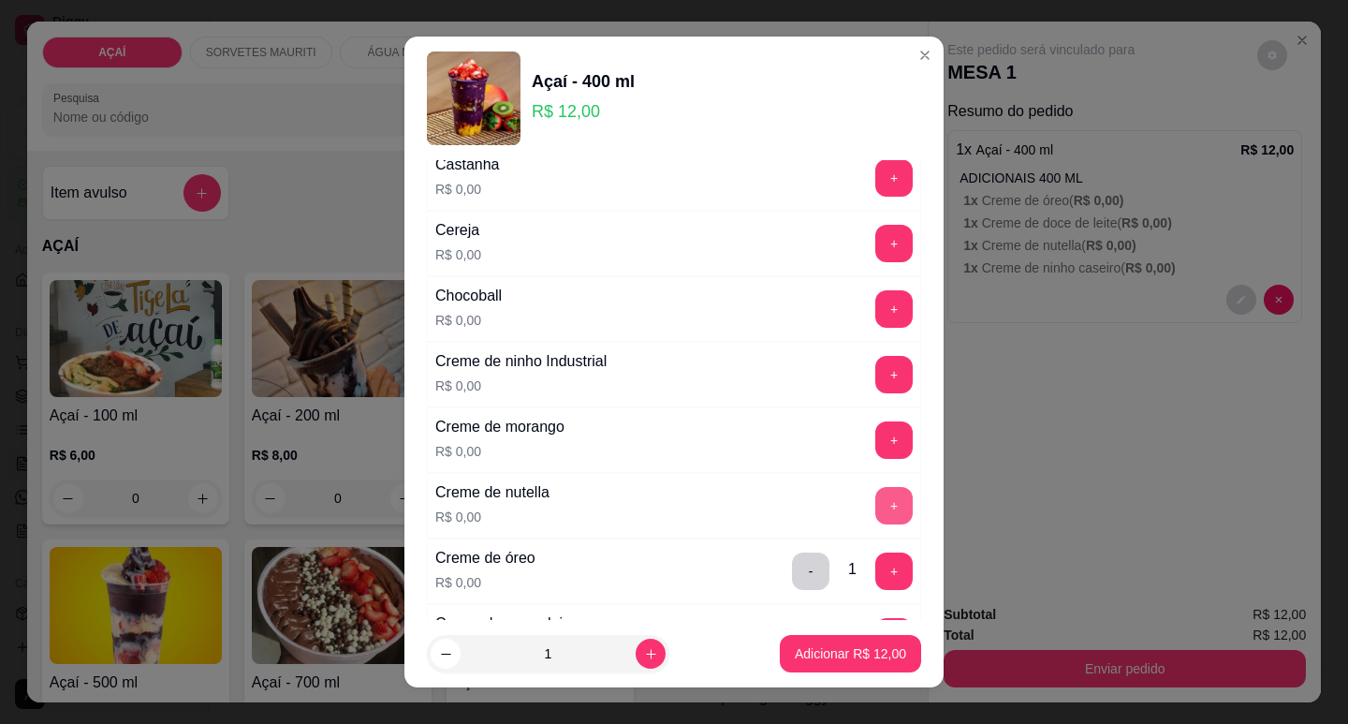
click at [875, 517] on button "+" at bounding box center [893, 505] width 37 height 37
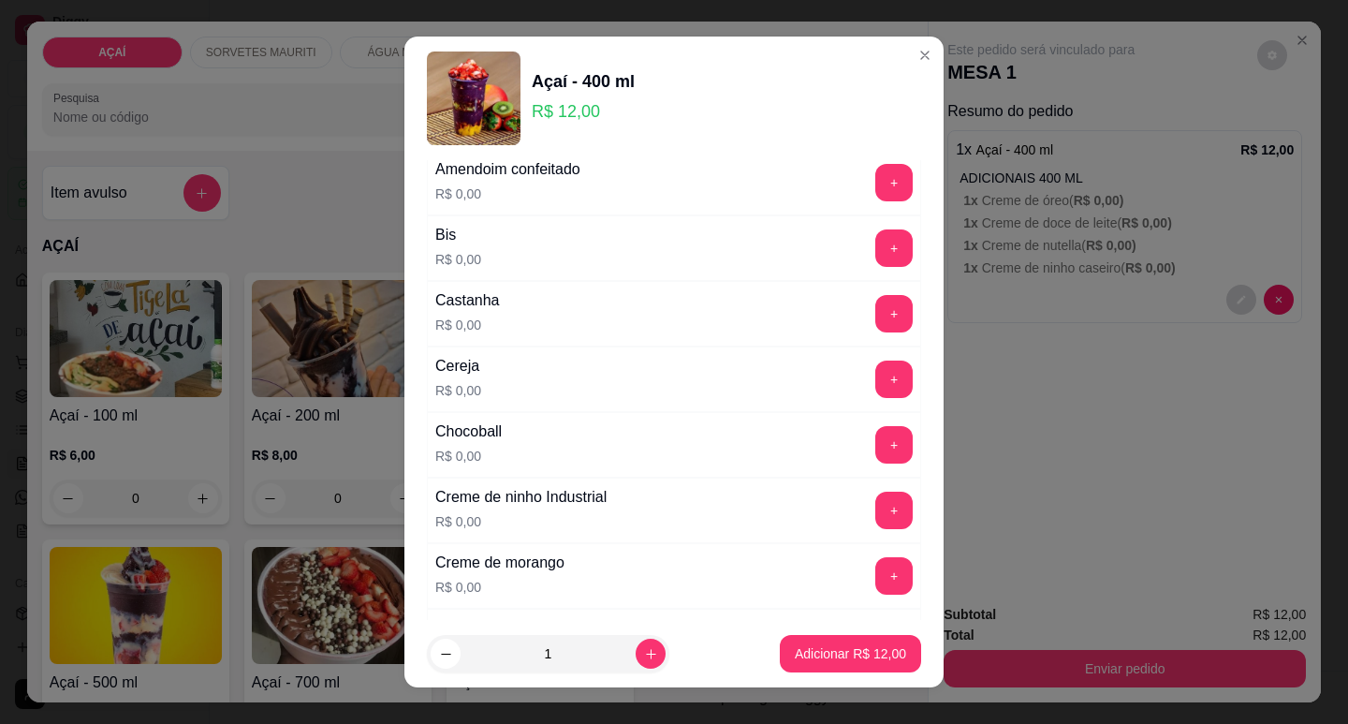
scroll to position [0, 0]
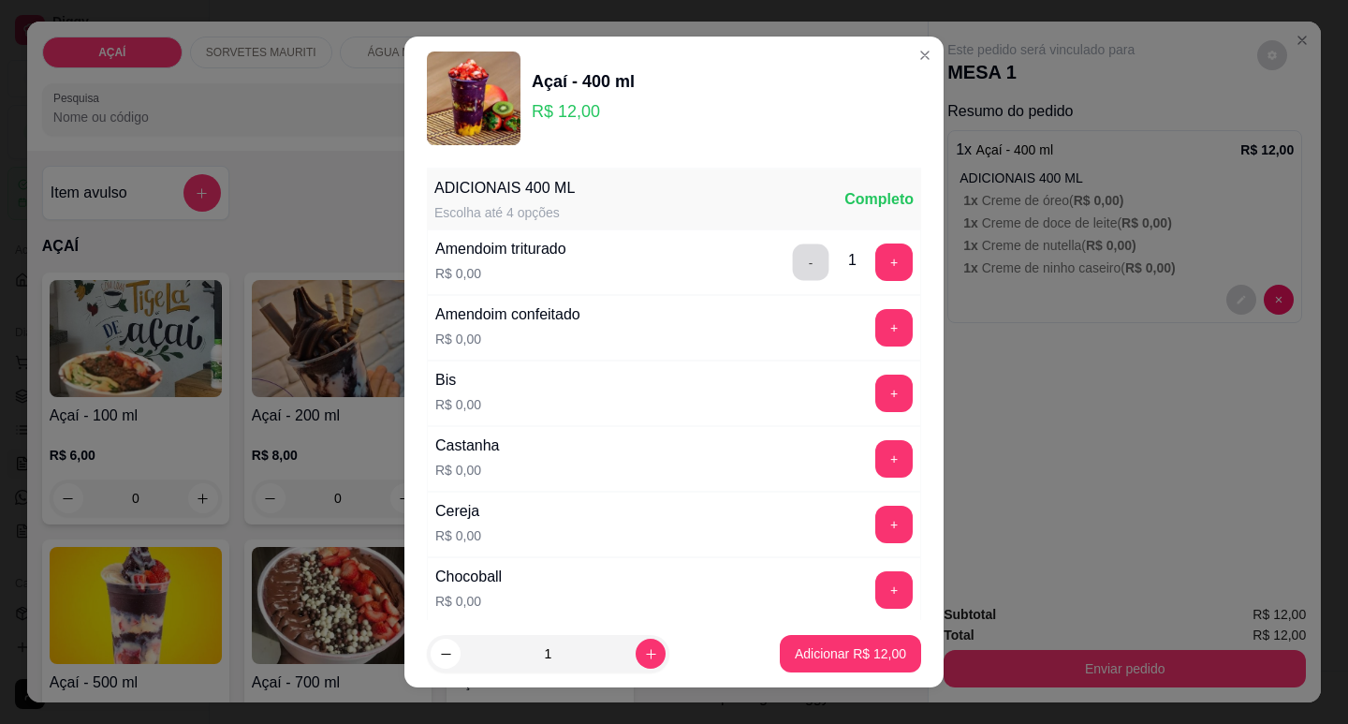
click at [793, 244] on button "-" at bounding box center [811, 261] width 37 height 37
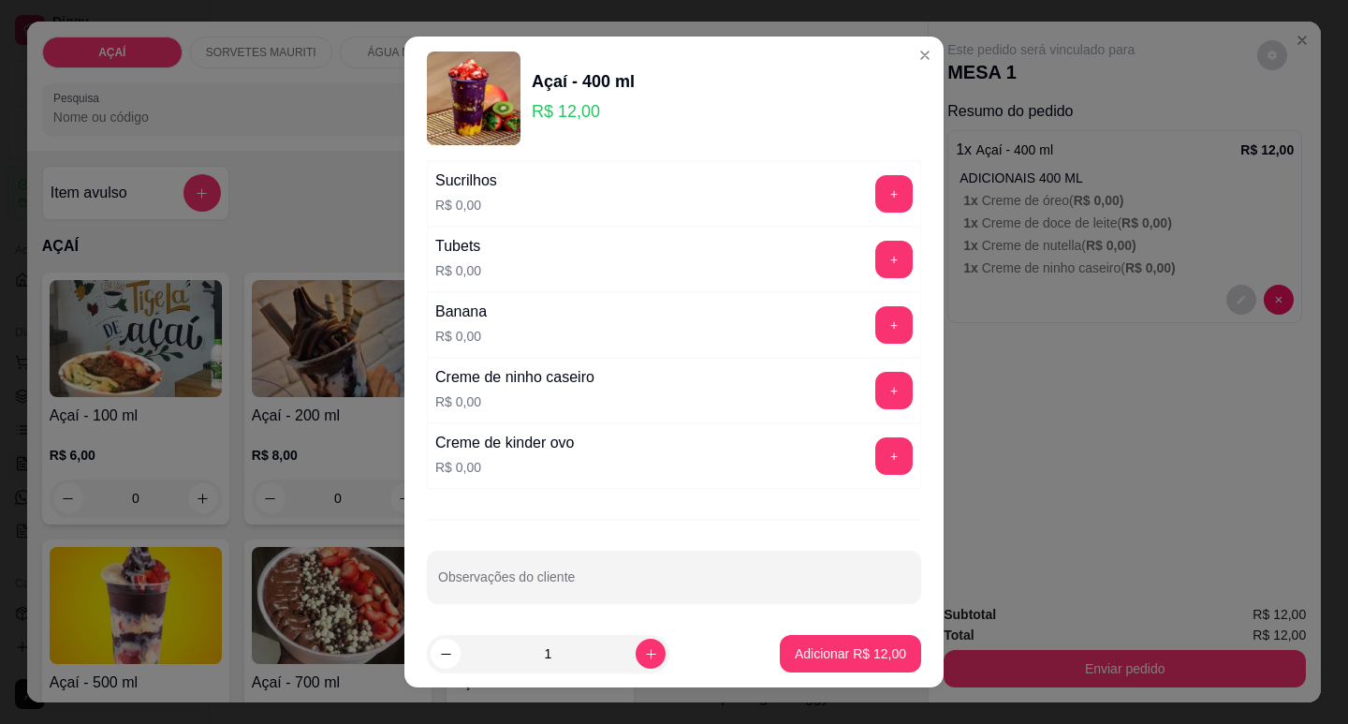
scroll to position [2305, 0]
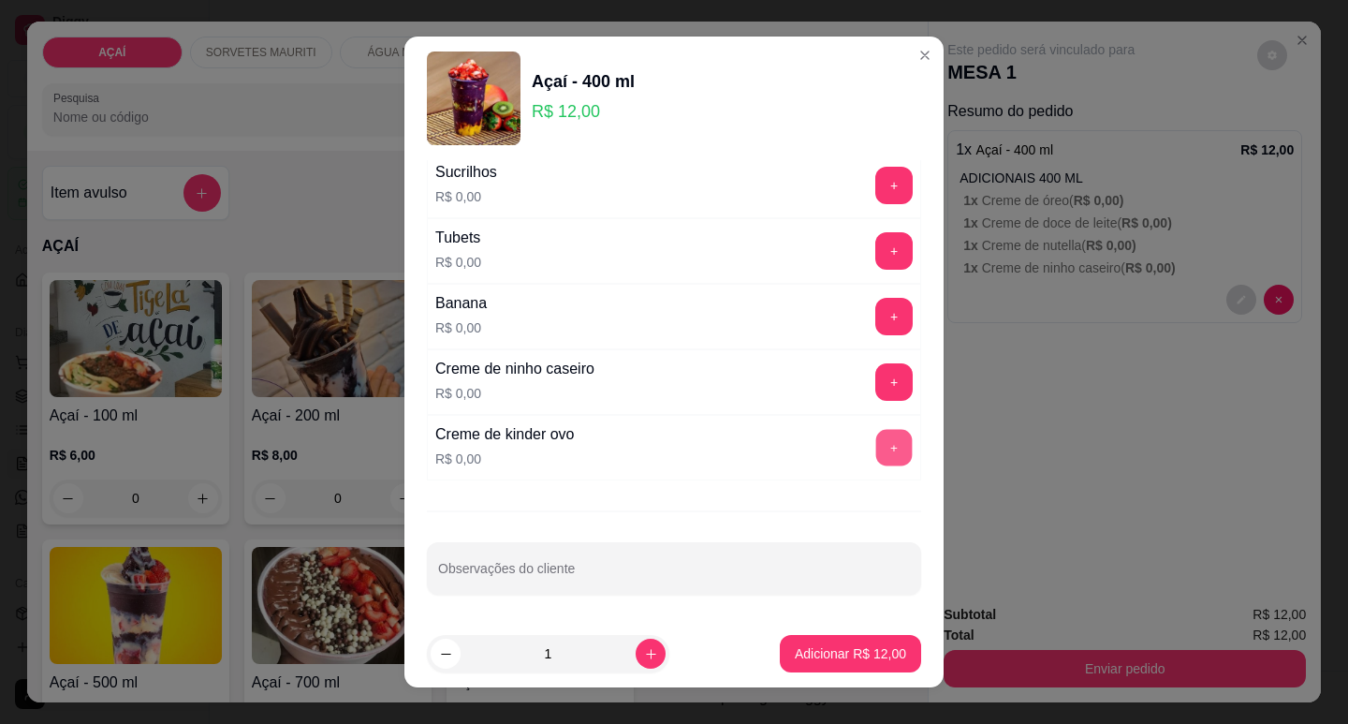
click at [876, 456] on button "+" at bounding box center [894, 447] width 37 height 37
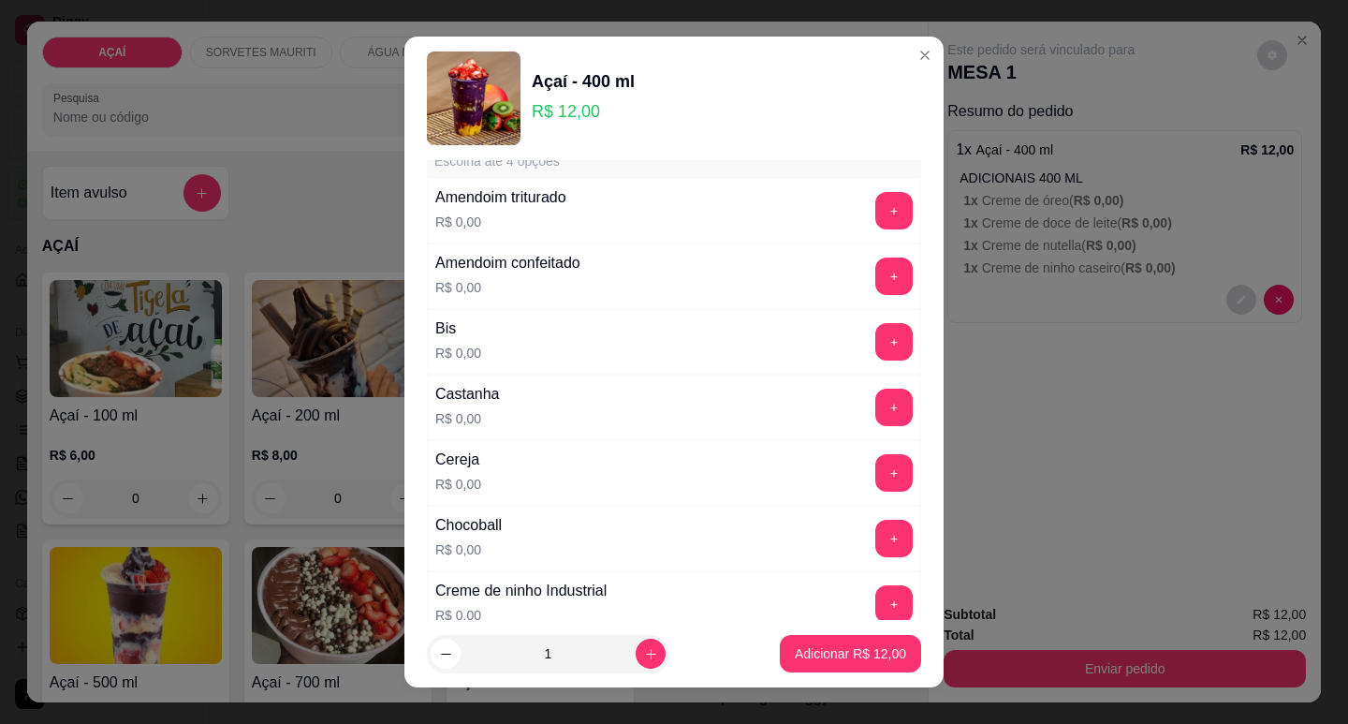
scroll to position [0, 0]
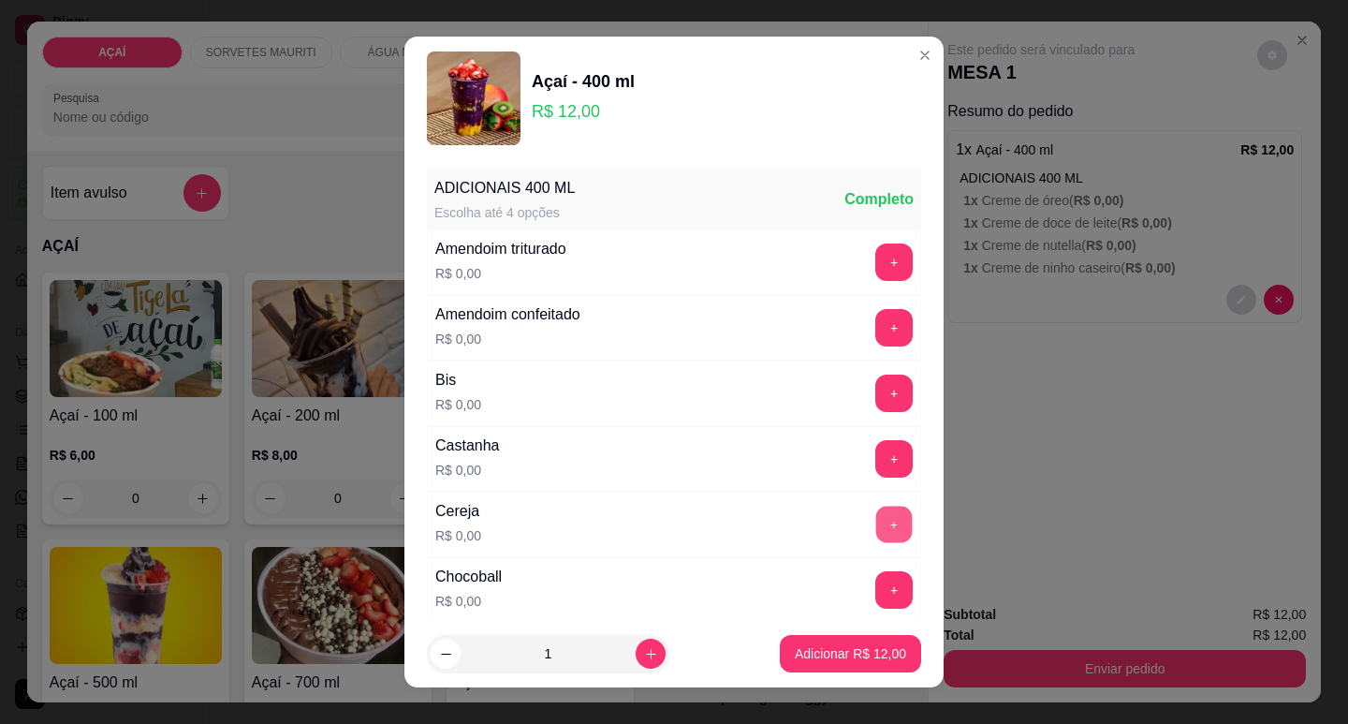
click at [876, 529] on button "+" at bounding box center [894, 524] width 37 height 37
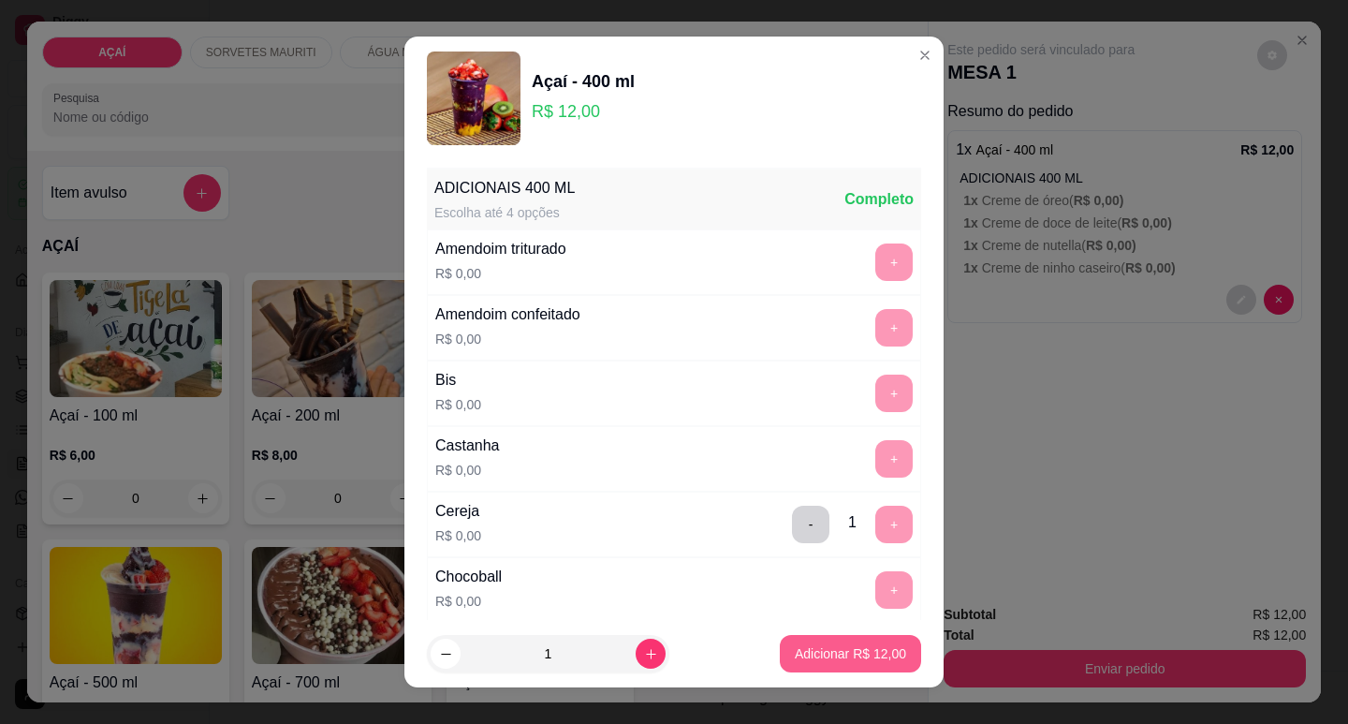
click at [829, 658] on p "Adicionar R$ 12,00" at bounding box center [850, 653] width 111 height 19
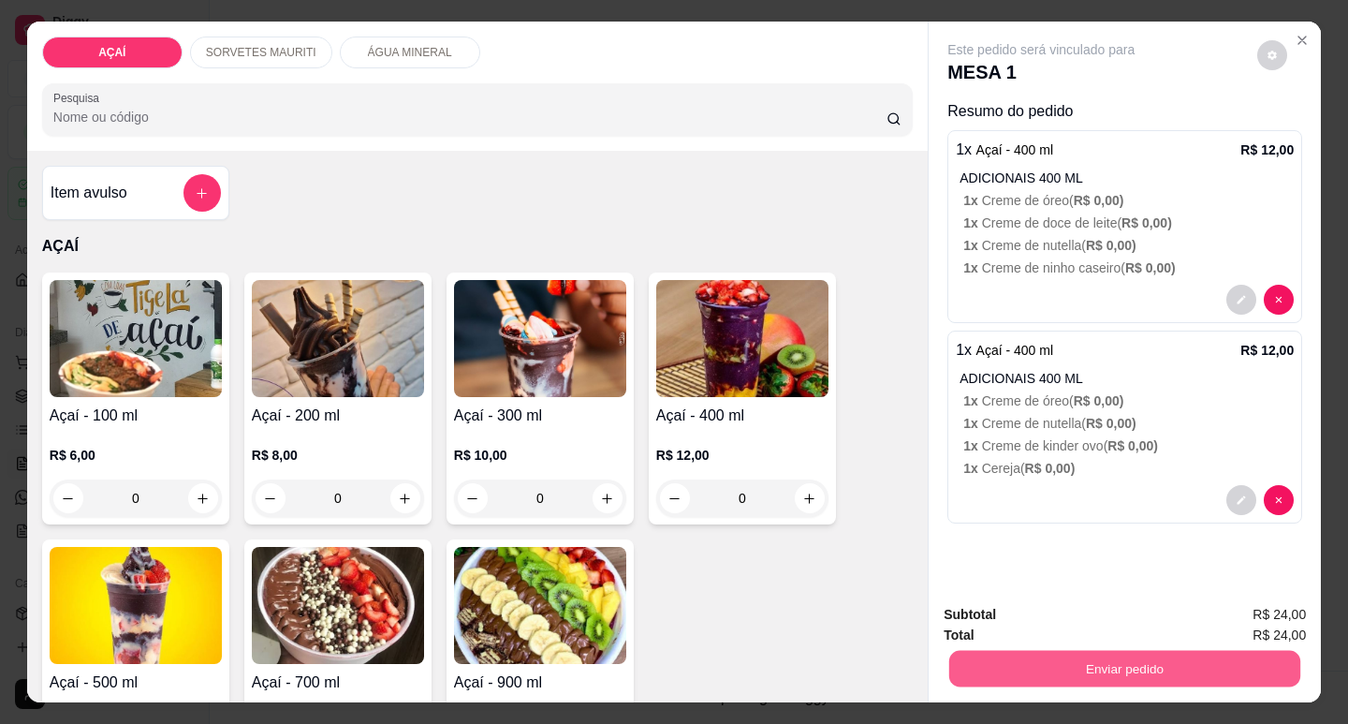
click at [1004, 652] on button "Enviar pedido" at bounding box center [1124, 668] width 351 height 37
click at [1014, 614] on button "Não registrar e enviar pedido" at bounding box center [1063, 614] width 189 height 35
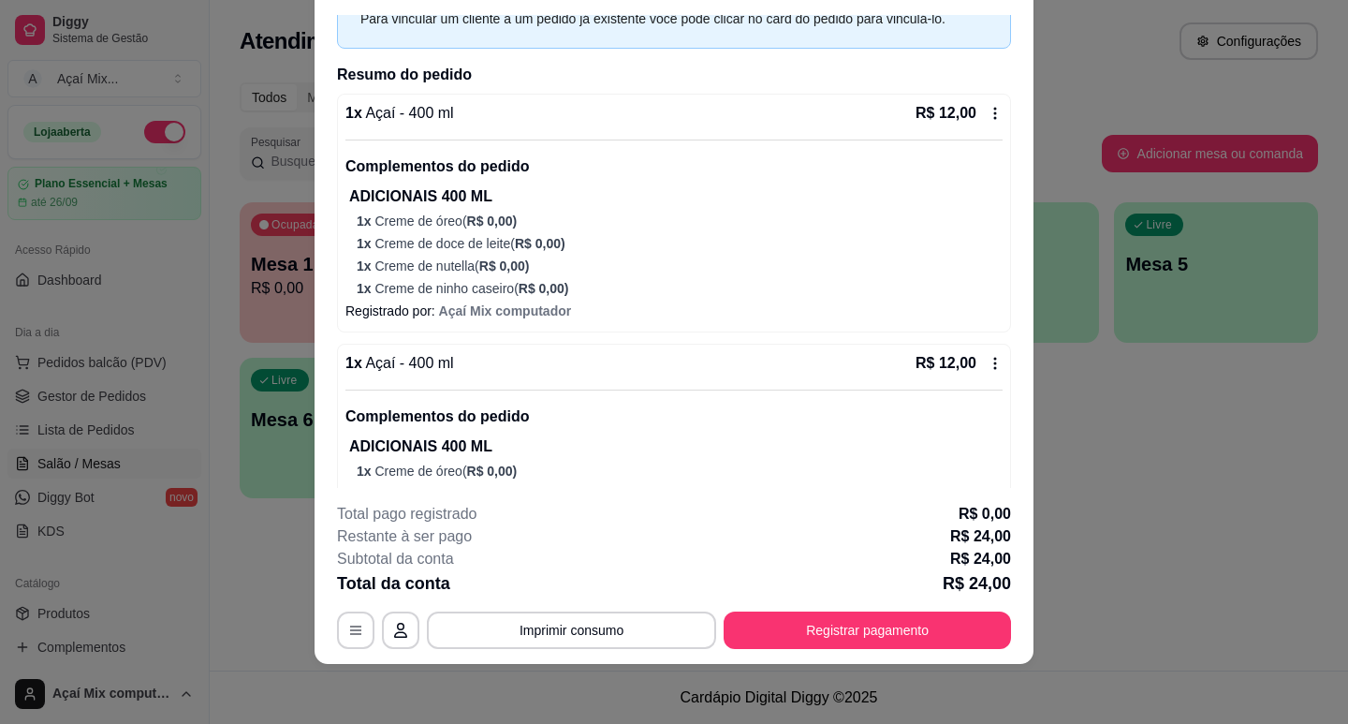
scroll to position [200, 0]
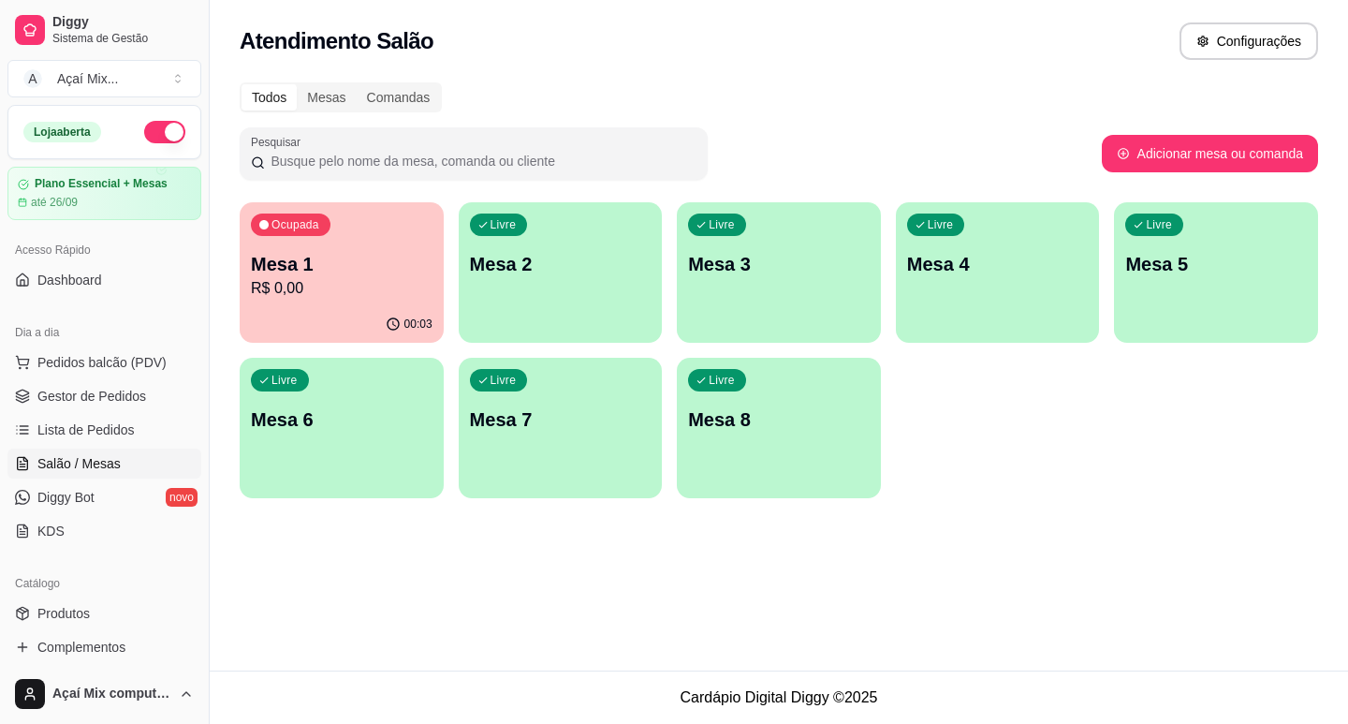
click at [276, 312] on div "00:03" at bounding box center [342, 324] width 204 height 37
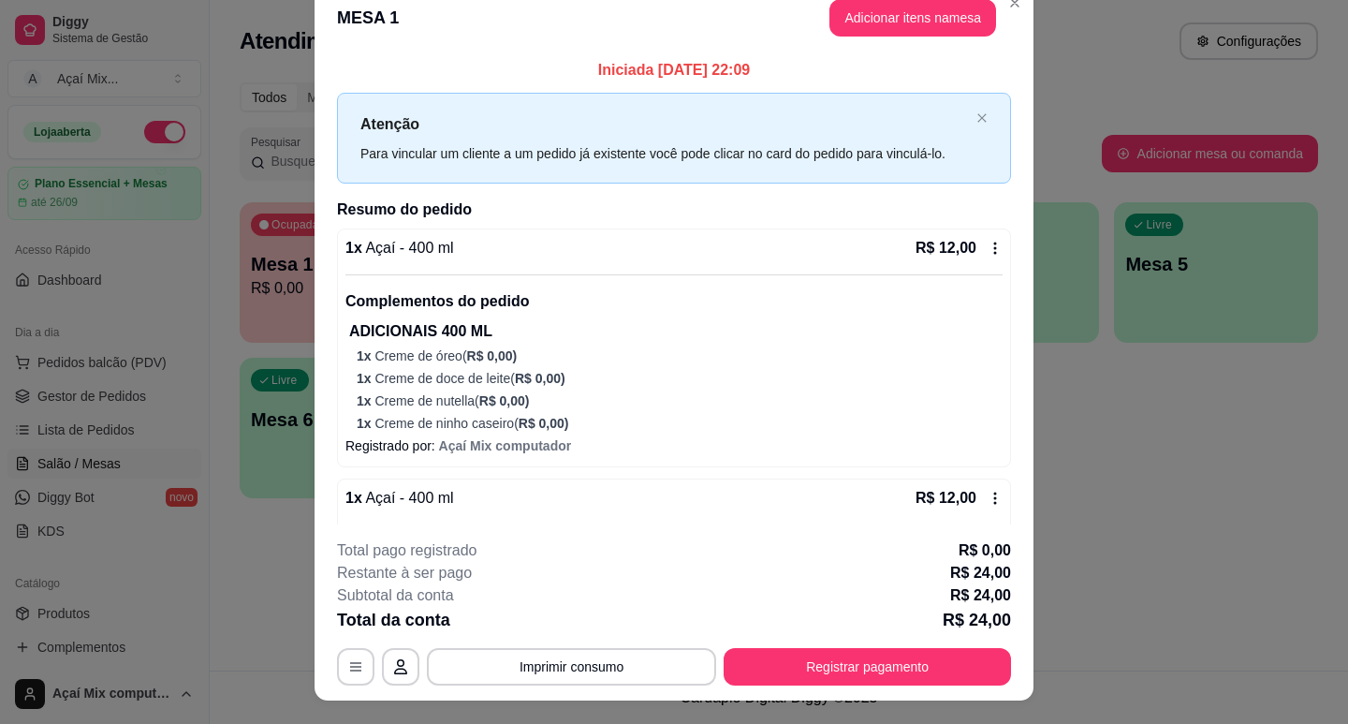
scroll to position [0, 0]
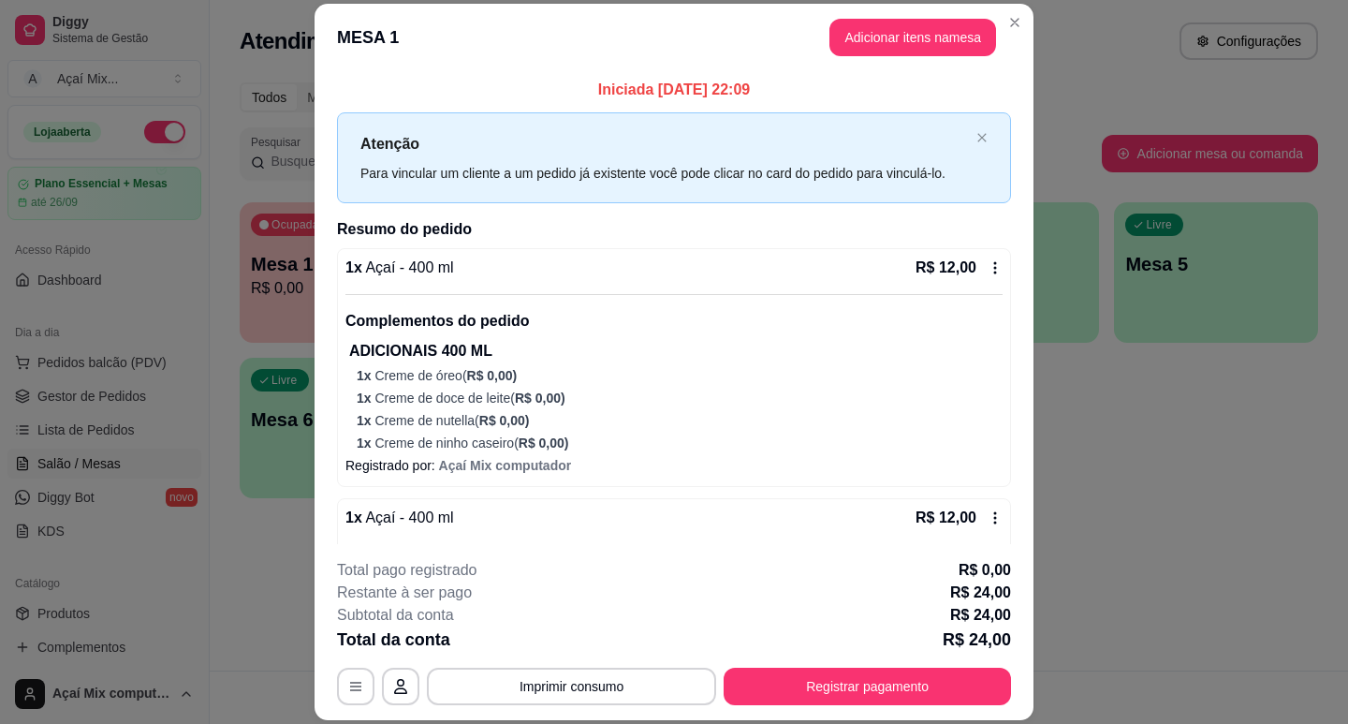
click at [988, 270] on icon at bounding box center [995, 267] width 15 height 15
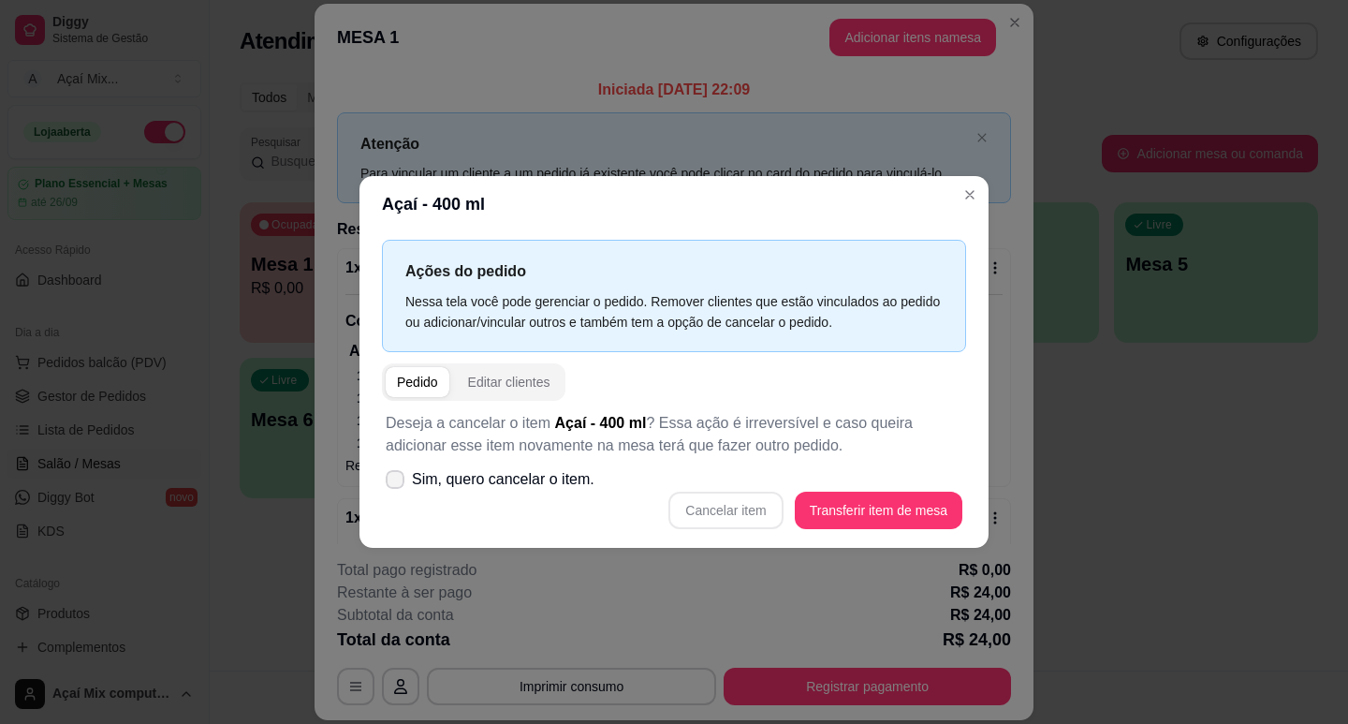
click at [389, 478] on icon at bounding box center [395, 479] width 15 height 11
click at [389, 482] on input "Sim, quero cancelar o item." at bounding box center [391, 488] width 12 height 12
checkbox input "true"
click at [744, 506] on button "Cancelar item" at bounding box center [725, 509] width 111 height 37
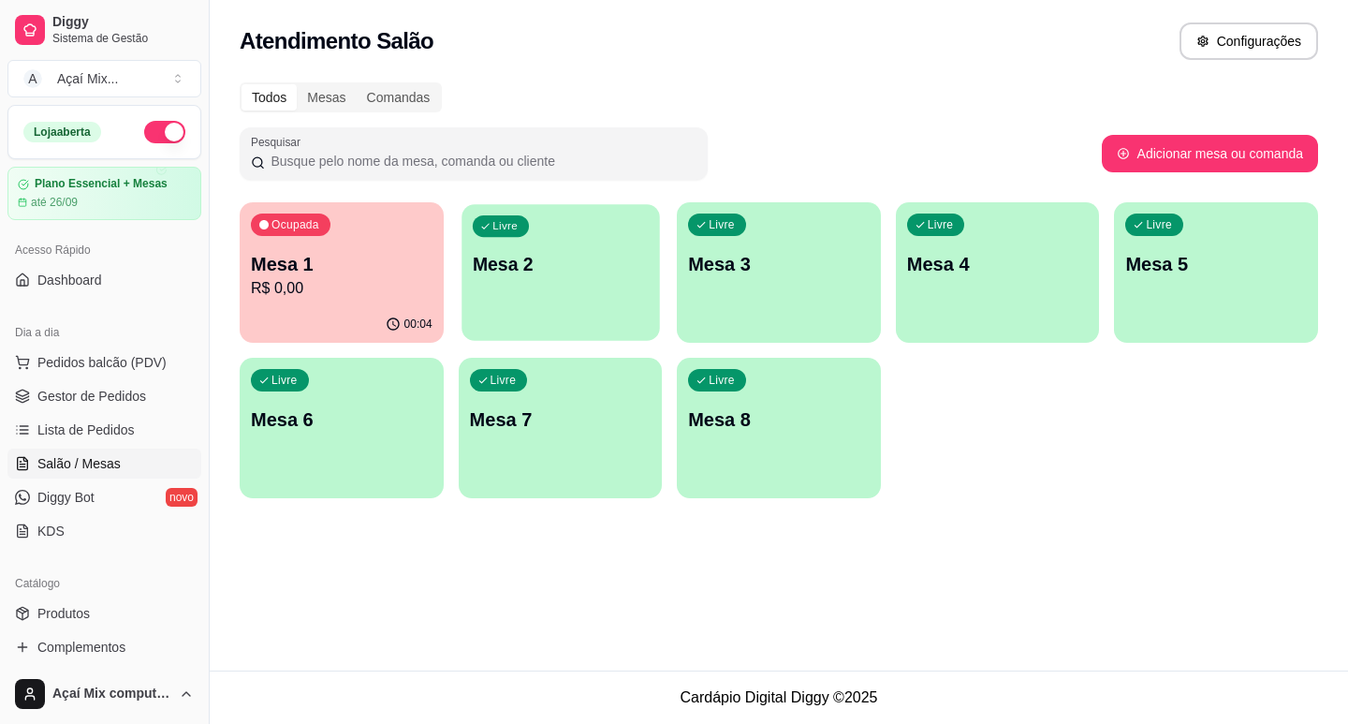
click at [614, 315] on div "Livre Mesa 2" at bounding box center [561, 261] width 198 height 114
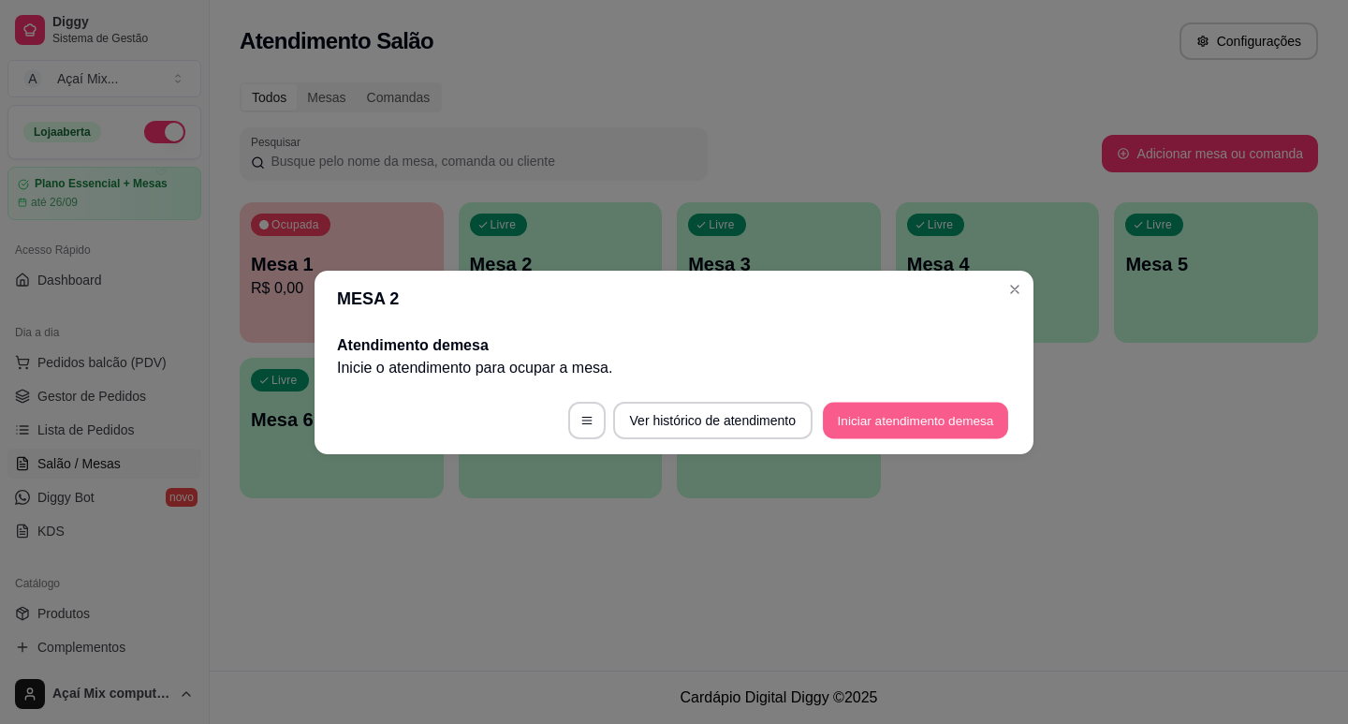
click at [900, 425] on button "Iniciar atendimento de mesa" at bounding box center [915, 420] width 185 height 37
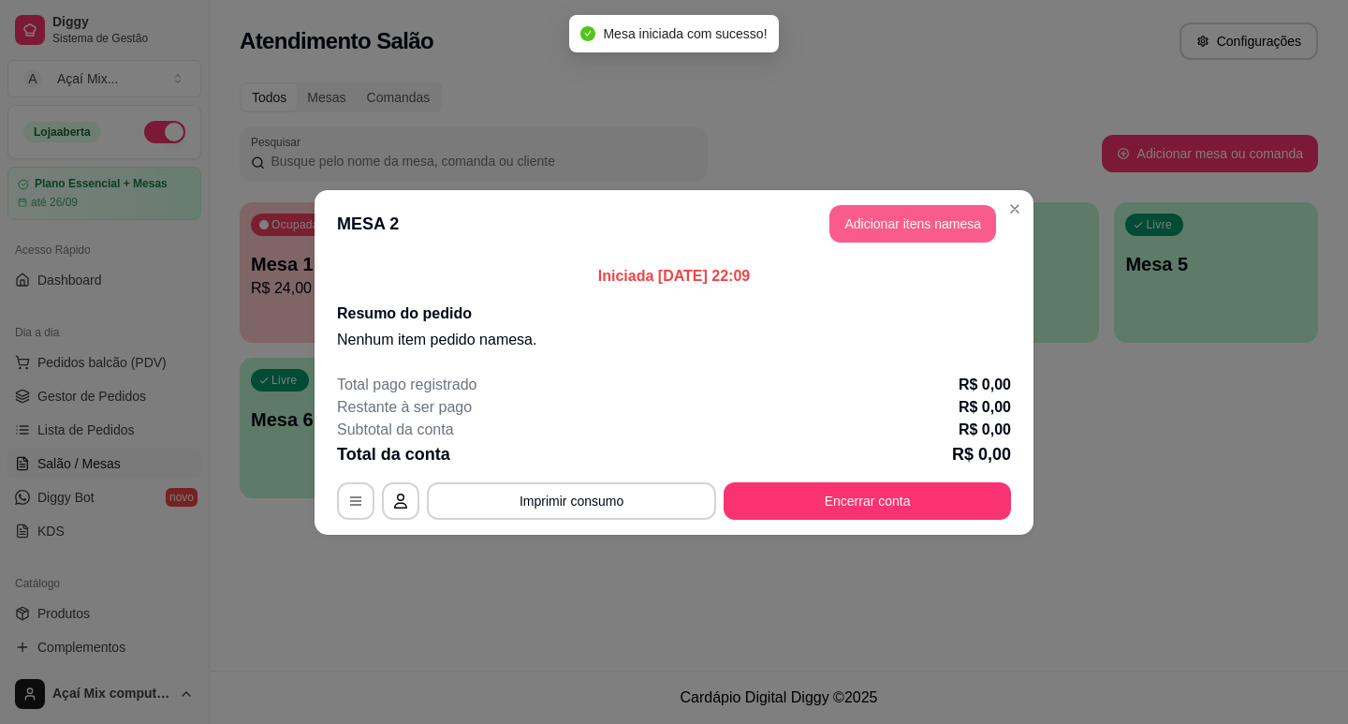
click at [893, 225] on button "Adicionar itens na mesa" at bounding box center [912, 223] width 167 height 37
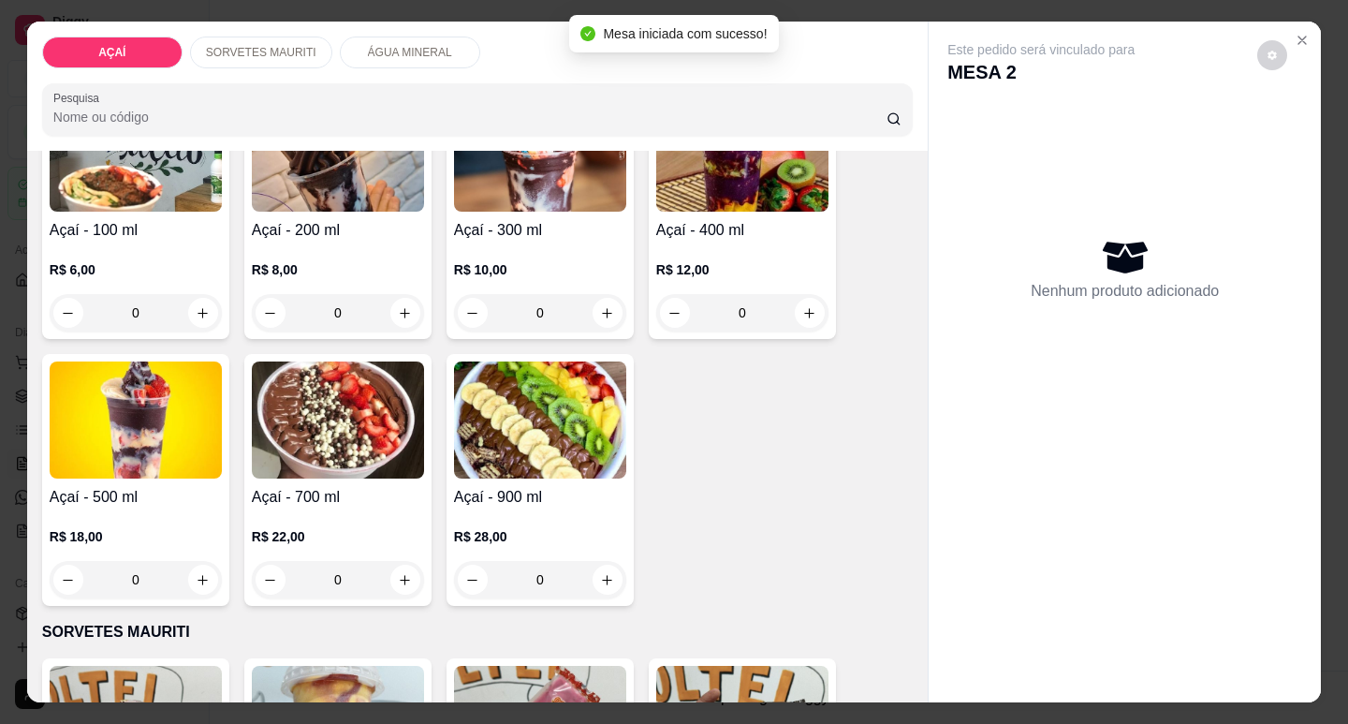
scroll to position [187, 0]
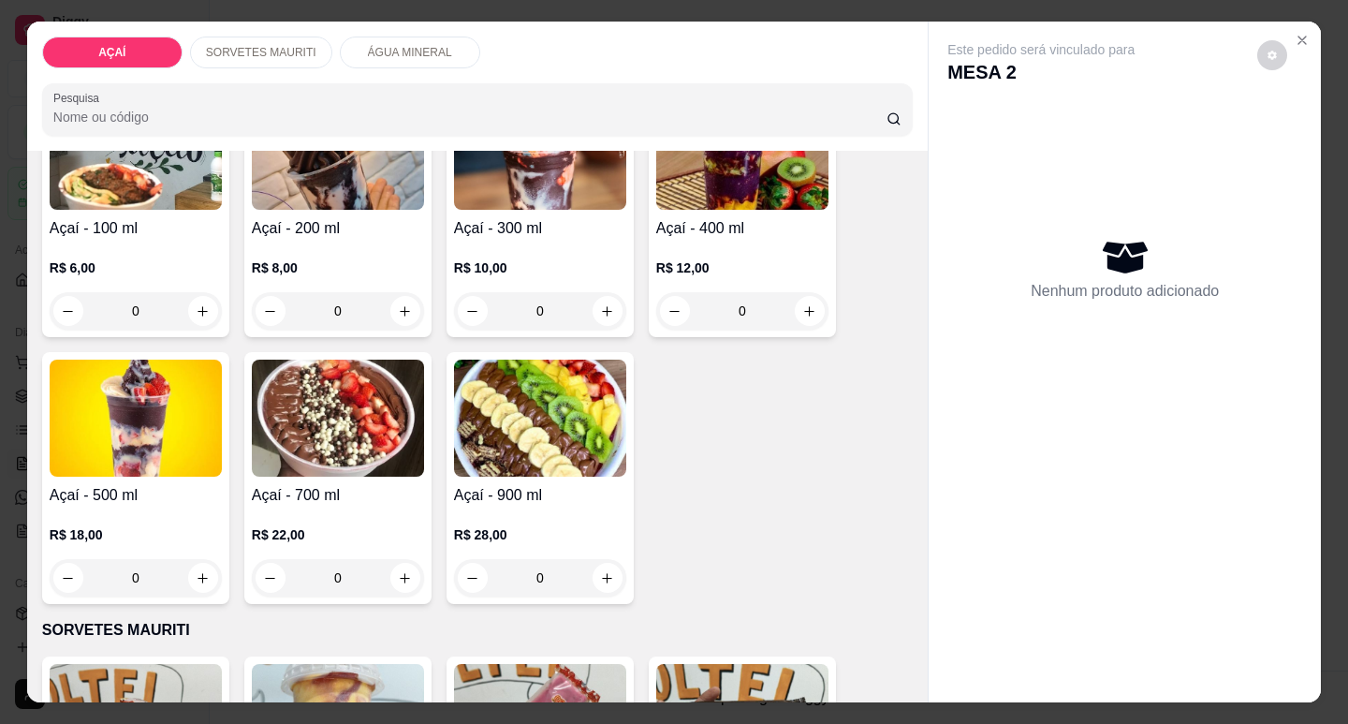
click at [70, 465] on img at bounding box center [136, 417] width 172 height 117
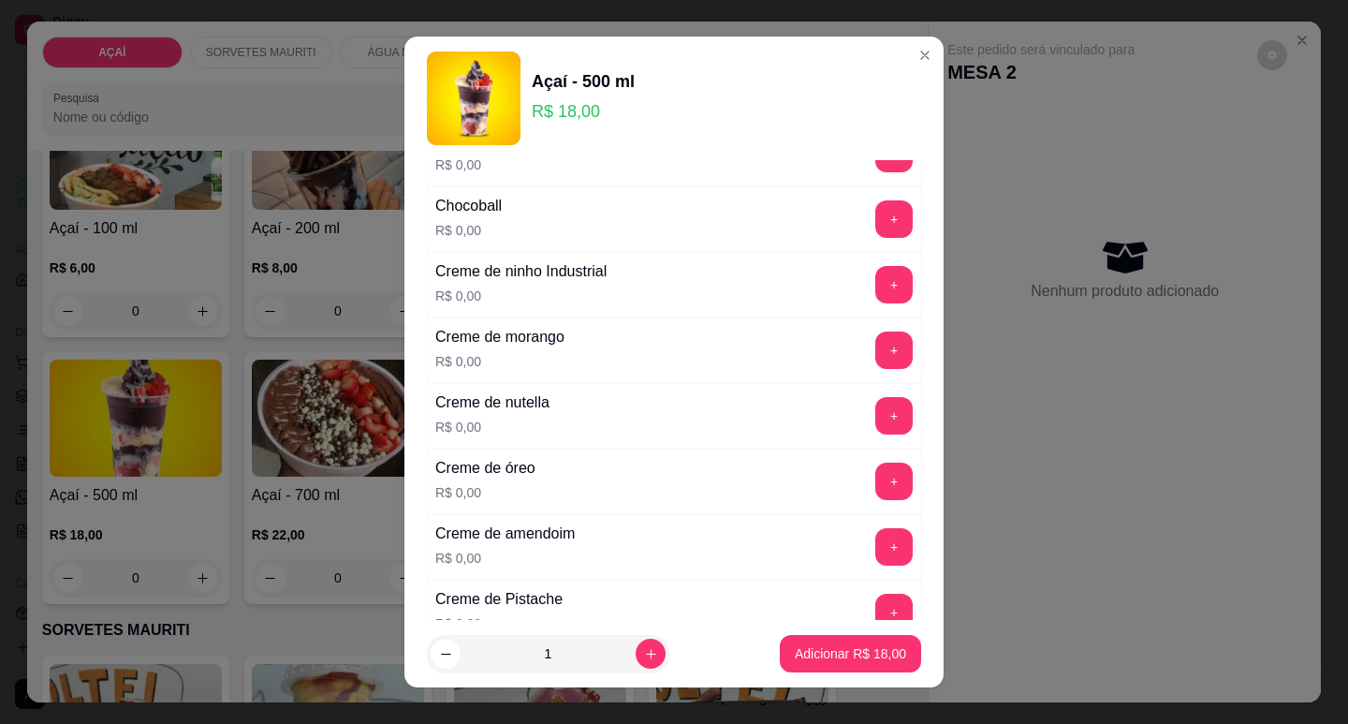
scroll to position [374, 0]
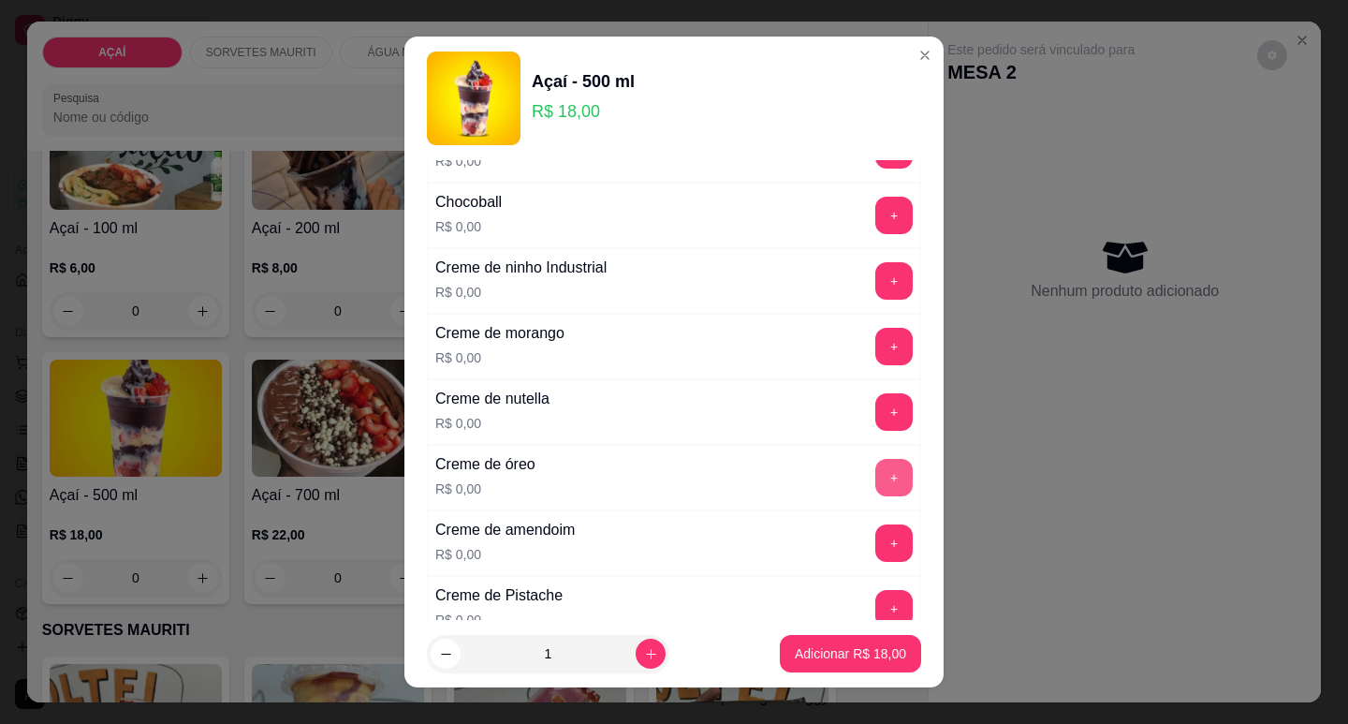
click at [875, 469] on button "+" at bounding box center [893, 477] width 37 height 37
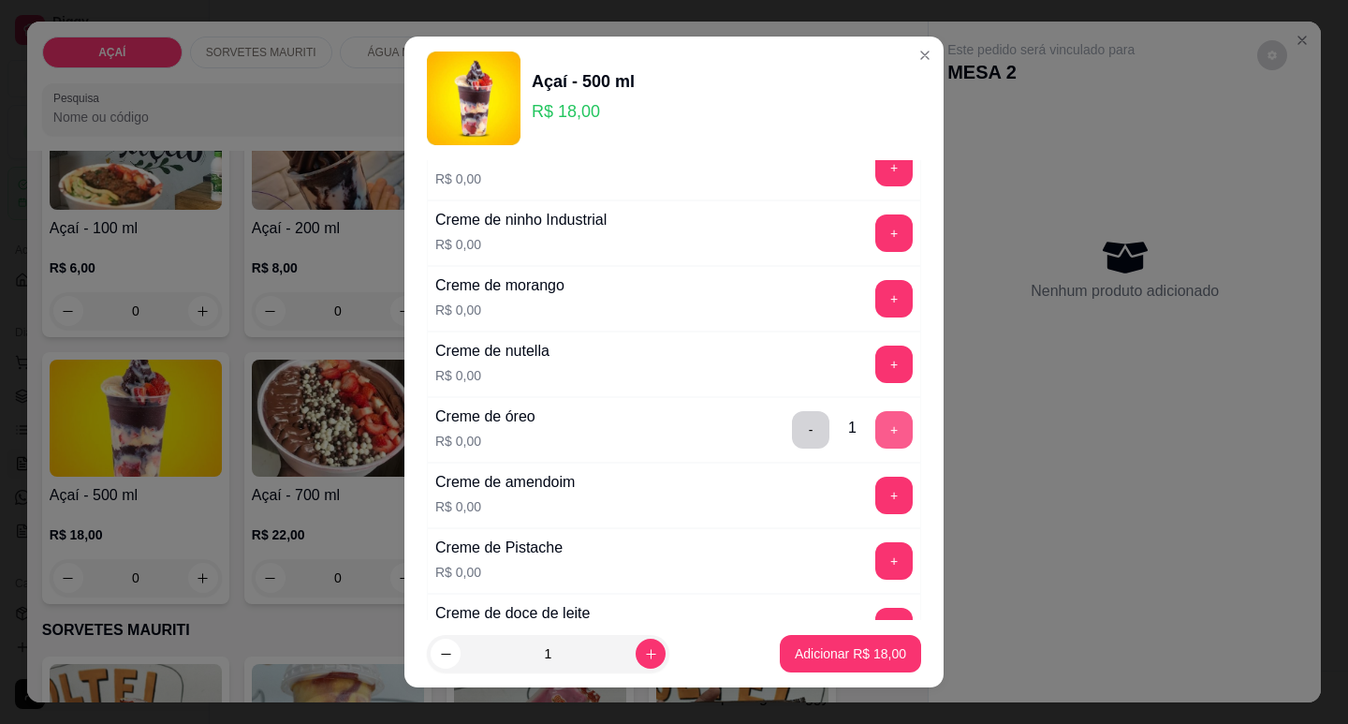
scroll to position [468, 0]
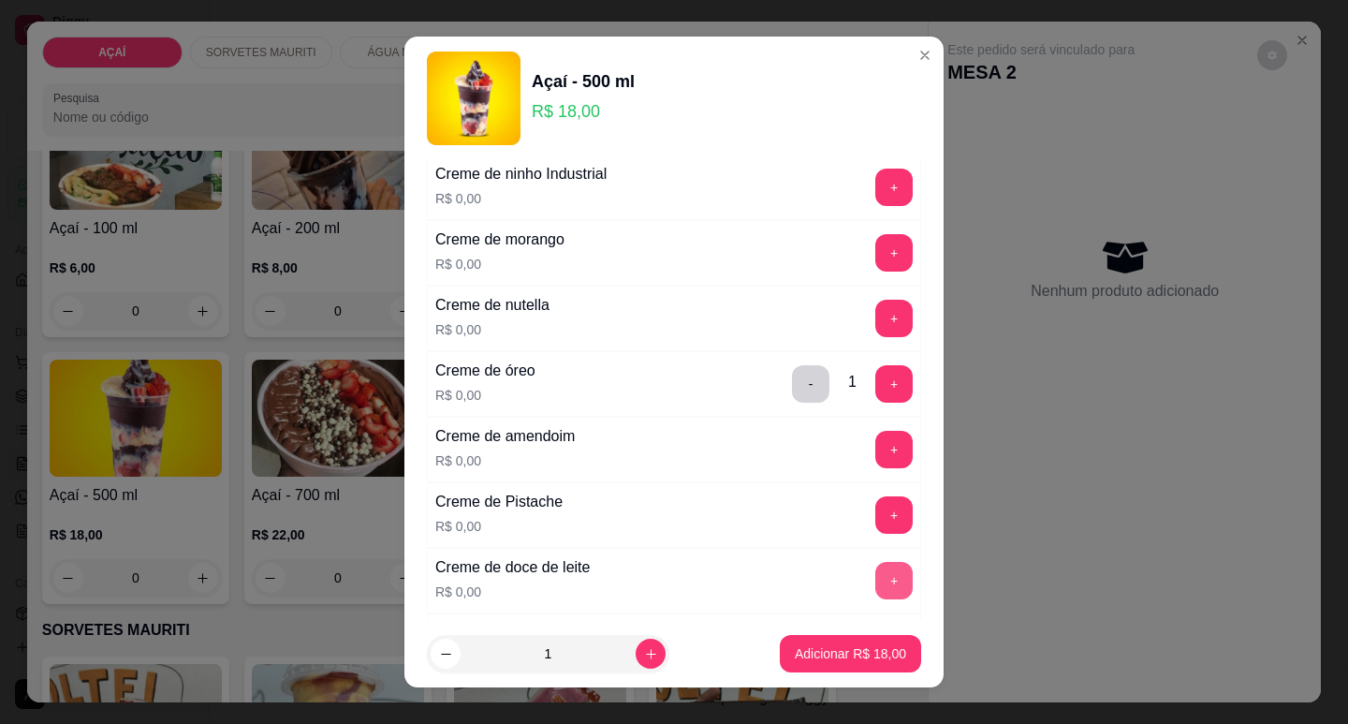
click at [875, 569] on button "+" at bounding box center [893, 580] width 37 height 37
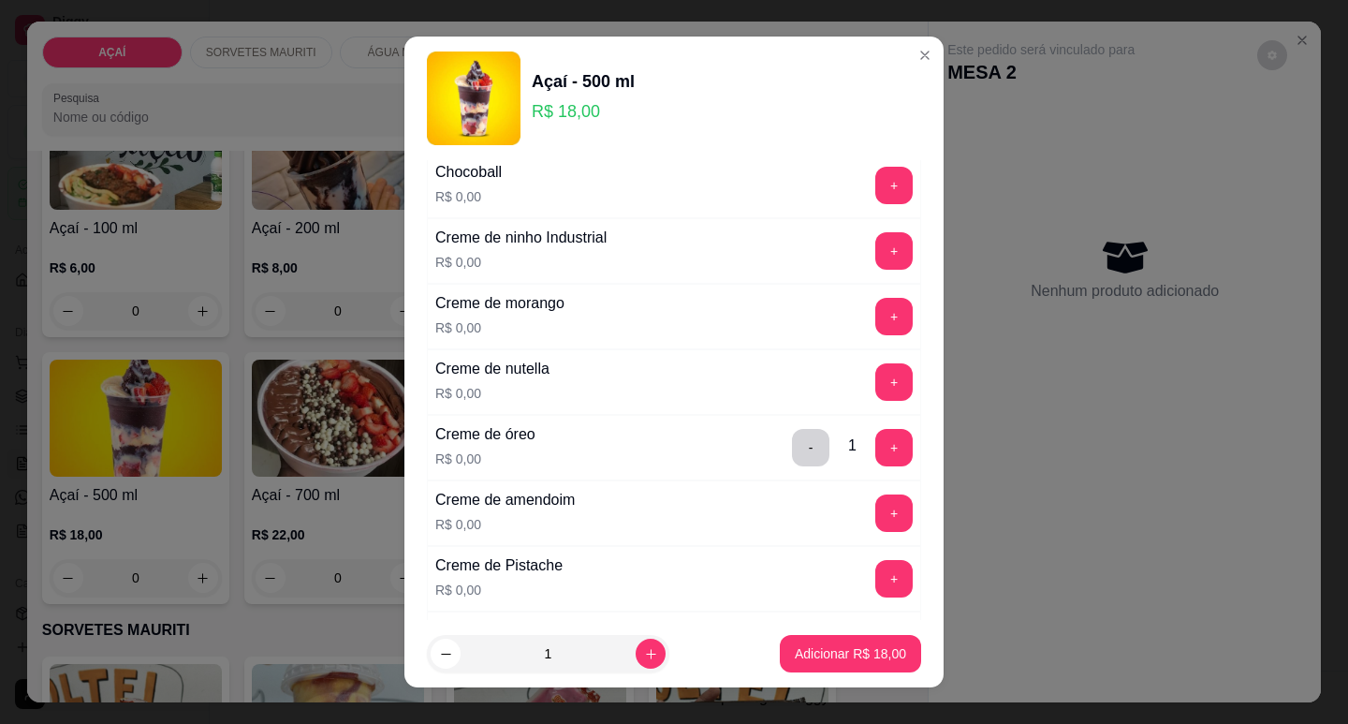
scroll to position [374, 0]
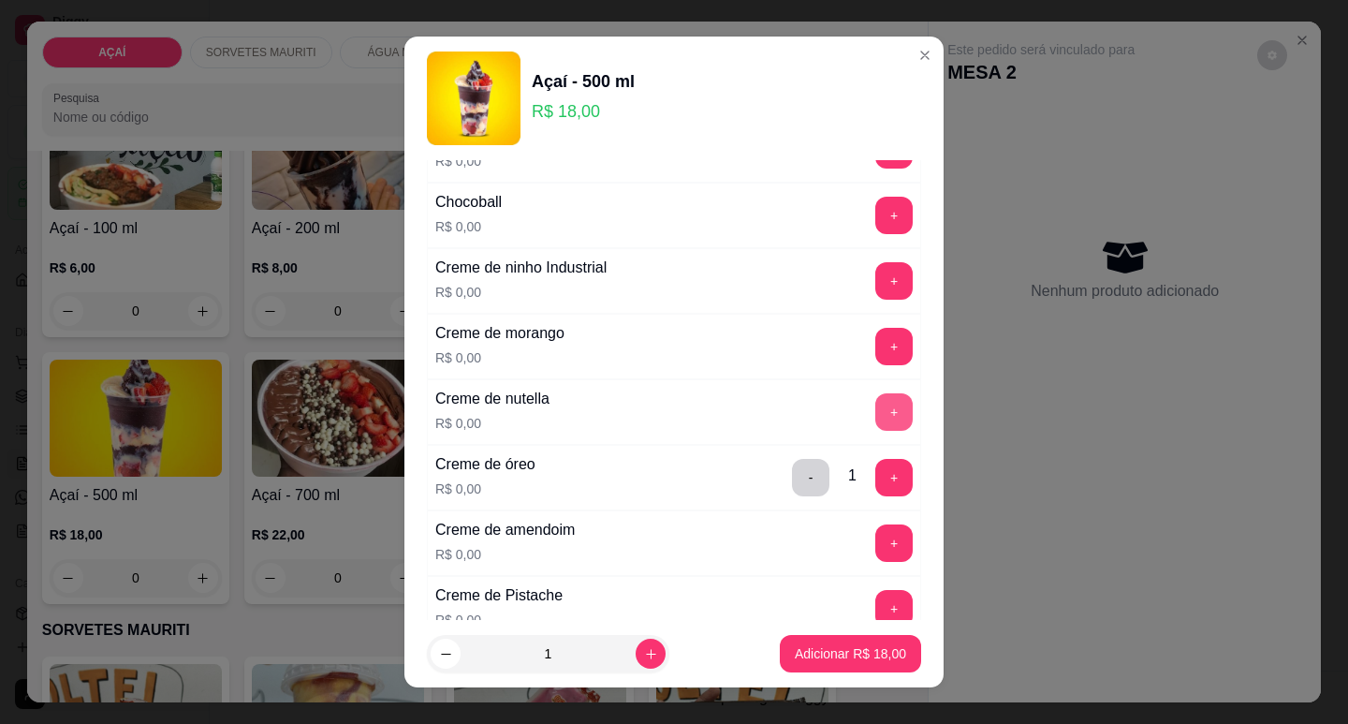
click at [875, 419] on button "+" at bounding box center [893, 411] width 37 height 37
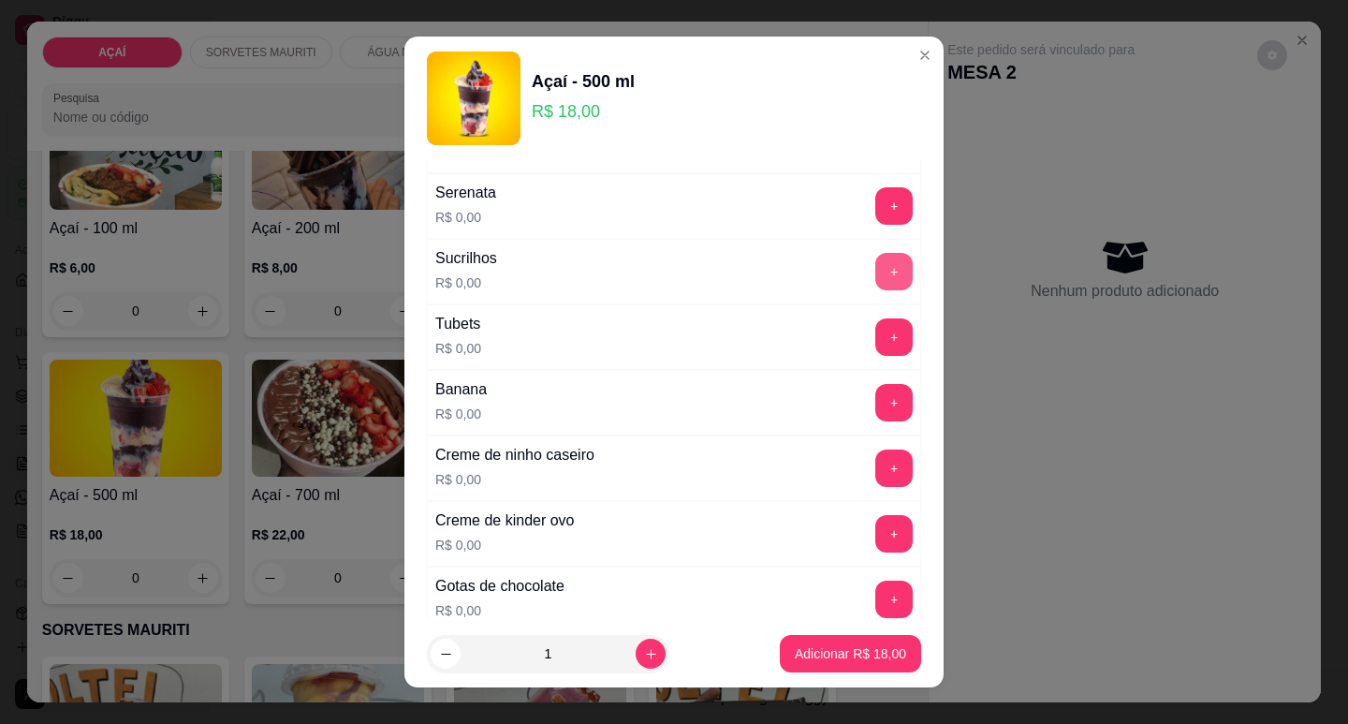
scroll to position [2305, 0]
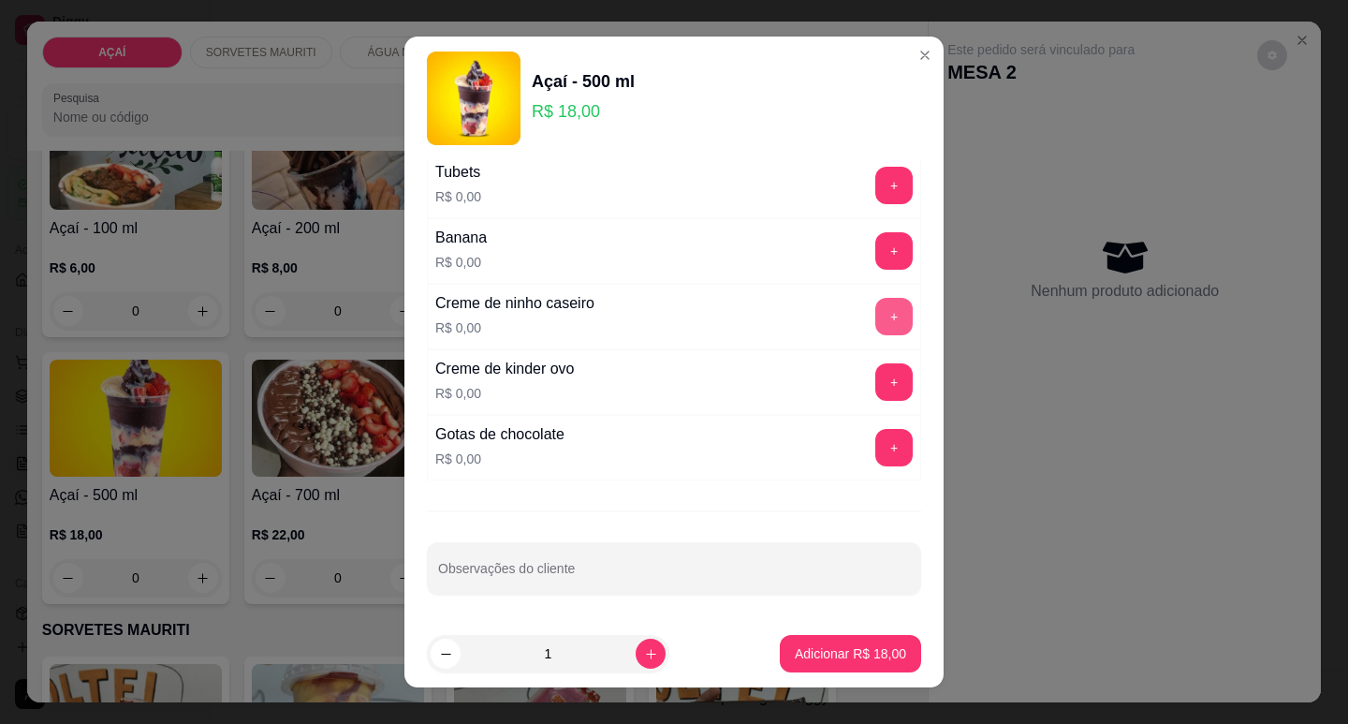
click at [875, 310] on button "+" at bounding box center [893, 316] width 37 height 37
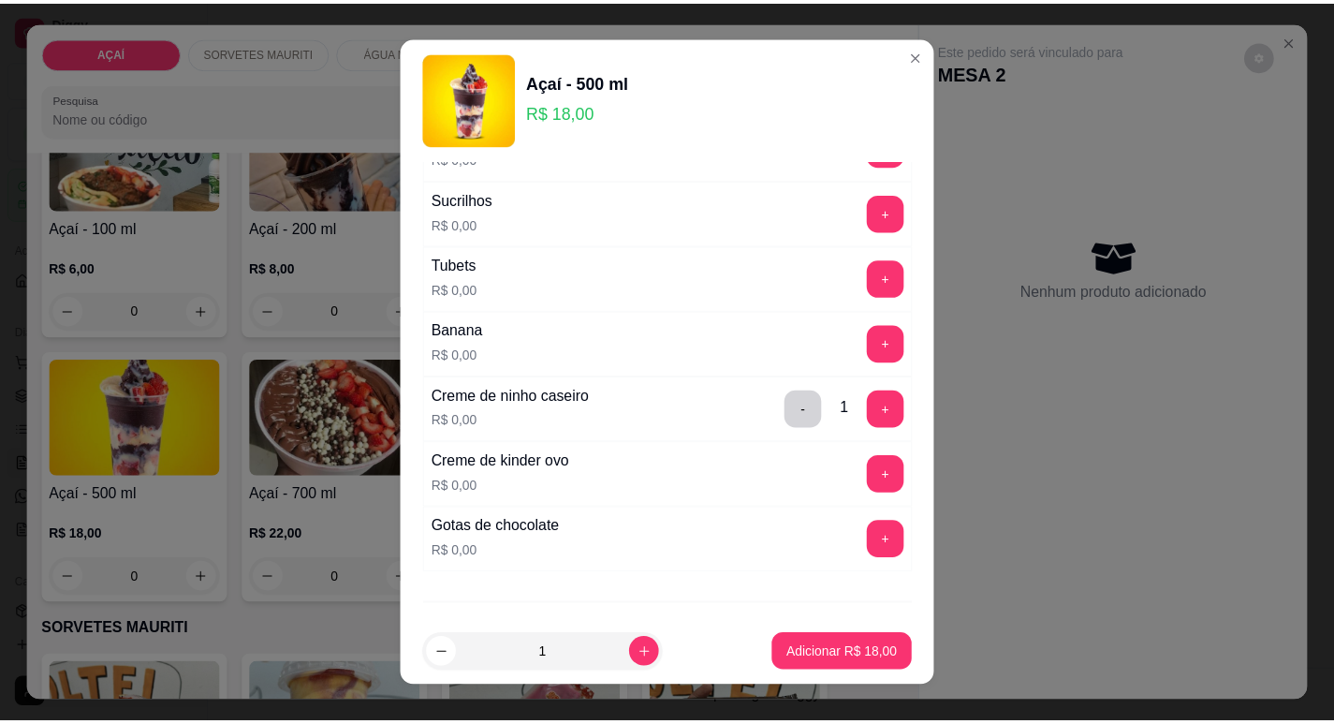
scroll to position [2211, 0]
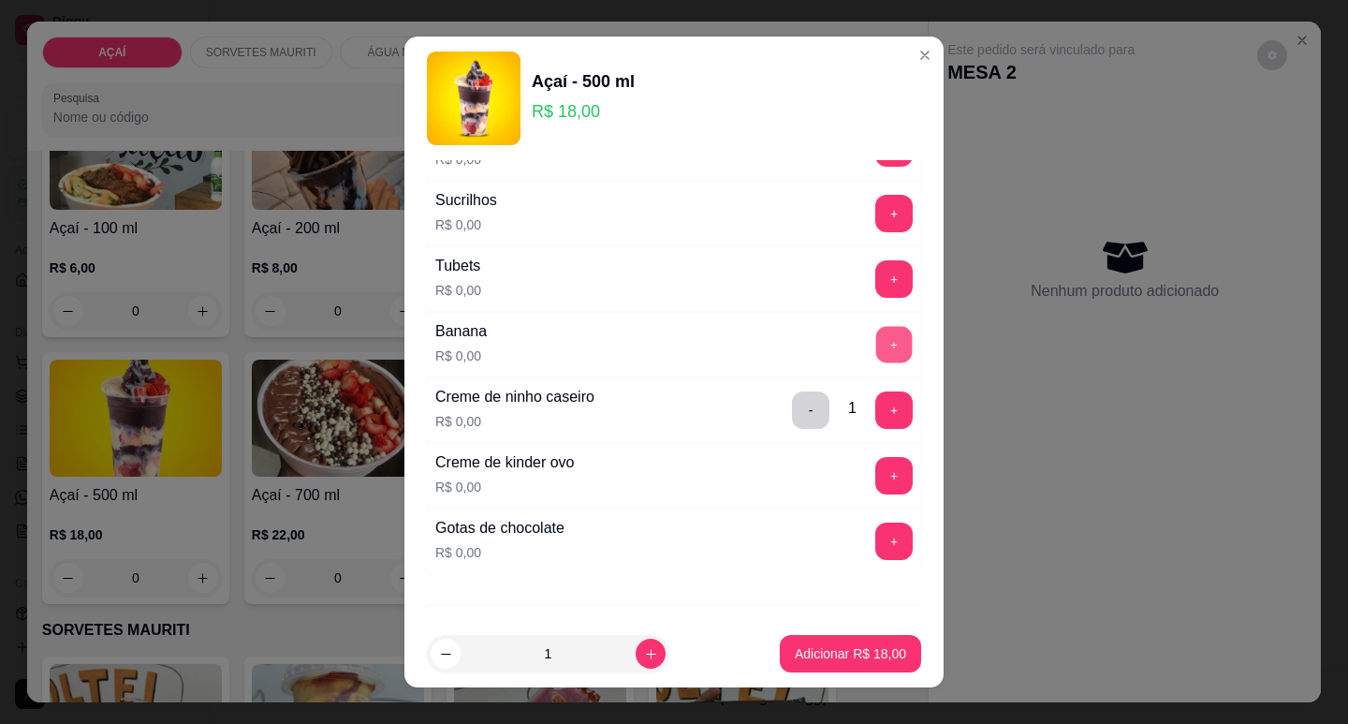
click at [876, 350] on button "+" at bounding box center [894, 344] width 37 height 37
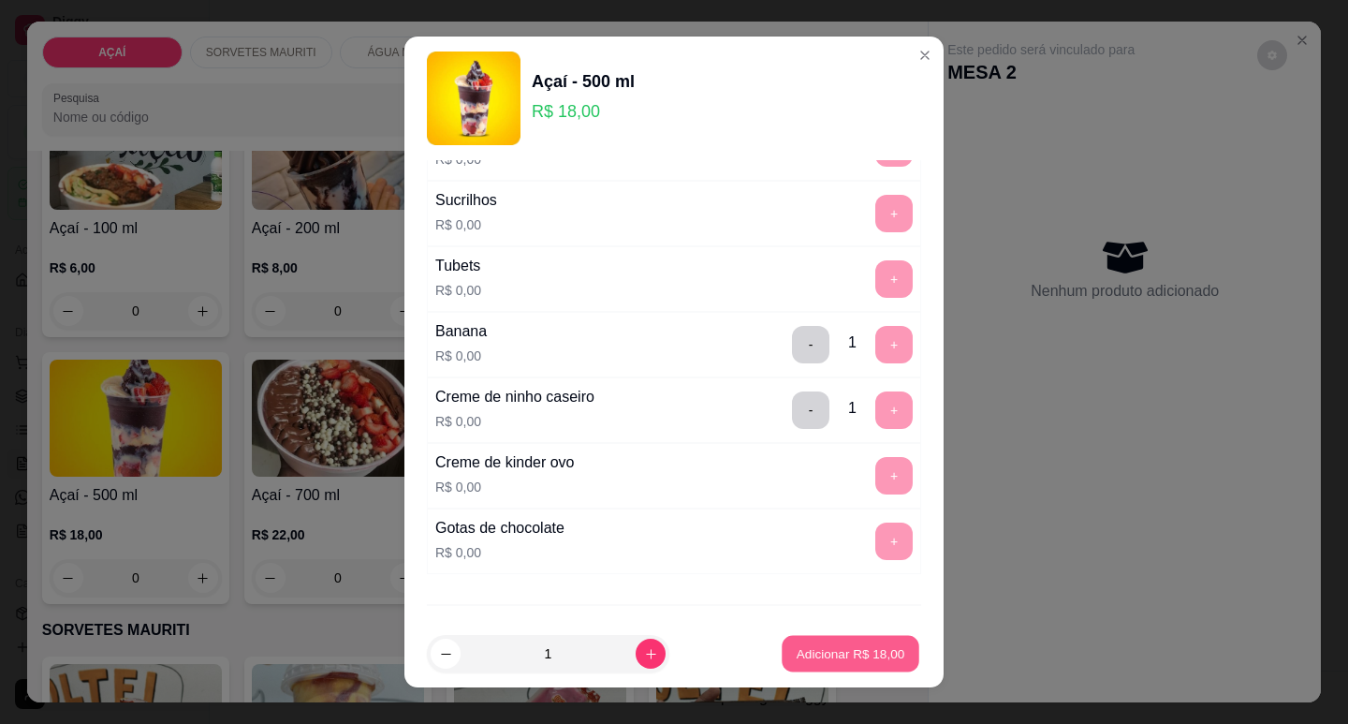
click at [842, 666] on button "Adicionar R$ 18,00" at bounding box center [851, 654] width 138 height 37
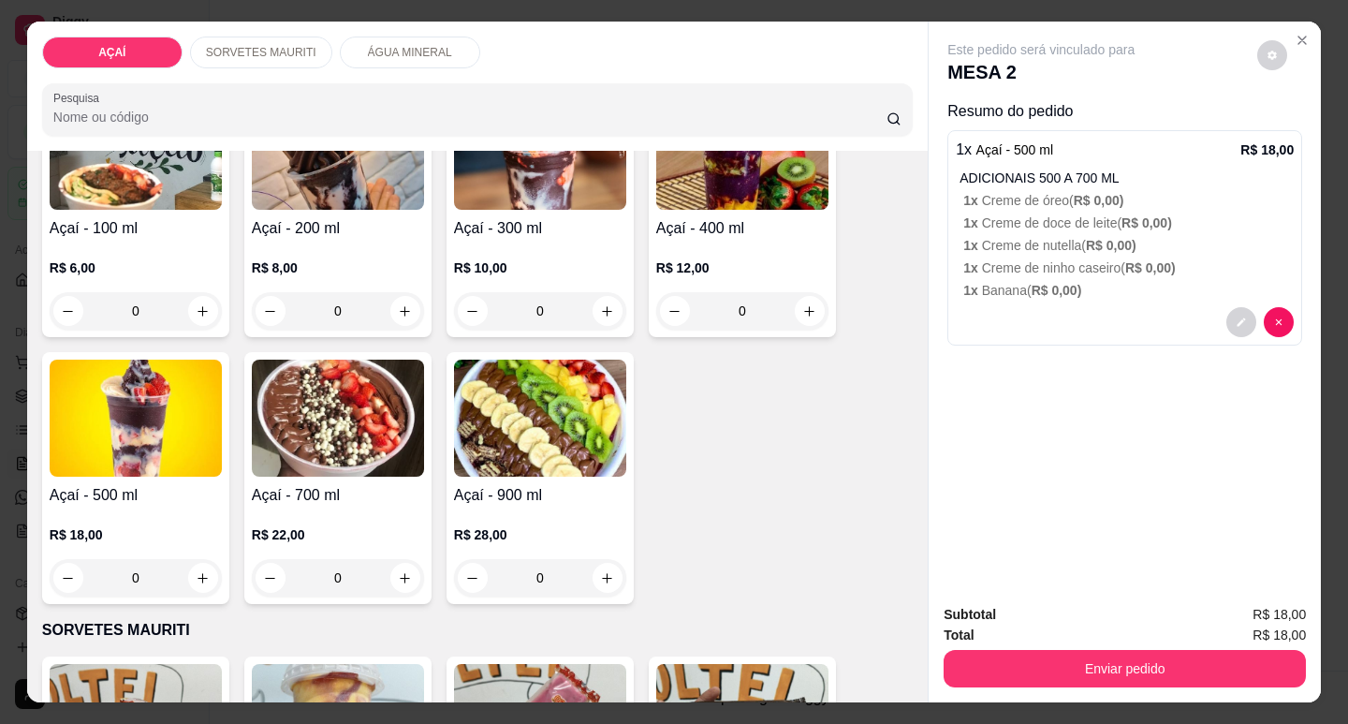
click at [799, 300] on div "0" at bounding box center [742, 310] width 172 height 37
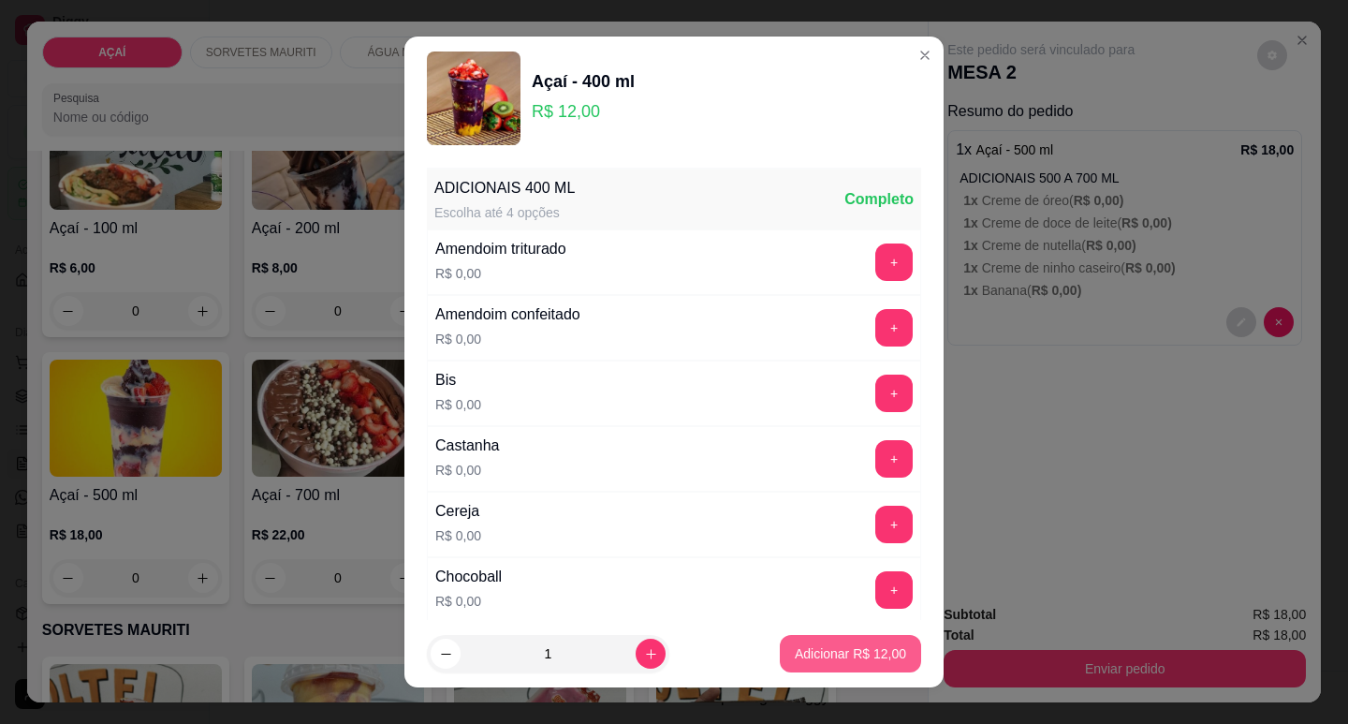
click at [861, 660] on p "Adicionar R$ 12,00" at bounding box center [850, 653] width 111 height 19
type input "1"
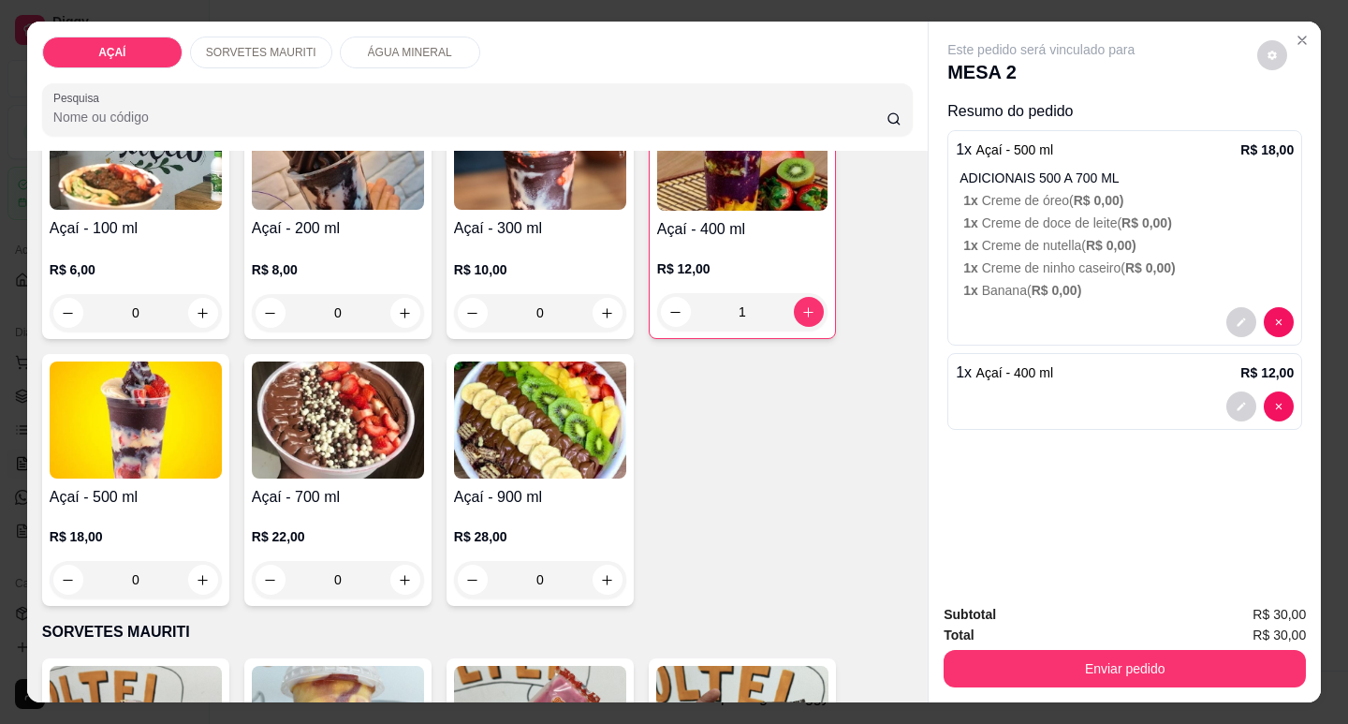
click at [81, 440] on img at bounding box center [136, 419] width 172 height 117
click at [1071, 250] on div "ADICIONAIS 500 A 700 ML 1 x Creme de óreo ( R$ 0,00 ) 1 x Creme de doce de leit…" at bounding box center [1127, 234] width 334 height 131
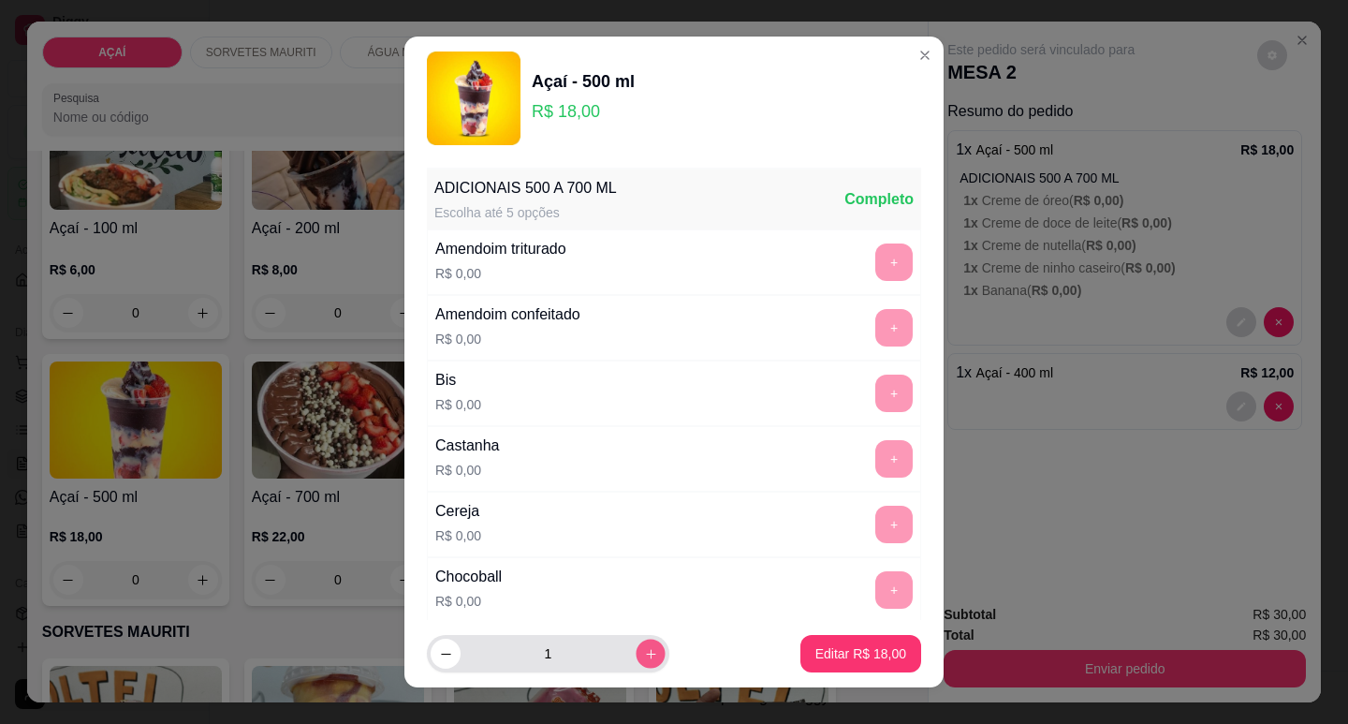
click at [636, 641] on button "increase-product-quantity" at bounding box center [650, 653] width 29 height 29
type input "2"
click at [840, 665] on button "Editar R$ 36,00" at bounding box center [860, 653] width 121 height 37
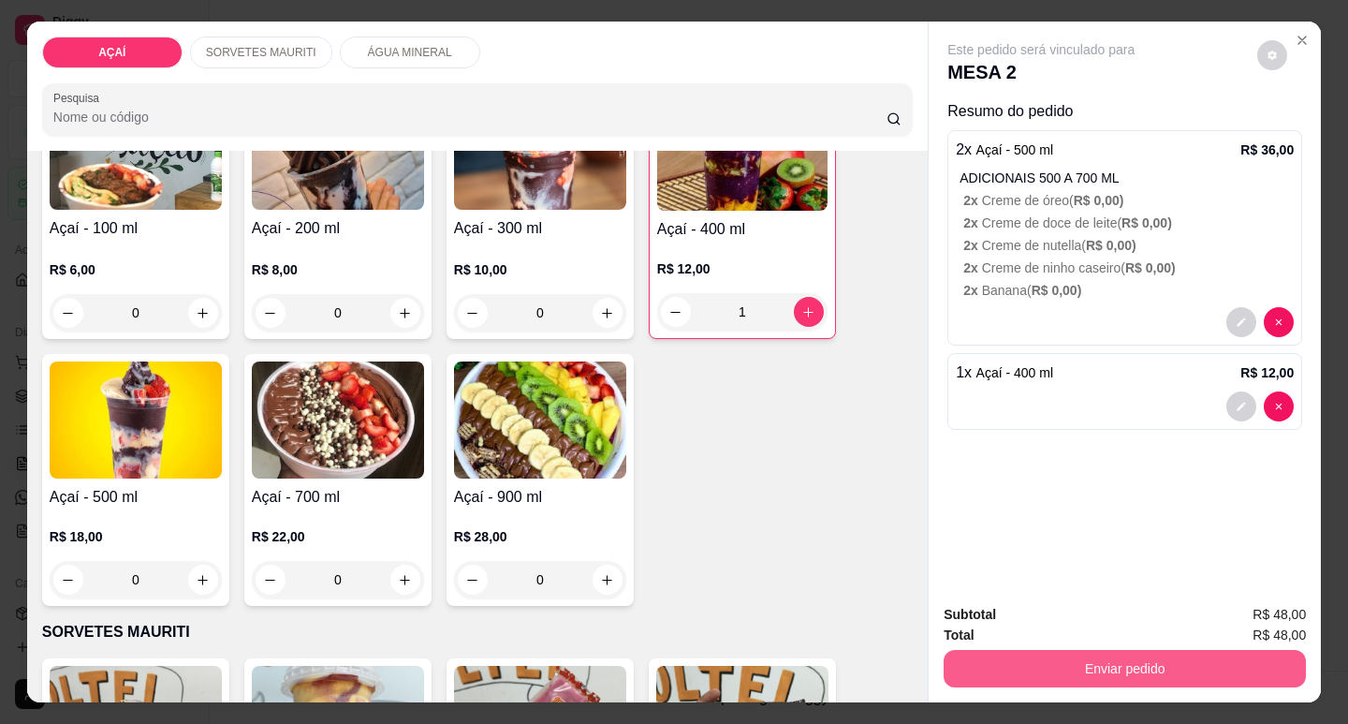
click at [1137, 667] on button "Enviar pedido" at bounding box center [1125, 668] width 362 height 37
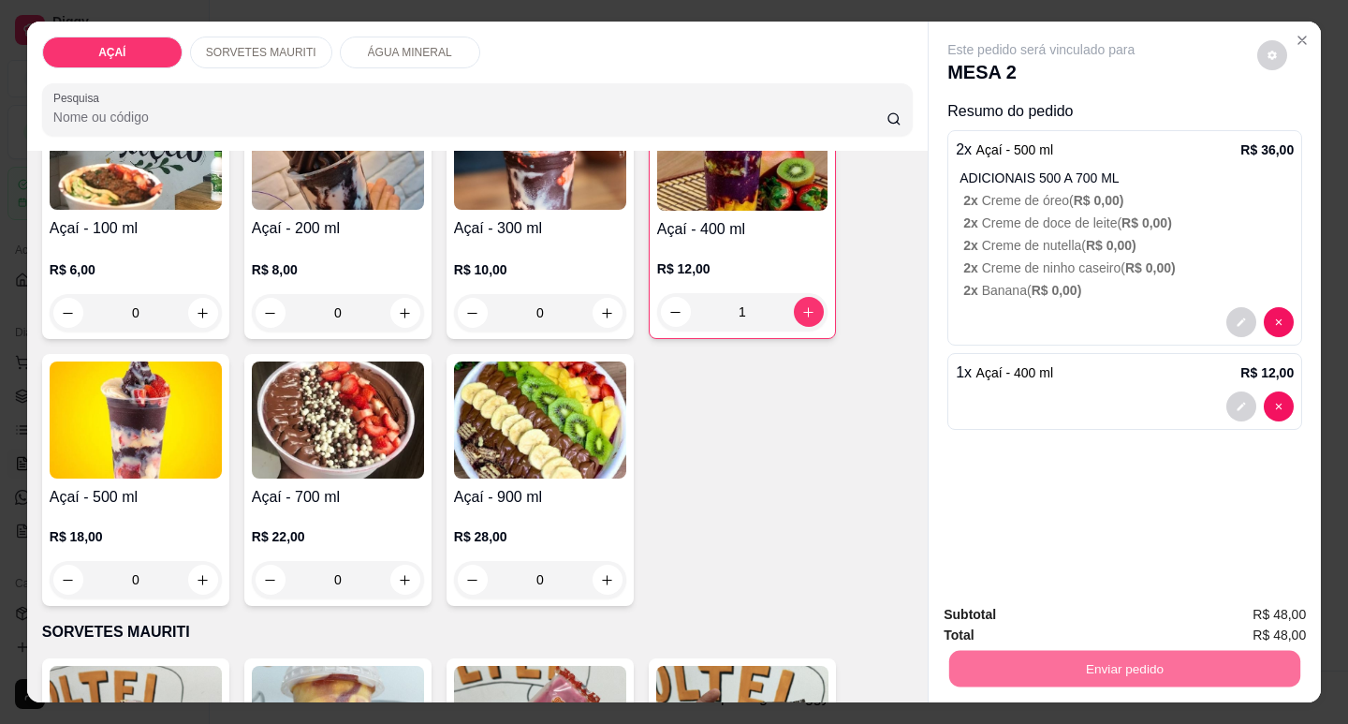
click at [1090, 612] on button "Não registrar e enviar pedido" at bounding box center [1062, 615] width 195 height 36
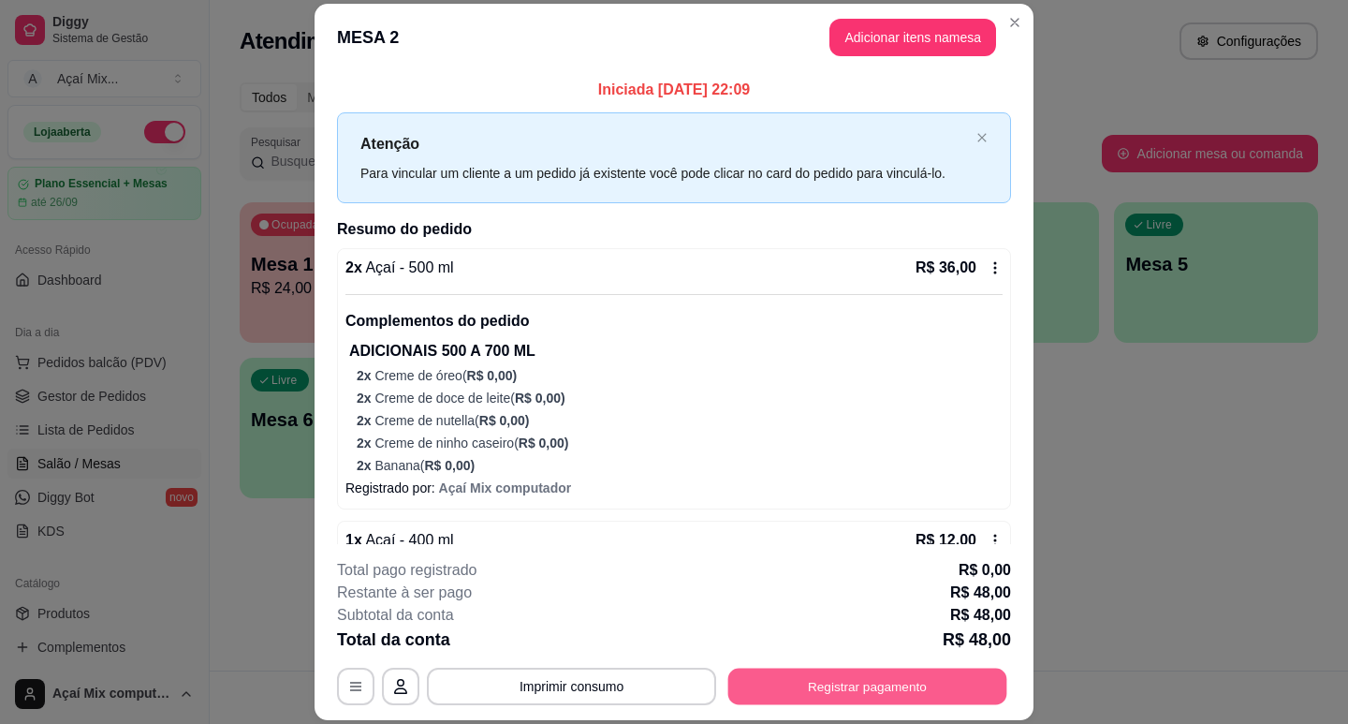
click at [976, 671] on button "Registrar pagamento" at bounding box center [867, 686] width 279 height 37
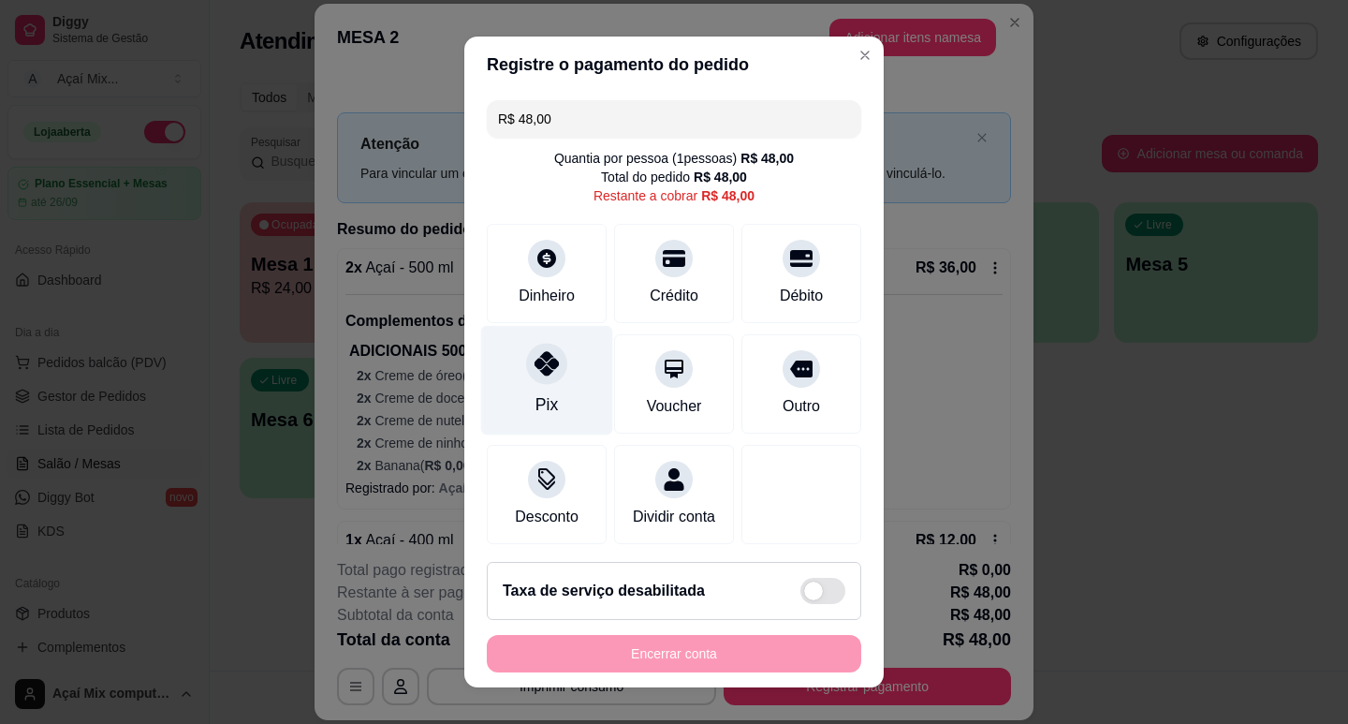
click at [528, 387] on div "Pix" at bounding box center [547, 380] width 132 height 110
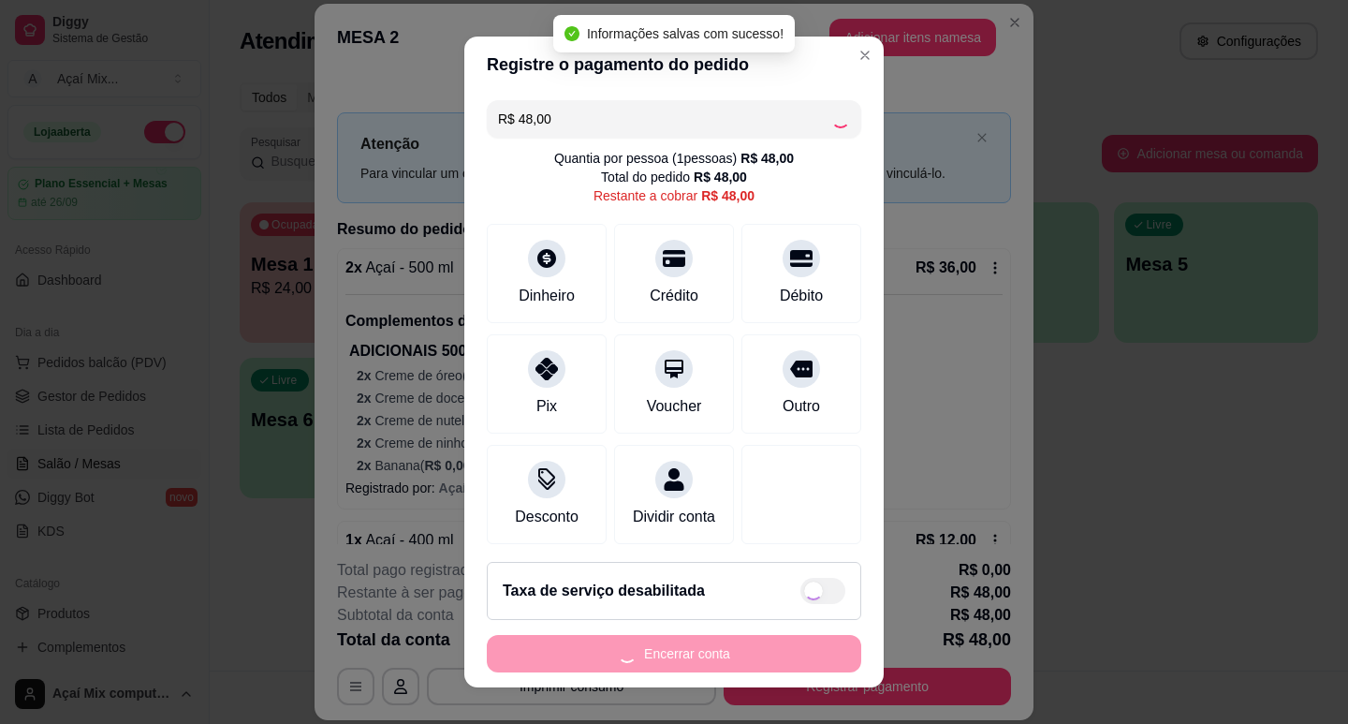
type input "R$ 0,00"
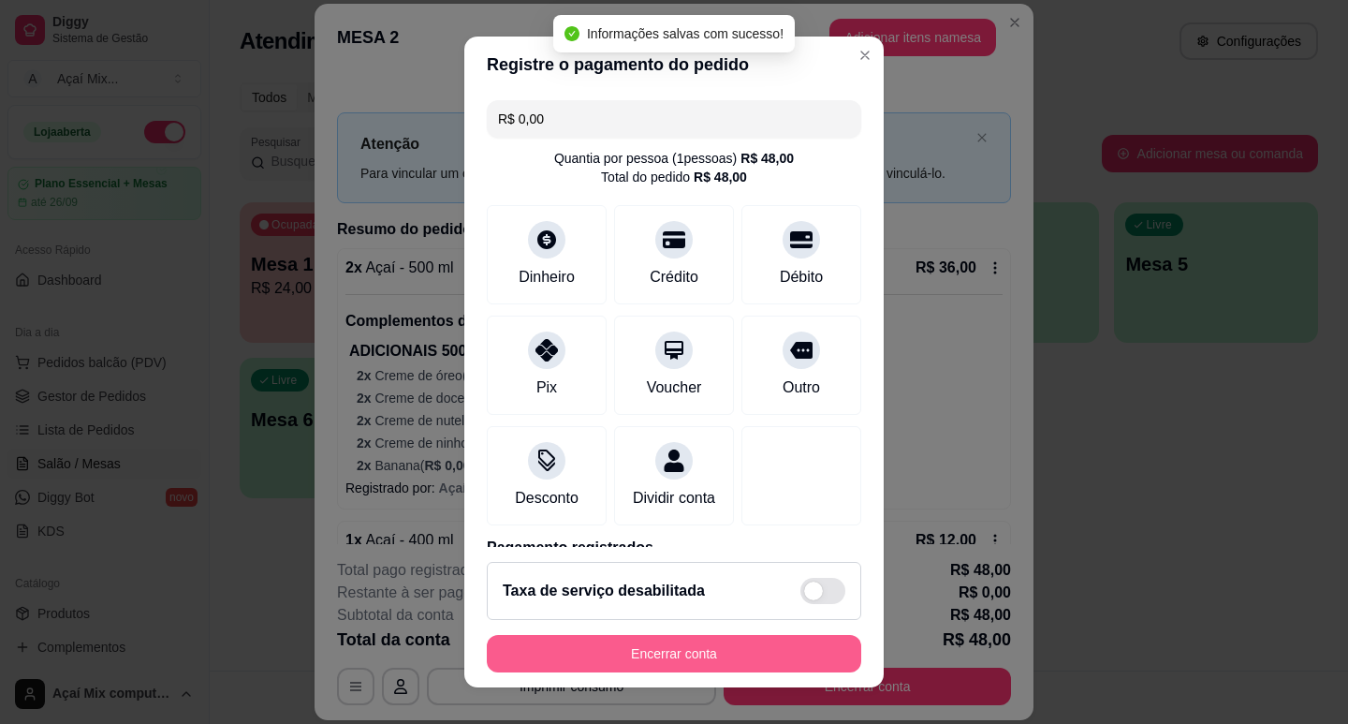
click at [776, 667] on button "Encerrar conta" at bounding box center [674, 653] width 374 height 37
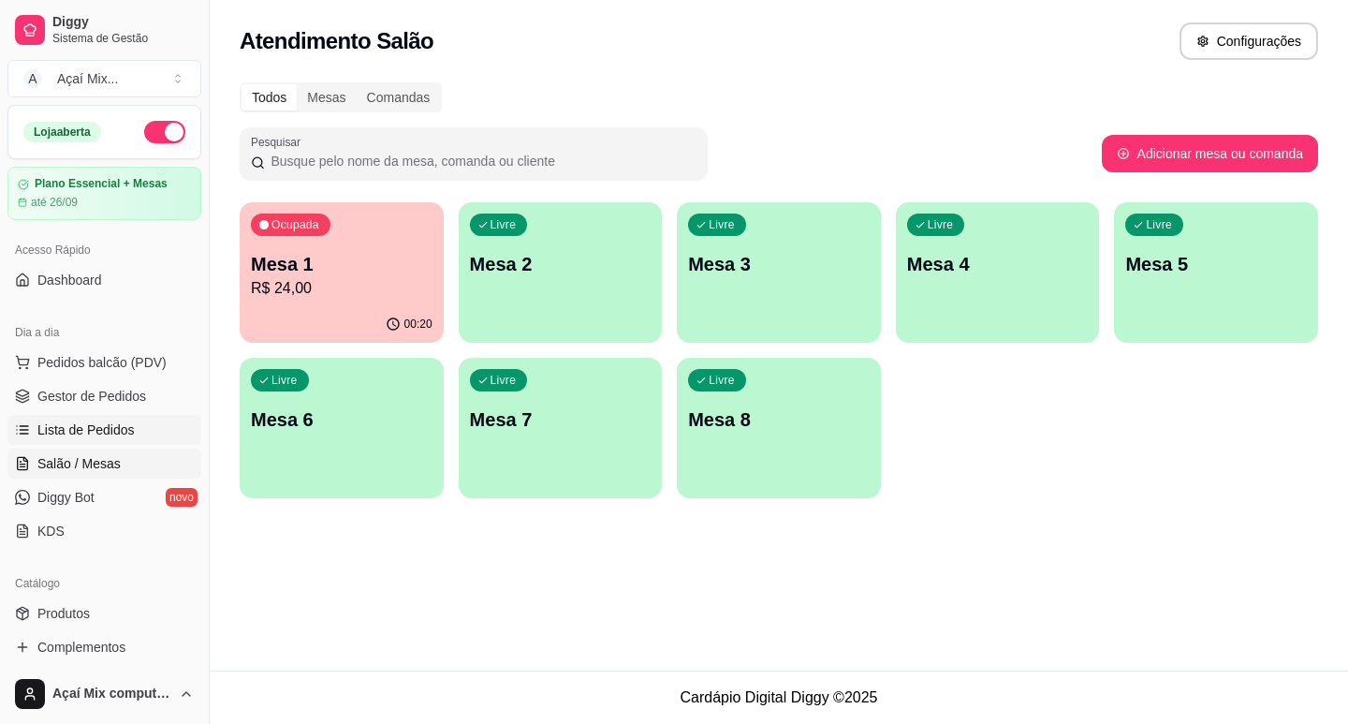
click at [123, 417] on link "Lista de Pedidos" at bounding box center [104, 430] width 194 height 30
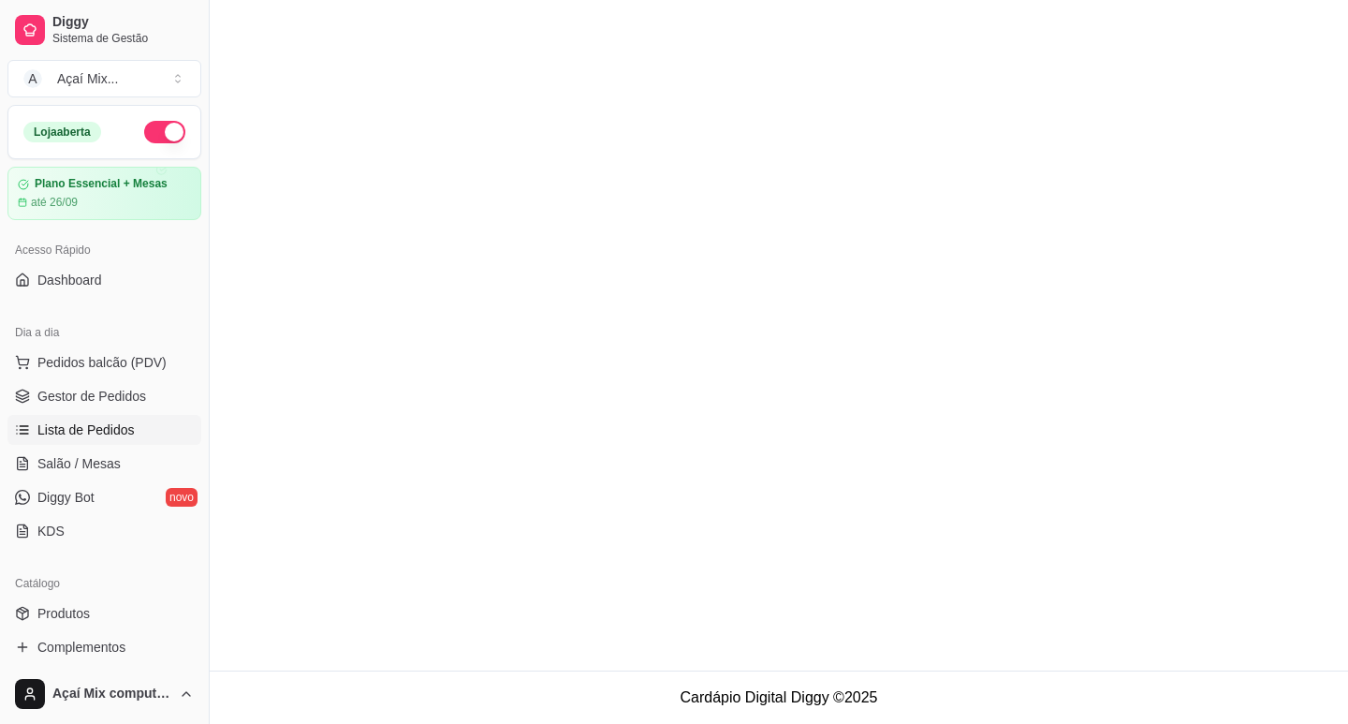
click at [124, 413] on ul "Pedidos balcão (PDV) Gestor de Pedidos Lista de Pedidos Salão / Mesas Diggy Bot…" at bounding box center [104, 446] width 194 height 198
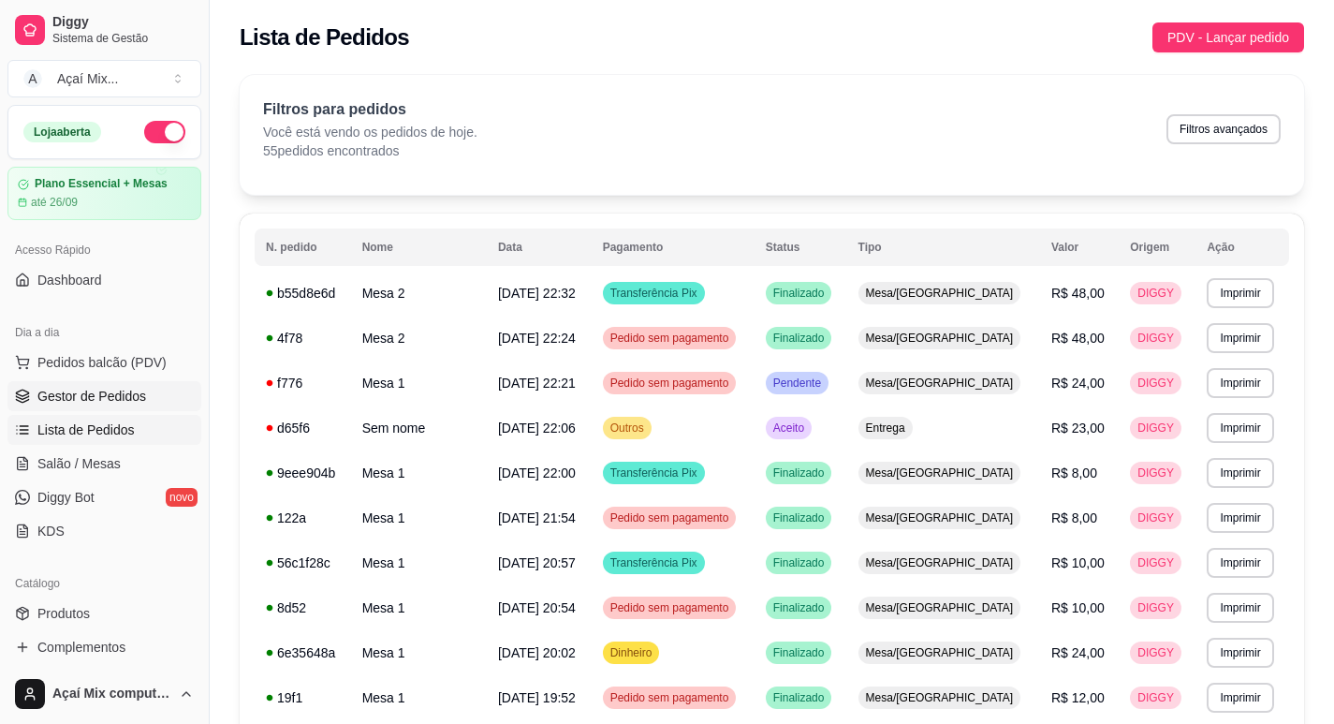
click at [126, 392] on span "Gestor de Pedidos" at bounding box center [91, 396] width 109 height 19
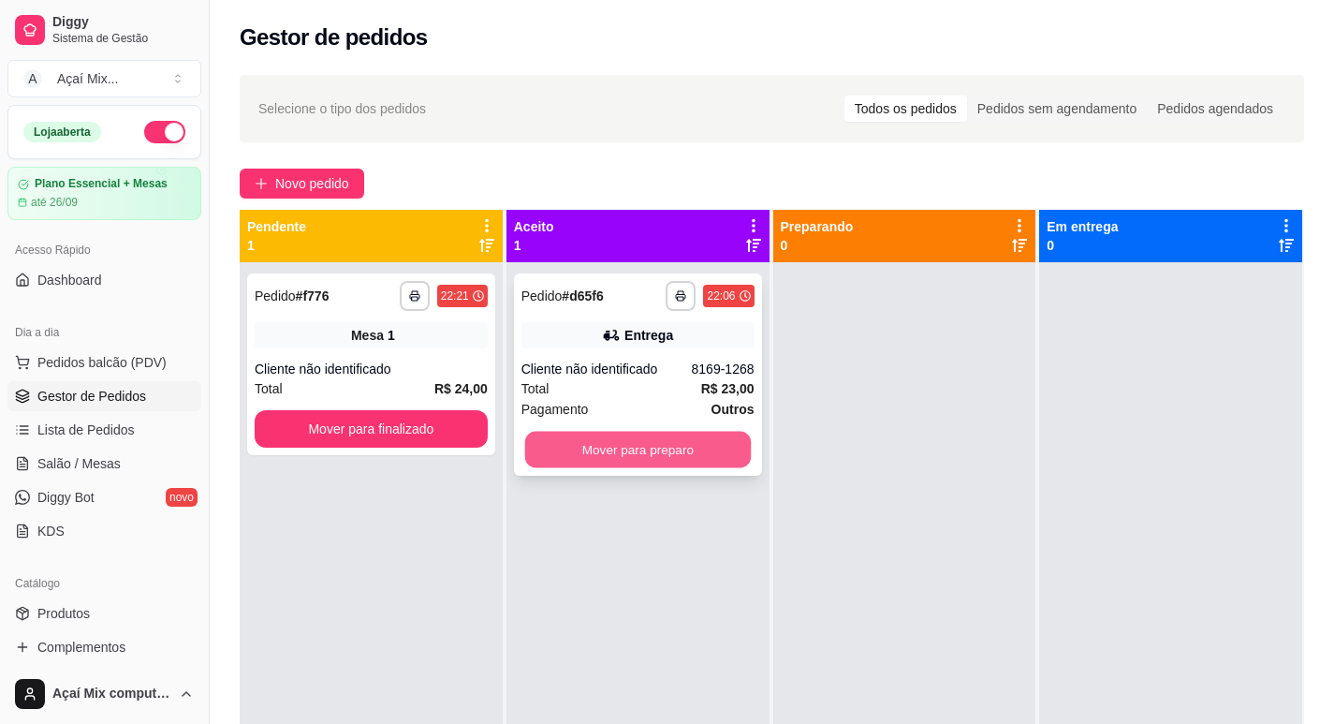
click at [627, 451] on button "Mover para preparo" at bounding box center [637, 450] width 226 height 37
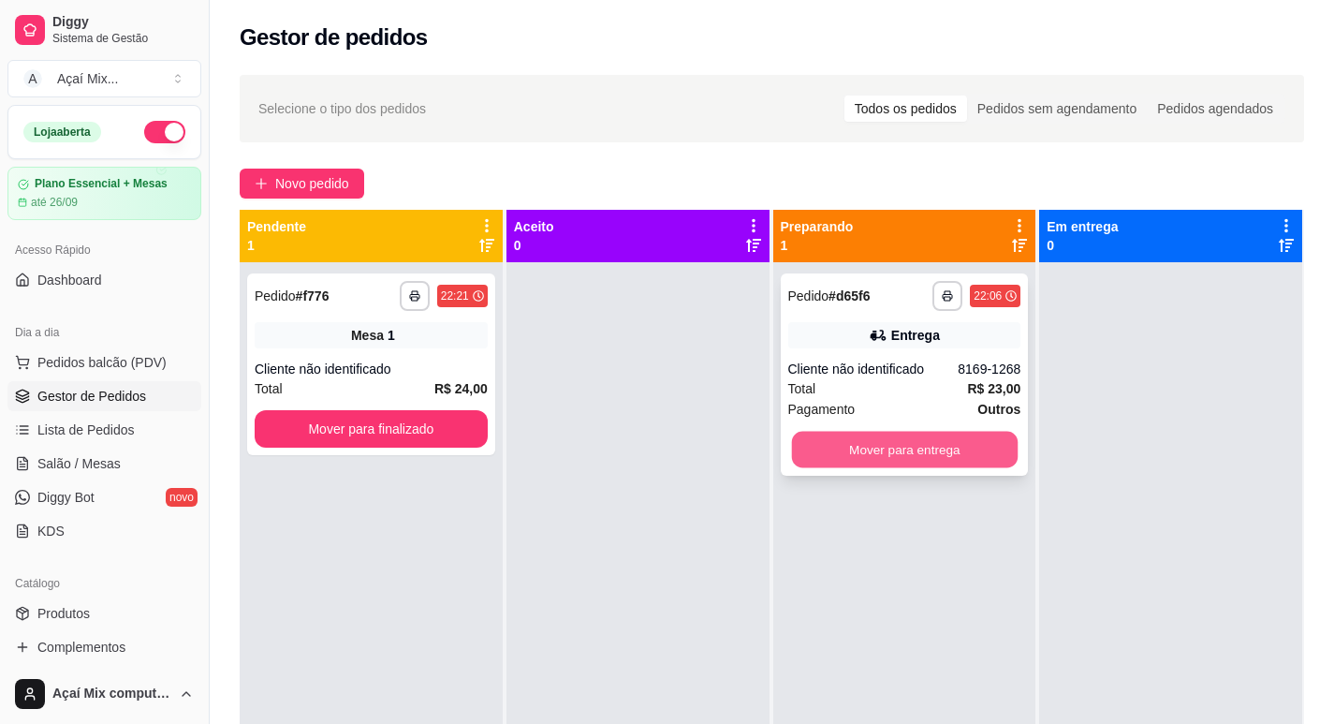
click at [828, 446] on button "Mover para entrega" at bounding box center [904, 450] width 226 height 37
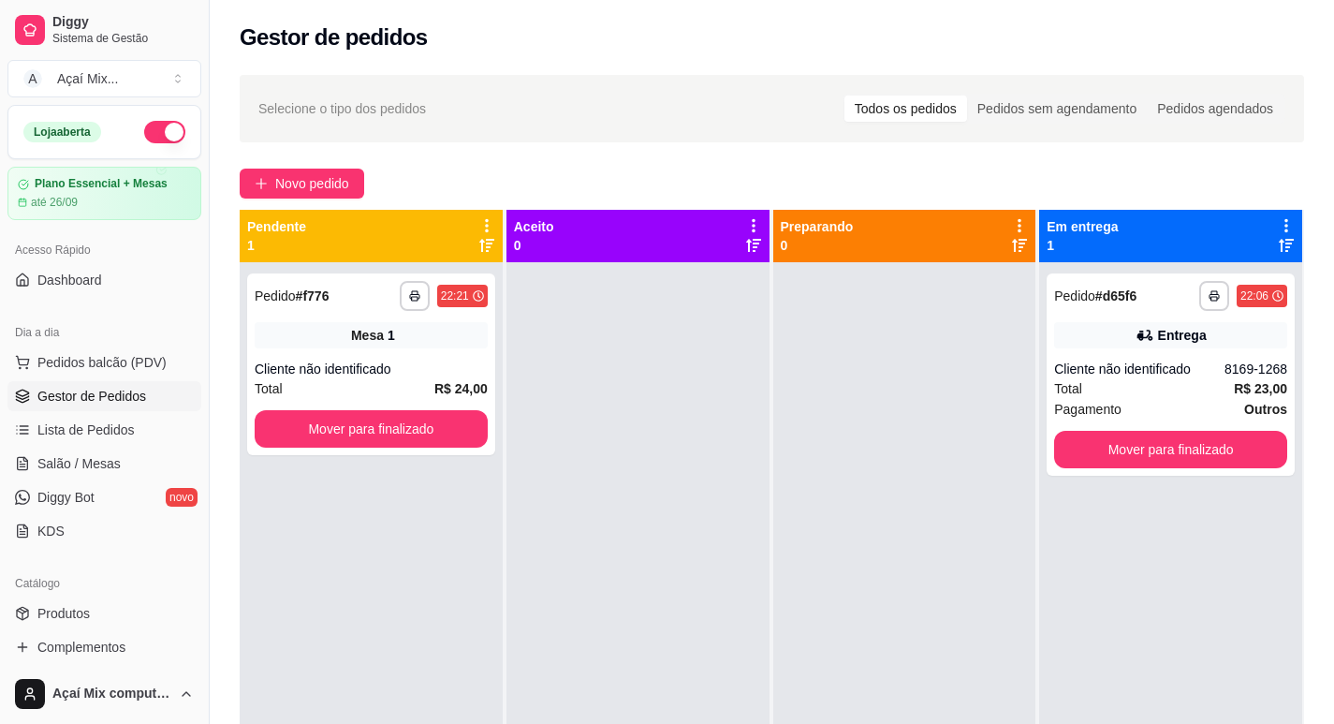
click at [1039, 433] on div "**********" at bounding box center [1170, 624] width 263 height 724
drag, startPoint x: 1036, startPoint y: 433, endPoint x: 1053, endPoint y: 439, distance: 17.8
click at [1053, 439] on div "**********" at bounding box center [1171, 374] width 248 height 202
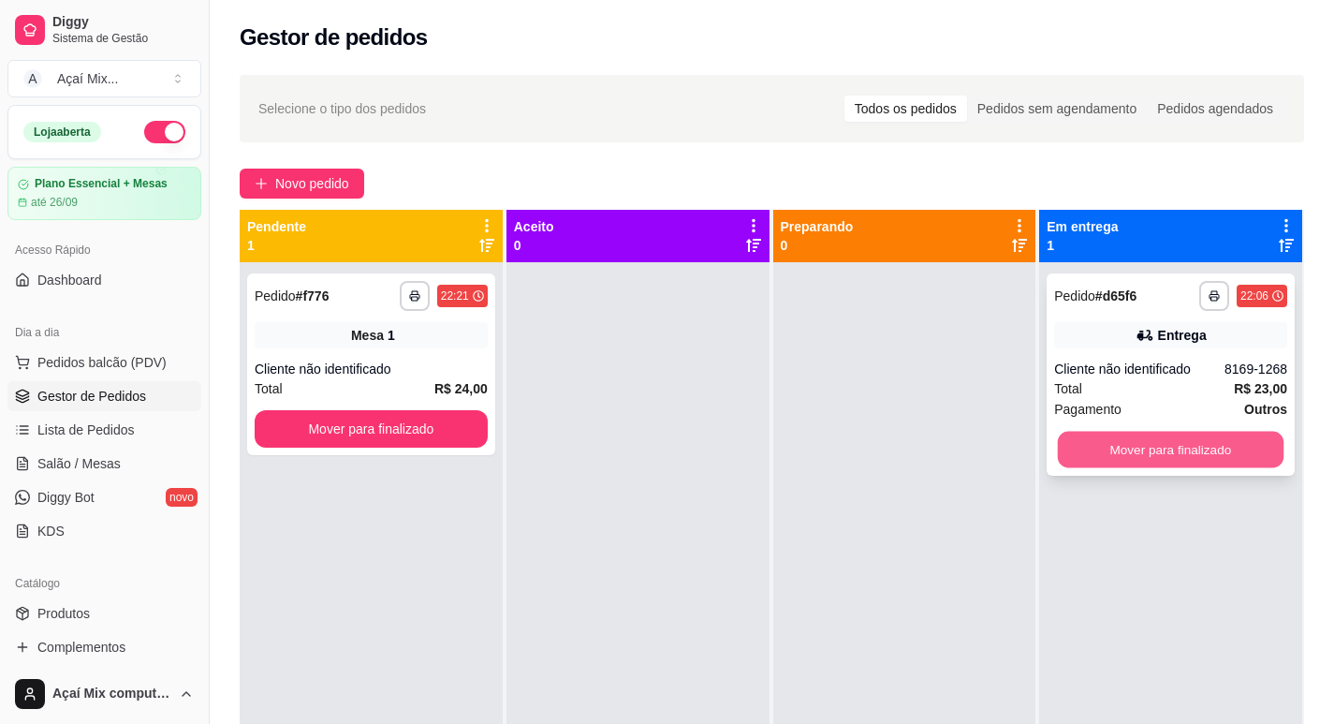
click at [1068, 439] on button "Mover para finalizado" at bounding box center [1171, 450] width 226 height 37
